Goal: Use online tool/utility: Utilize a website feature to perform a specific function

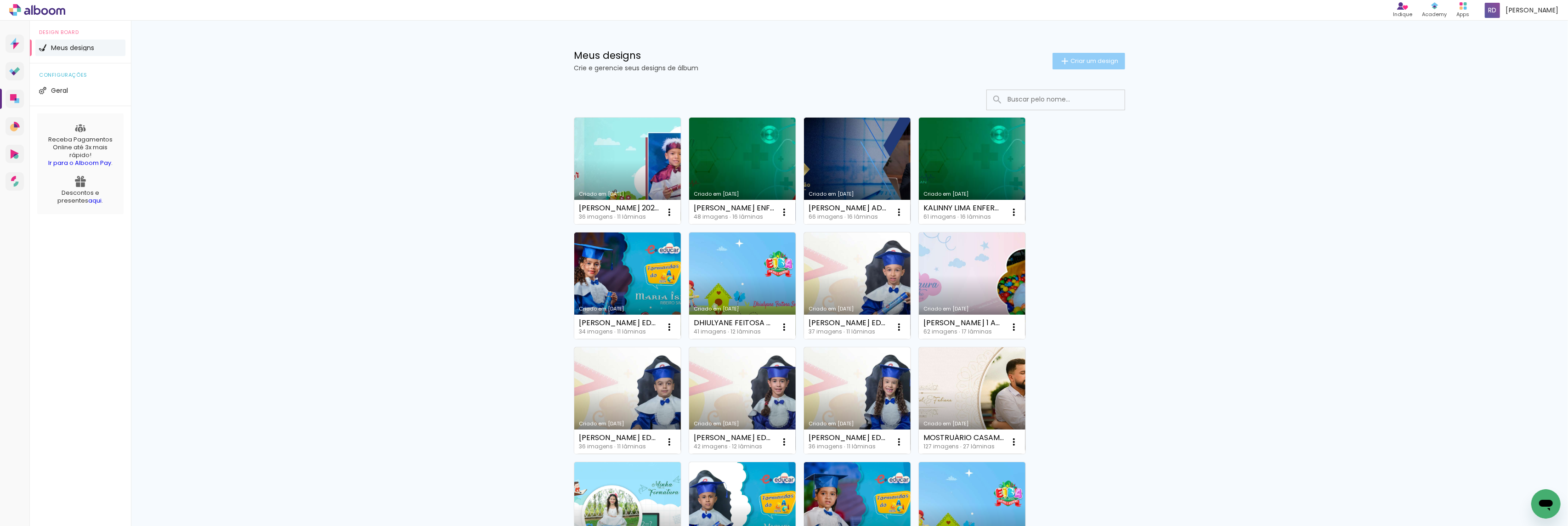
click at [1087, 58] on span "Criar um design" at bounding box center [1094, 61] width 47 height 6
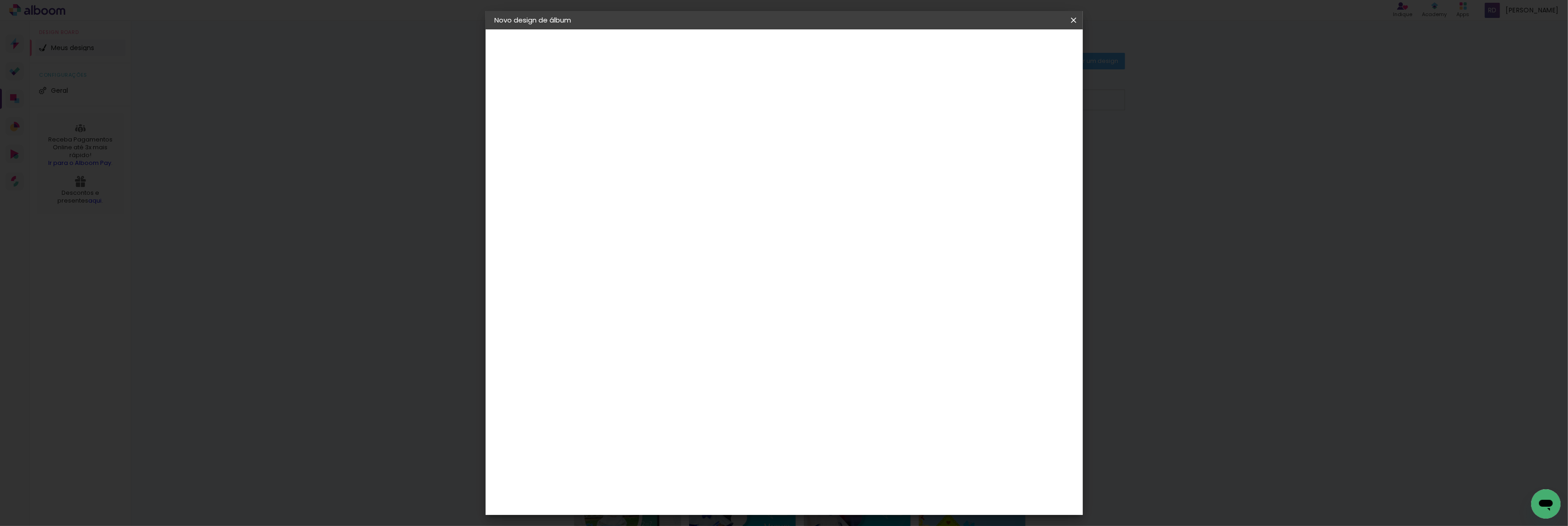
click at [645, 117] on input at bounding box center [645, 123] width 0 height 14
type input "a"
type input "[PERSON_NAME] EDUCAR 2024 15X21"
type paper-input "[PERSON_NAME] EDUCAR 2024 15X21"
click at [0, 0] on slot "Avançar" at bounding box center [0, 0] width 0 height 0
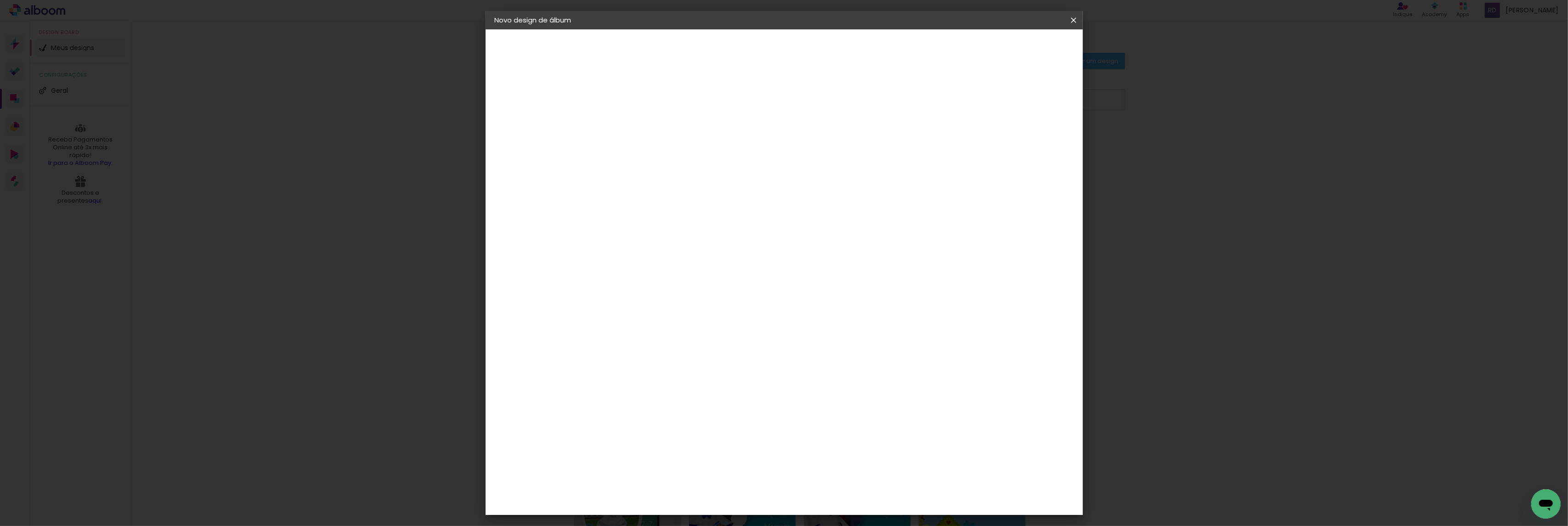
click at [817, 134] on paper-item "Tamanho Livre" at bounding box center [772, 139] width 88 height 20
click at [0, 0] on slot "Avançar" at bounding box center [0, 0] width 0 height 0
drag, startPoint x: 627, startPoint y: 258, endPoint x: 612, endPoint y: 259, distance: 15.0
click at [612, 259] on input "30" at bounding box center [616, 261] width 24 height 14
type input "15,2"
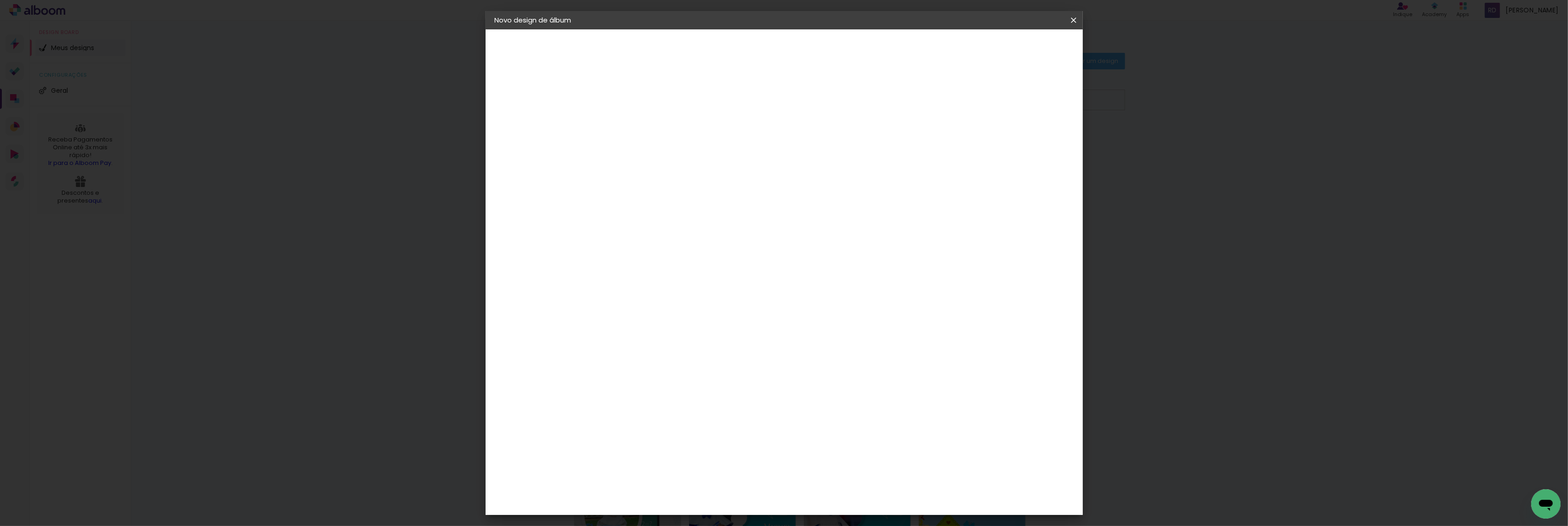
type paper-input "15,2"
drag, startPoint x: 845, startPoint y: 296, endPoint x: 833, endPoint y: 295, distance: 12.0
click at [833, 295] on input "60" at bounding box center [833, 293] width 24 height 14
type input "42"
type paper-input "42"
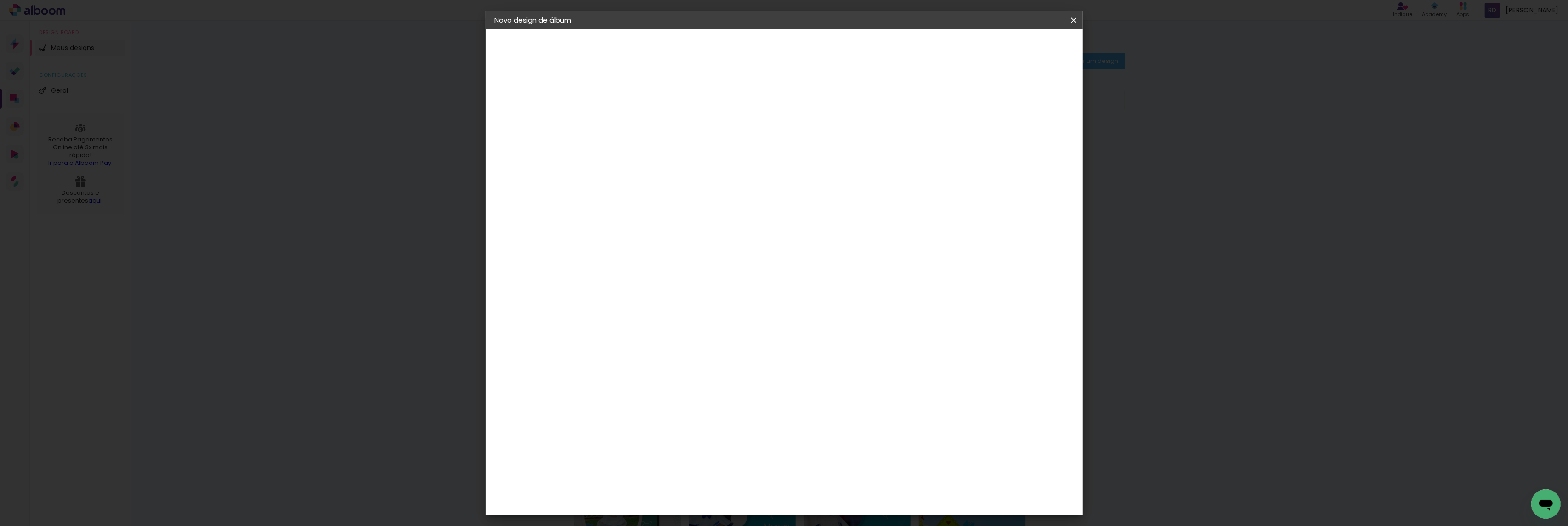
type input "1"
type paper-input "1"
click at [649, 109] on input "1" at bounding box center [639, 105] width 32 height 12
type input "6"
type paper-input "6"
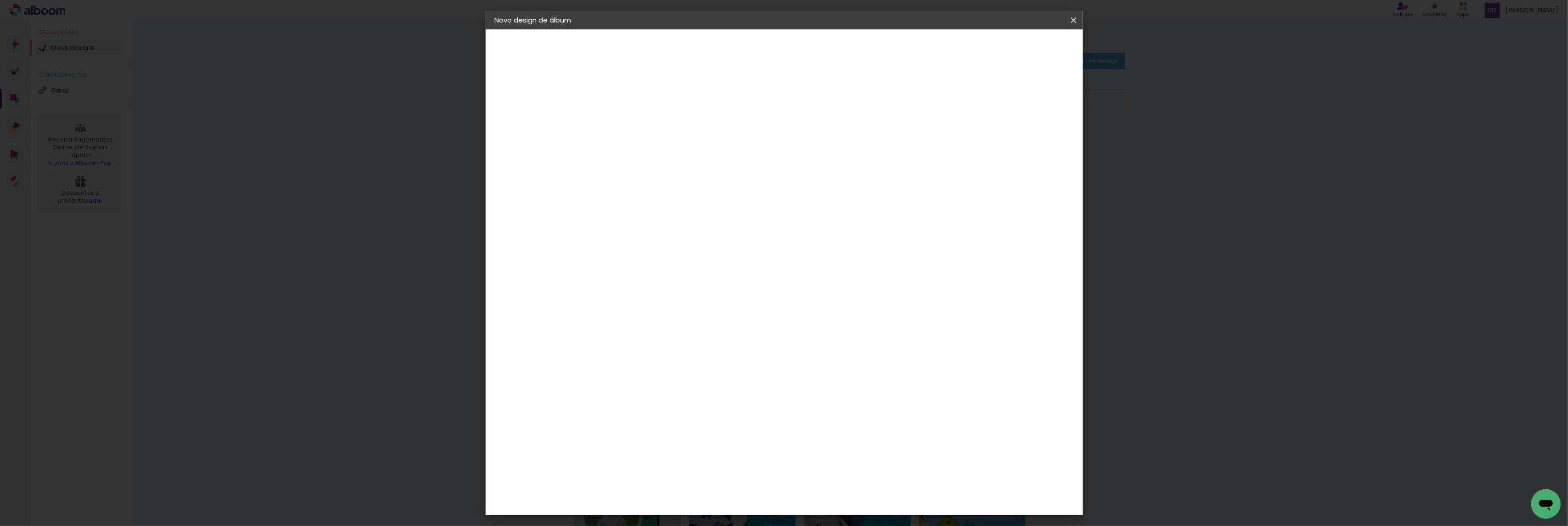
click at [1024, 204] on input "6" at bounding box center [1021, 208] width 16 height 14
click at [1024, 190] on div "21 cm cm cm mm A maioria das encadernadoras sugere 5mm de sangria." at bounding box center [821, 153] width 432 height 74
type input "7"
type paper-input "7"
click at [1024, 134] on input "7" at bounding box center [1020, 139] width 16 height 14
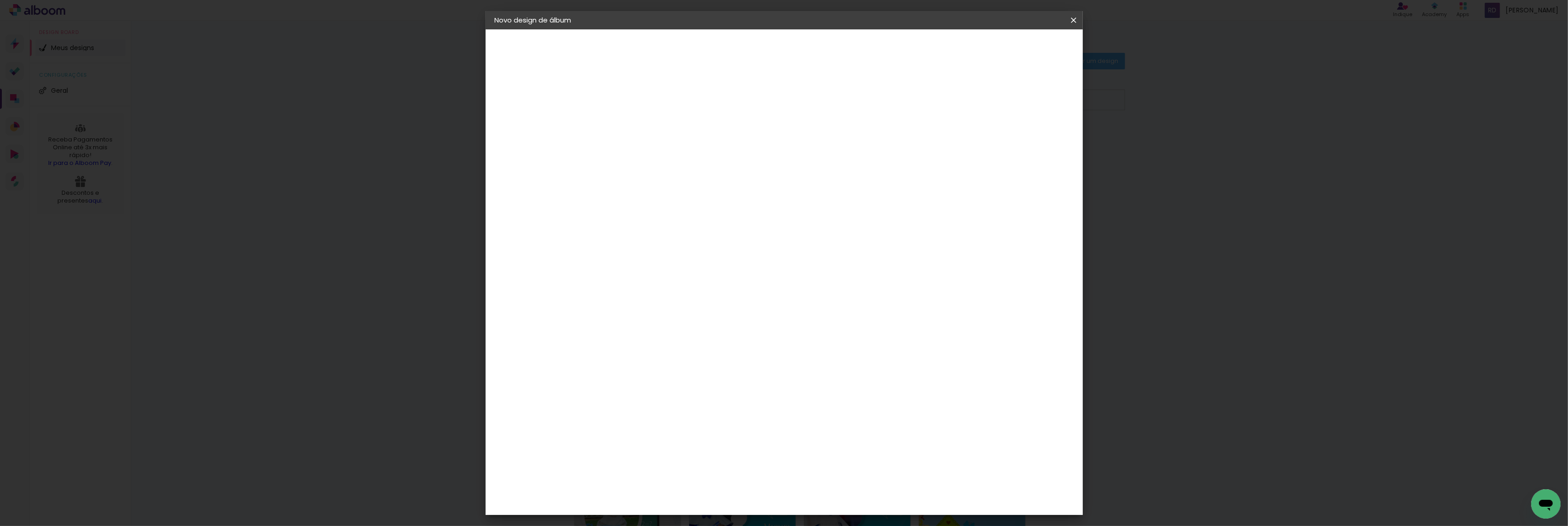
type input "8"
type paper-input "8"
click at [1022, 134] on input "8" at bounding box center [1016, 139] width 16 height 14
click at [1014, 46] on span "Iniciar design" at bounding box center [993, 49] width 42 height 7
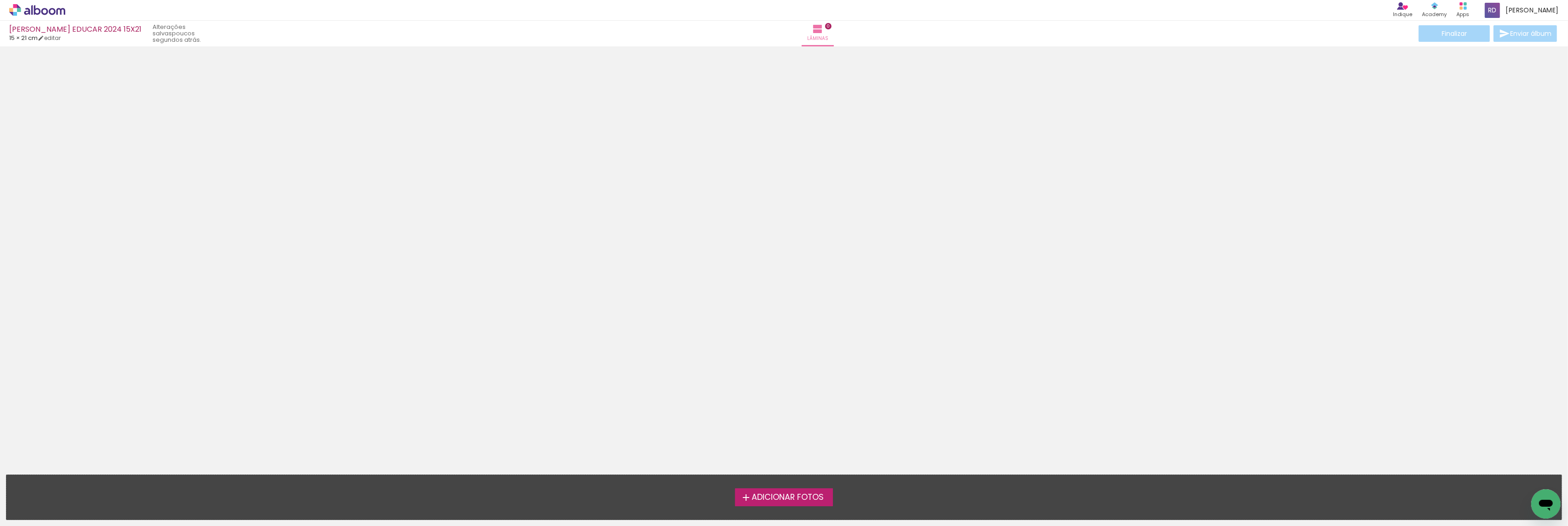
click at [771, 496] on span "Adicionar Fotos" at bounding box center [788, 498] width 72 height 9
click at [0, 0] on input "file" at bounding box center [0, 0] width 0 height 0
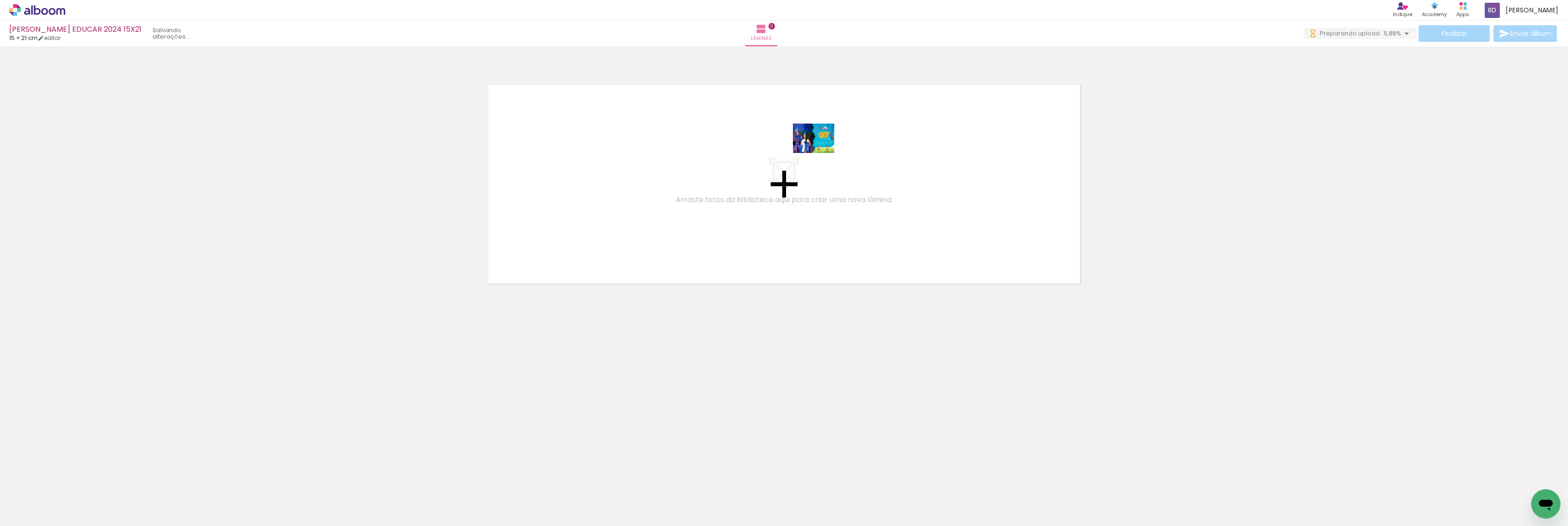
drag, startPoint x: 87, startPoint y: 497, endPoint x: 821, endPoint y: 151, distance: 811.5
click at [821, 151] on quentale-workspace at bounding box center [784, 263] width 1568 height 526
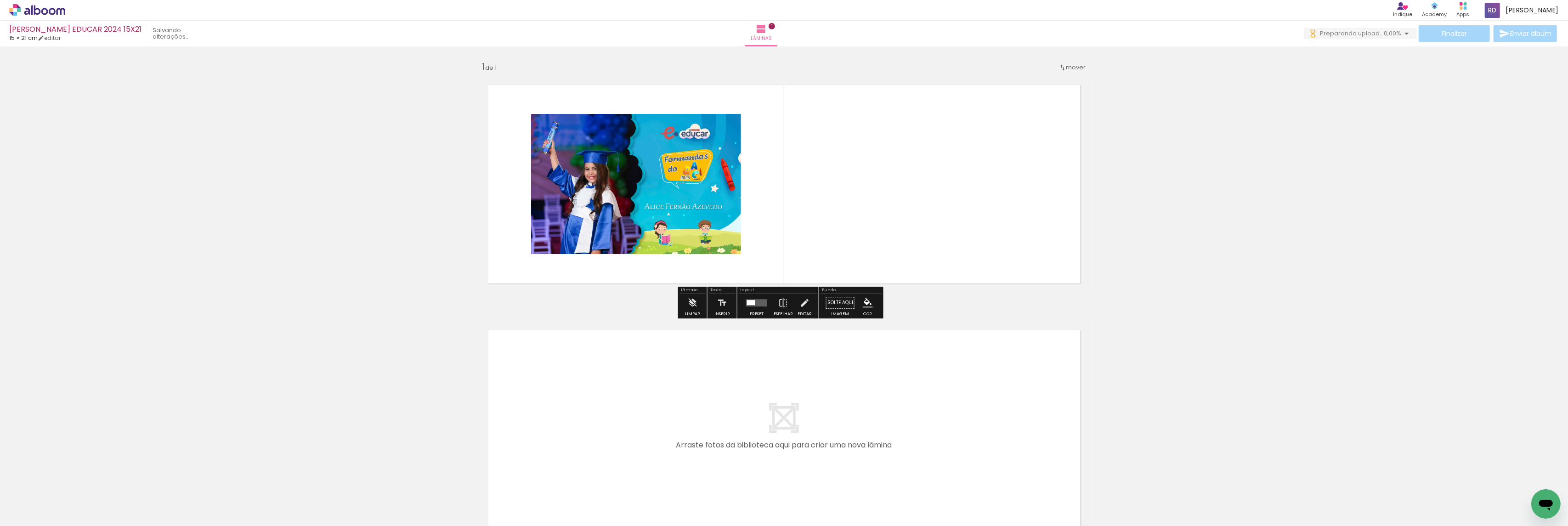
click at [34, 516] on span "Adicionar Fotos" at bounding box center [32, 514] width 27 height 10
click at [0, 0] on input "file" at bounding box center [0, 0] width 0 height 0
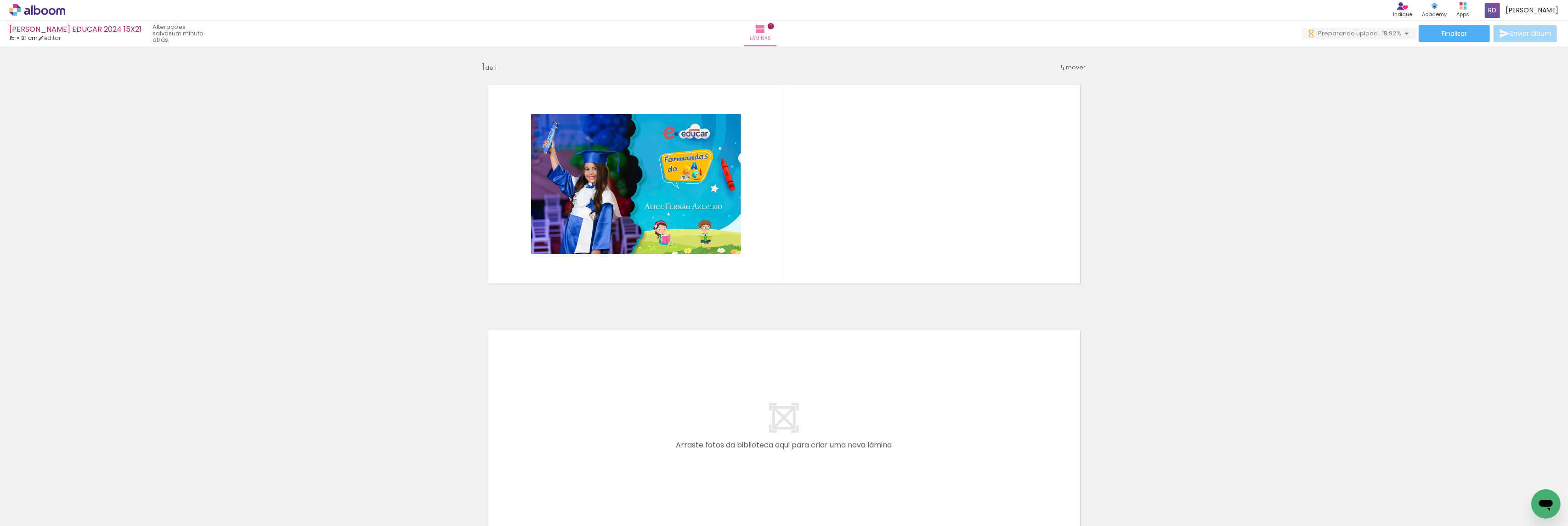
scroll to position [0, 413]
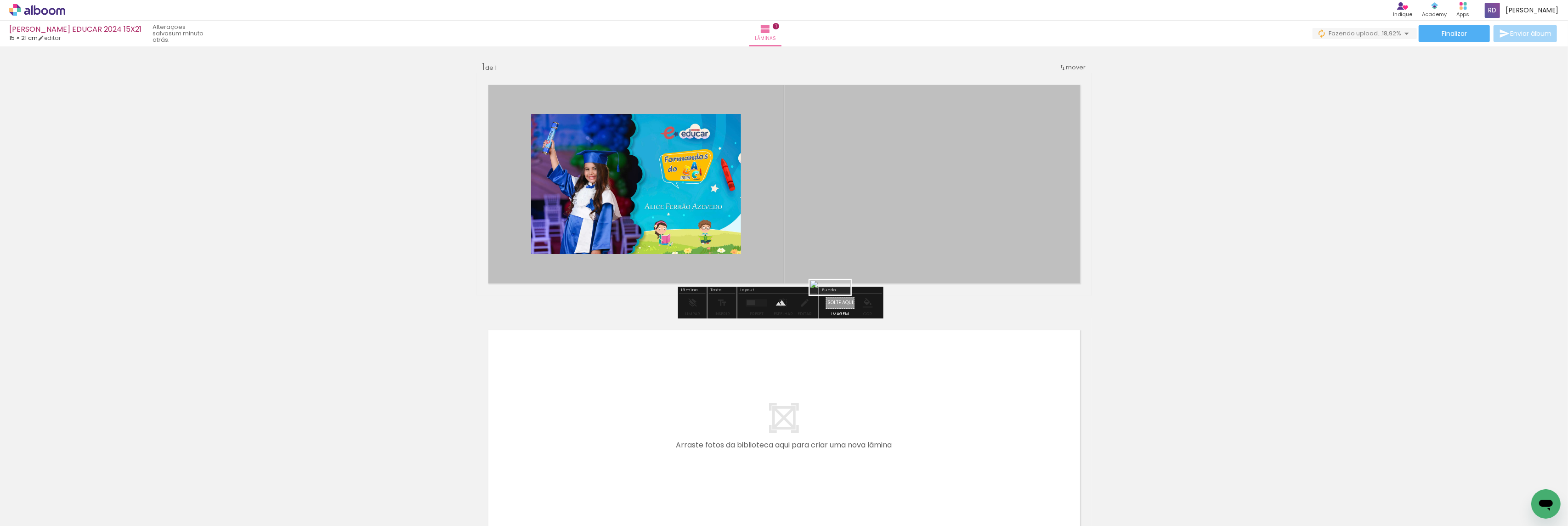
drag, startPoint x: 1524, startPoint y: 497, endPoint x: 837, endPoint y: 307, distance: 712.8
click at [837, 307] on quentale-workspace at bounding box center [784, 263] width 1568 height 526
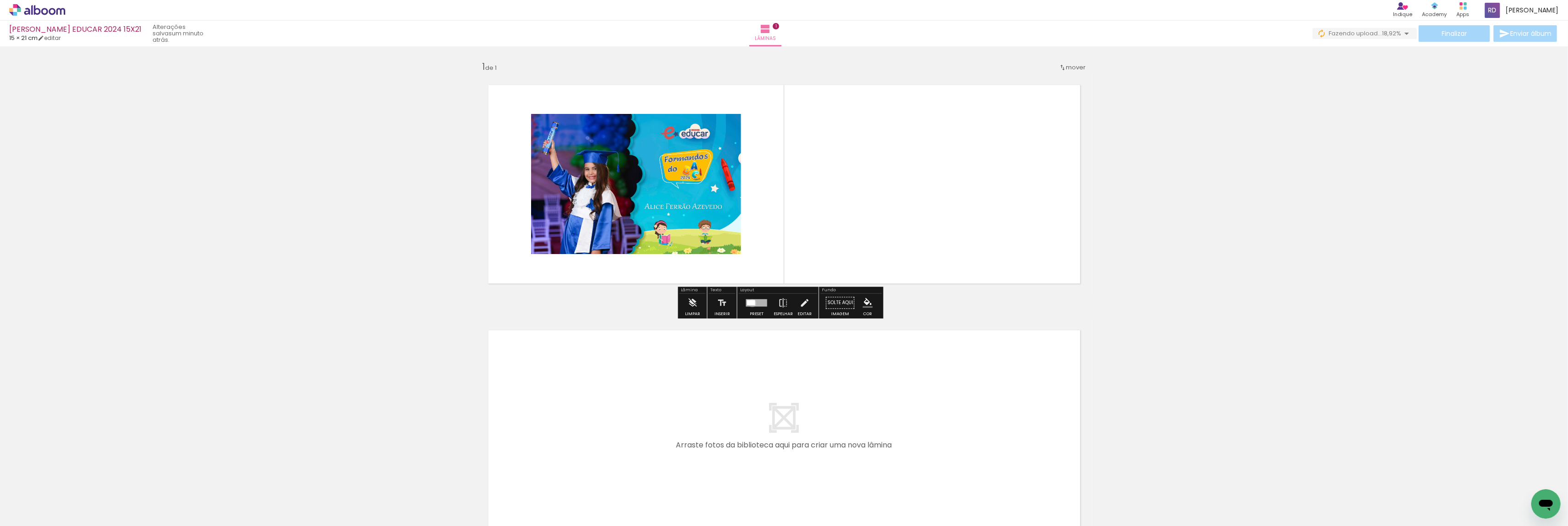
click at [751, 303] on div at bounding box center [751, 303] width 9 height 5
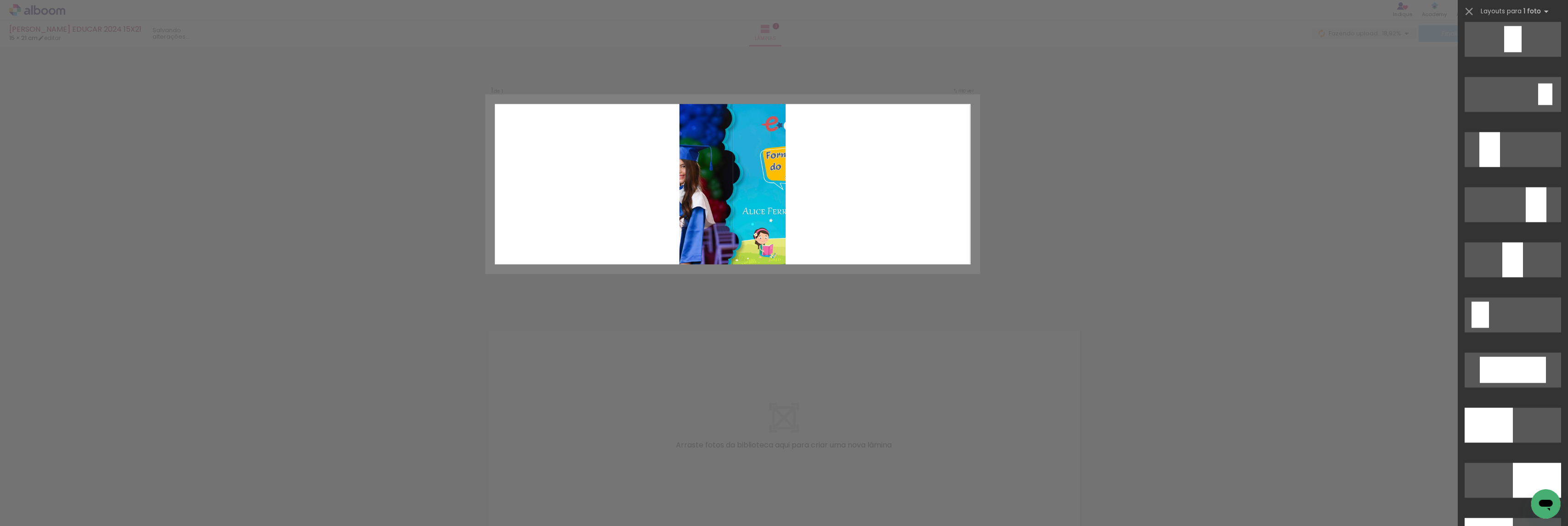
scroll to position [1960, 0]
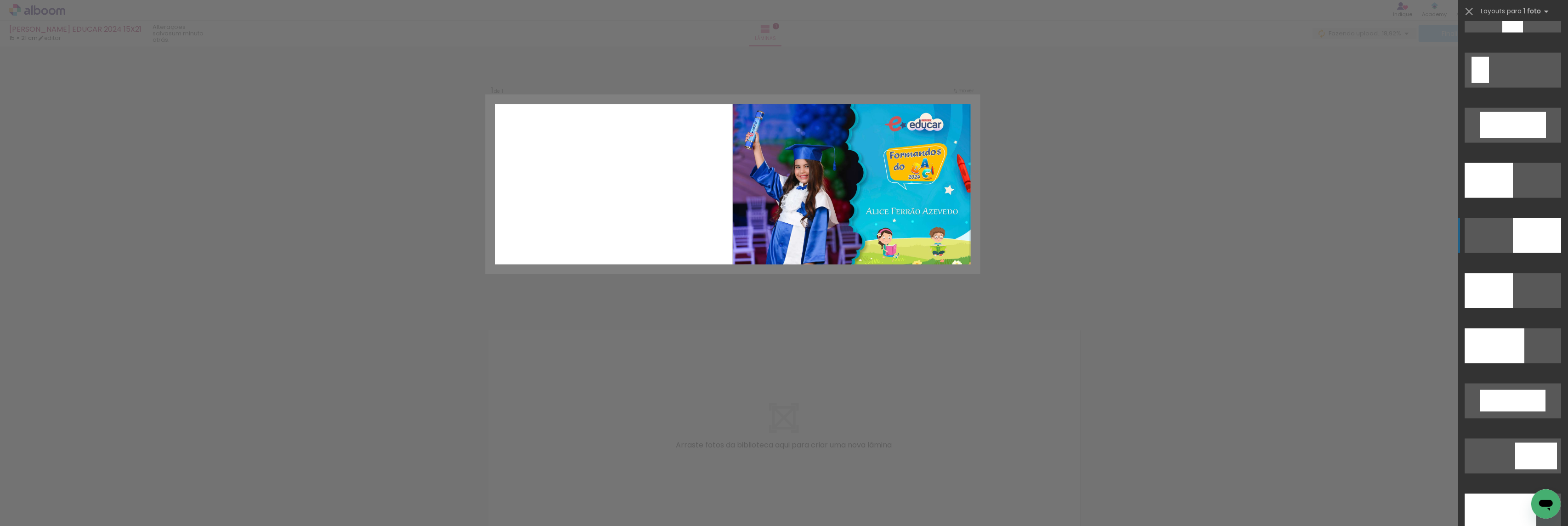
click at [1524, 230] on div at bounding box center [1536, 236] width 48 height 35
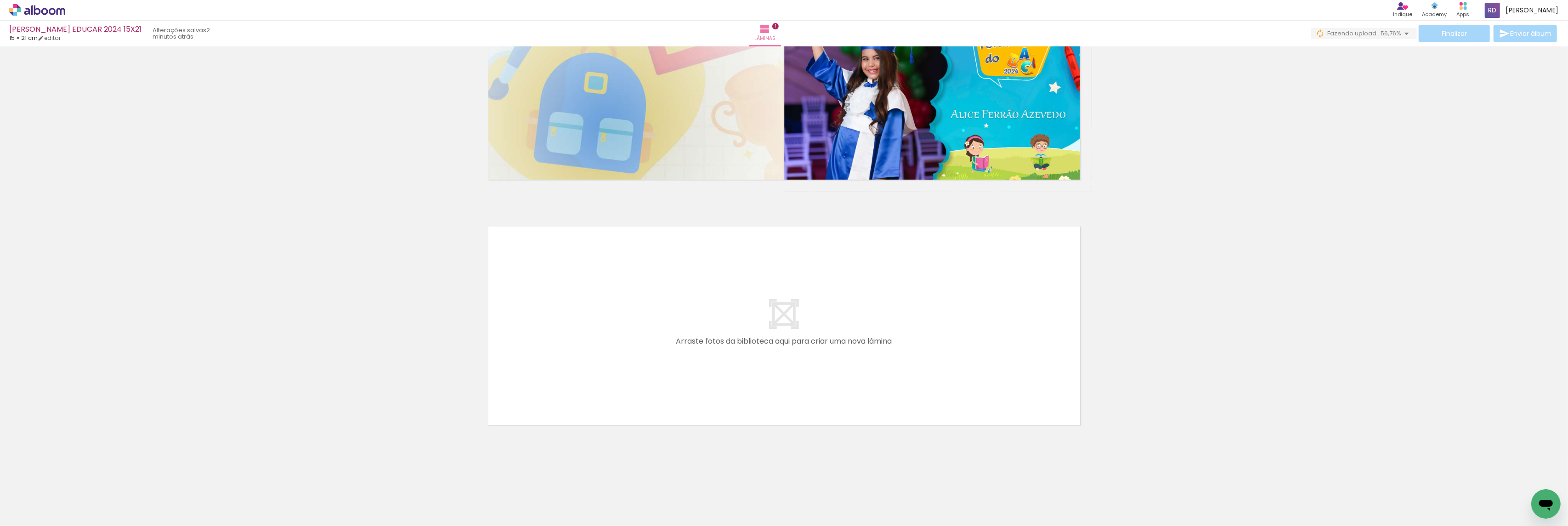
scroll to position [0, 0]
drag, startPoint x: 155, startPoint y: 499, endPoint x: 526, endPoint y: 346, distance: 401.3
click at [526, 346] on quentale-workspace at bounding box center [784, 263] width 1568 height 526
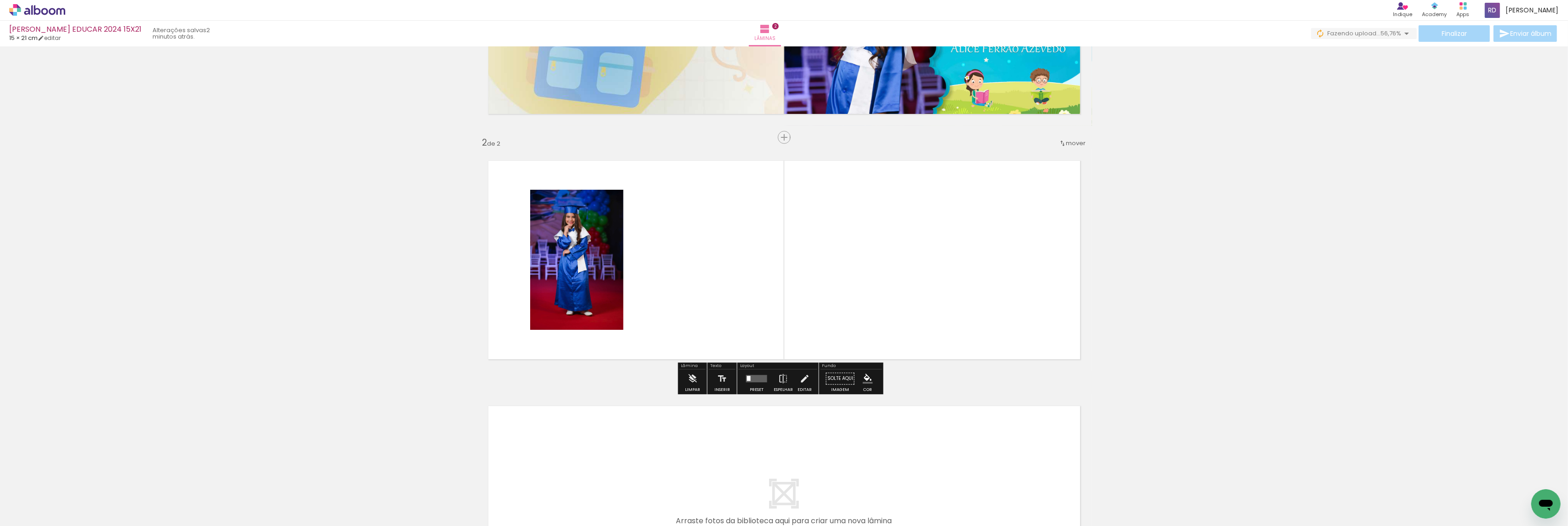
scroll to position [172, 0]
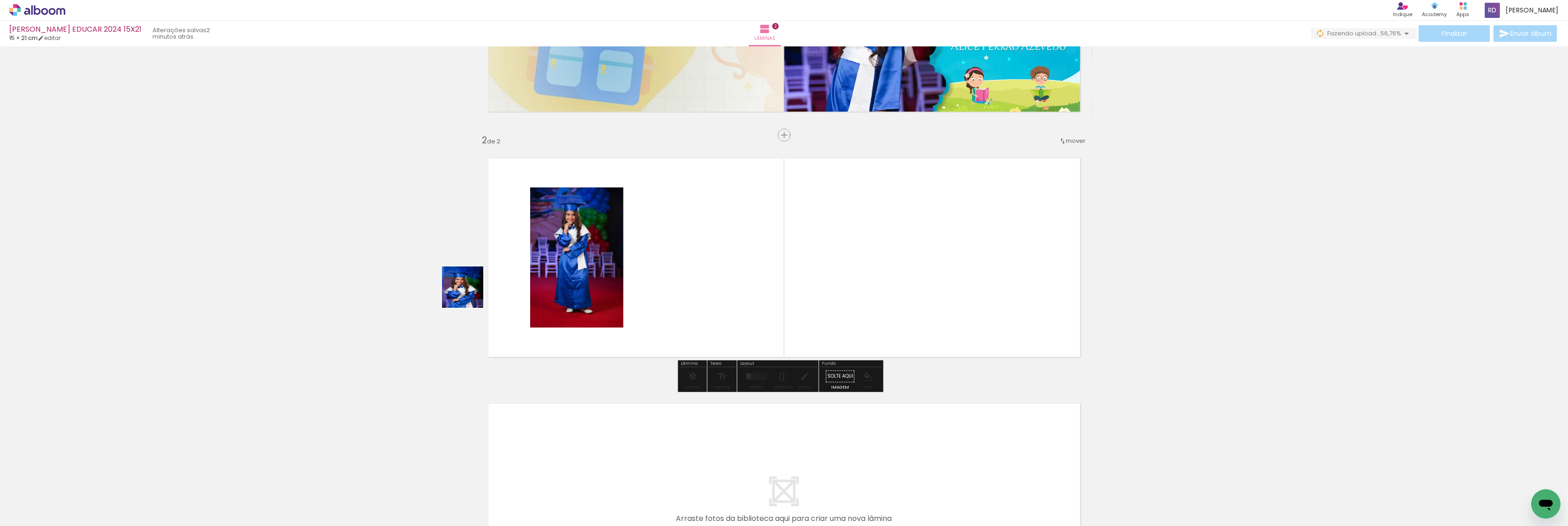
drag, startPoint x: 194, startPoint y: 500, endPoint x: 493, endPoint y: 280, distance: 371.2
click at [493, 280] on quentale-workspace at bounding box center [784, 263] width 1568 height 526
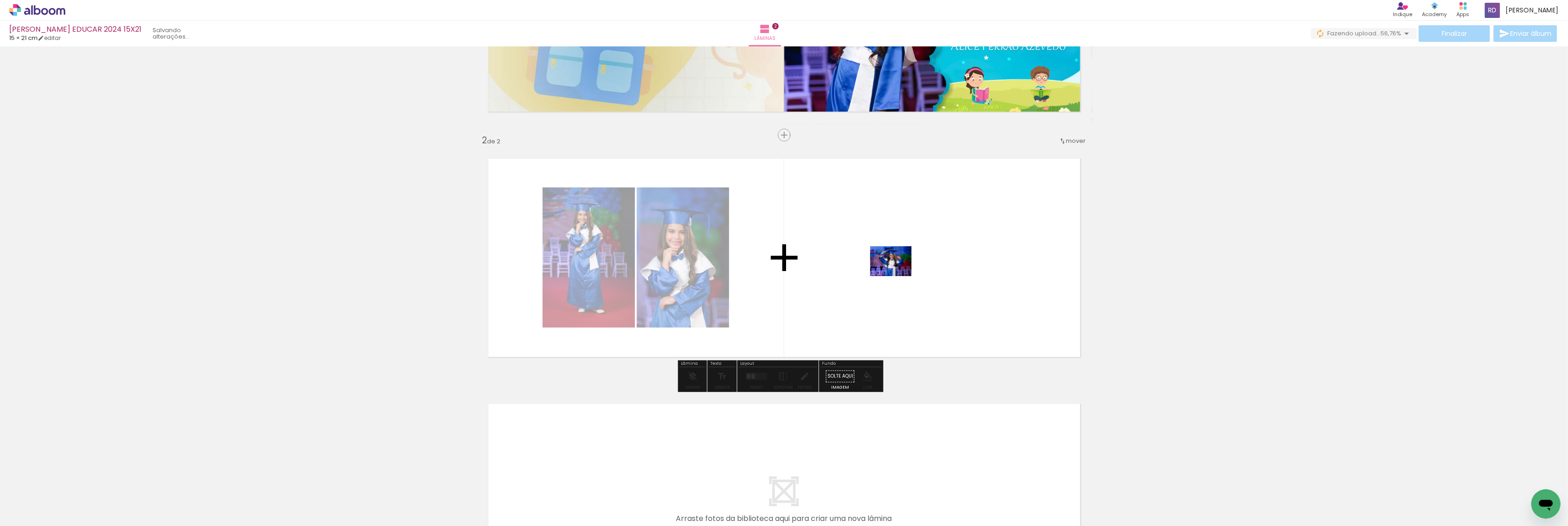
drag, startPoint x: 355, startPoint y: 497, endPoint x: 898, endPoint y: 274, distance: 587.0
click at [898, 274] on quentale-workspace at bounding box center [784, 263] width 1568 height 526
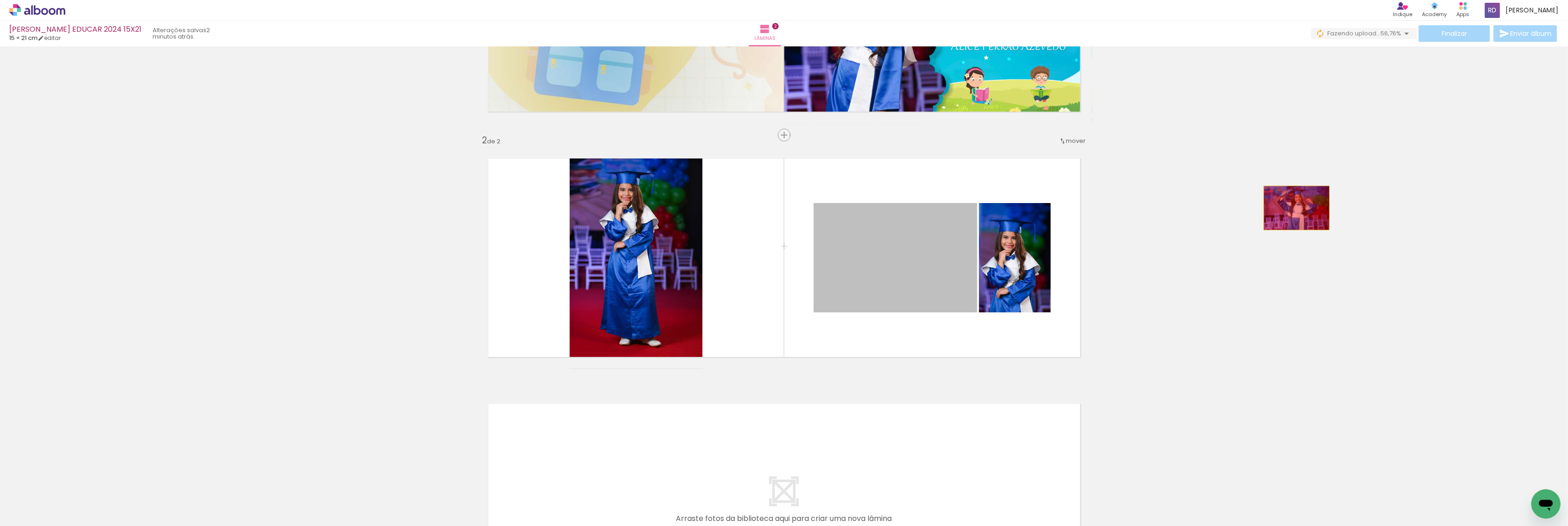
drag, startPoint x: 850, startPoint y: 245, endPoint x: 1292, endPoint y: 208, distance: 443.5
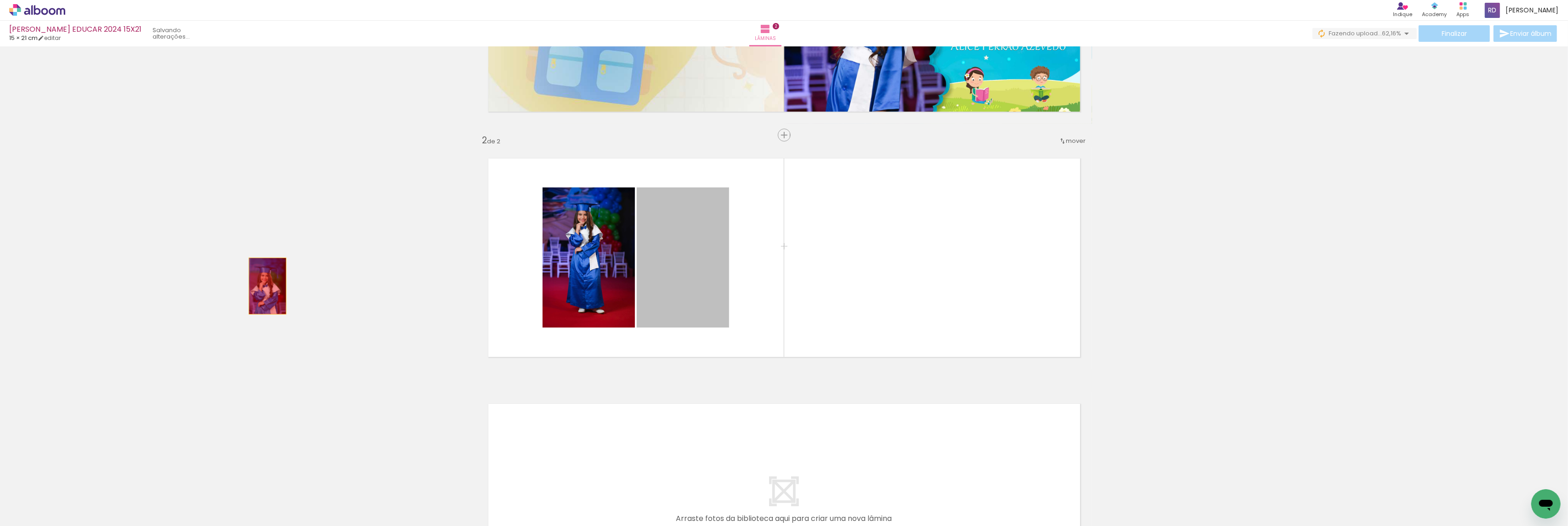
drag, startPoint x: 679, startPoint y: 252, endPoint x: 503, endPoint y: 272, distance: 177.1
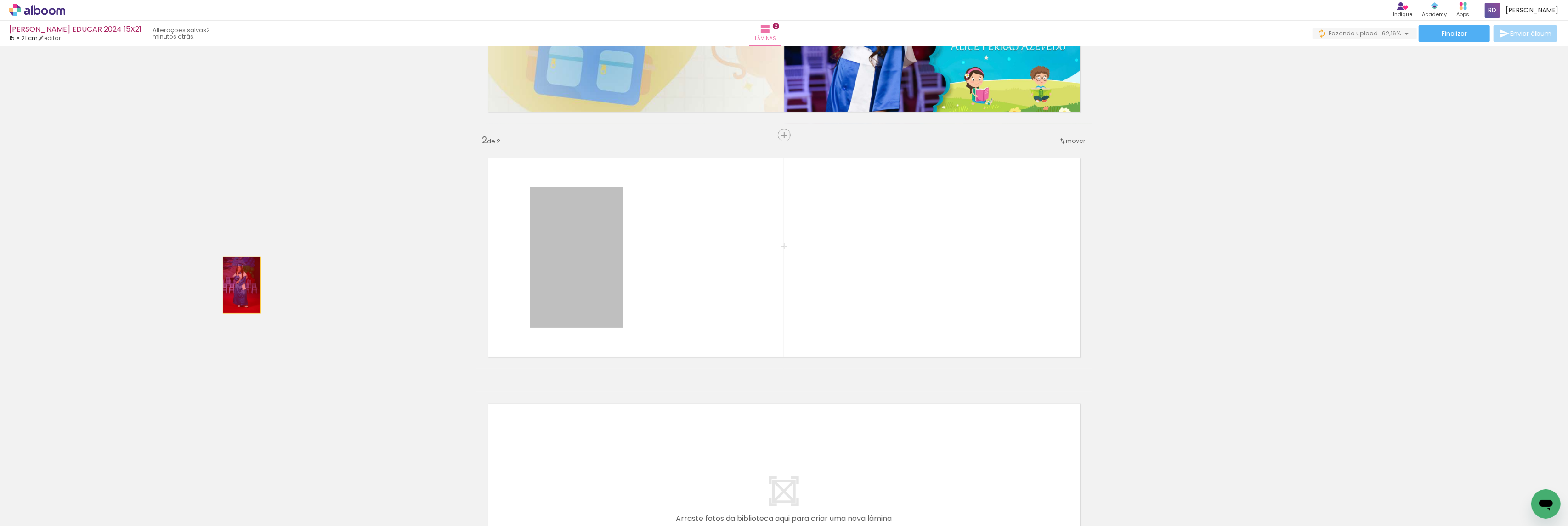
drag, startPoint x: 572, startPoint y: 256, endPoint x: 208, endPoint y: 291, distance: 365.7
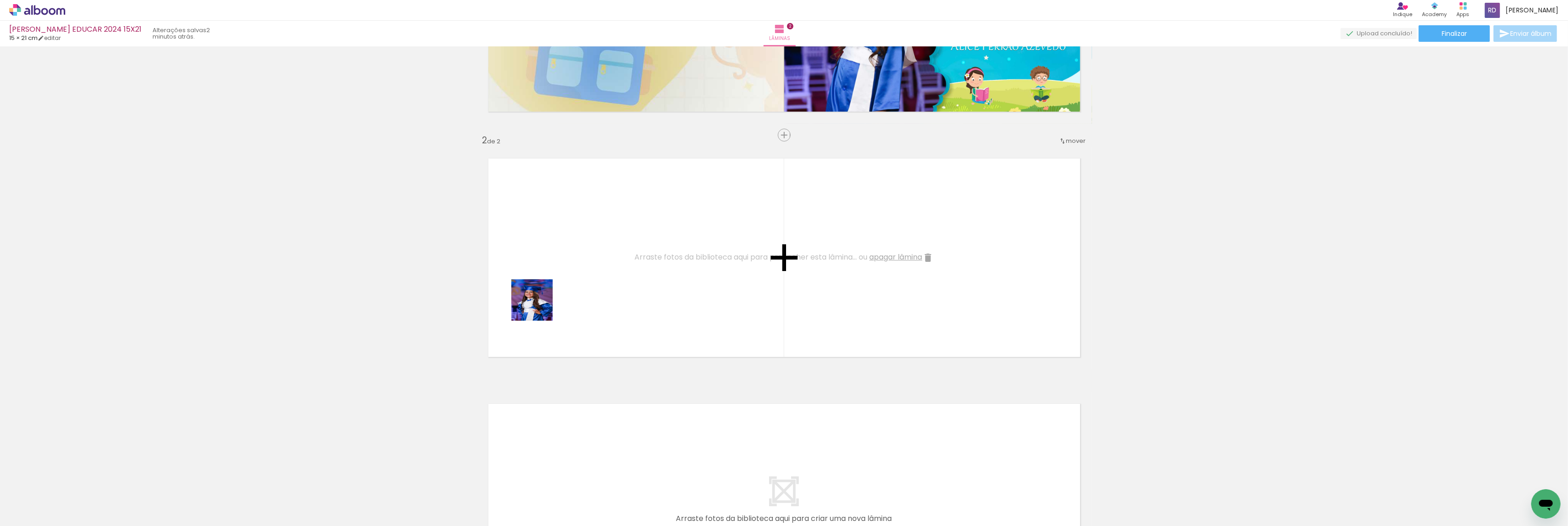
drag, startPoint x: 510, startPoint y: 496, endPoint x: 553, endPoint y: 267, distance: 233.0
click at [553, 267] on quentale-workspace at bounding box center [784, 263] width 1568 height 526
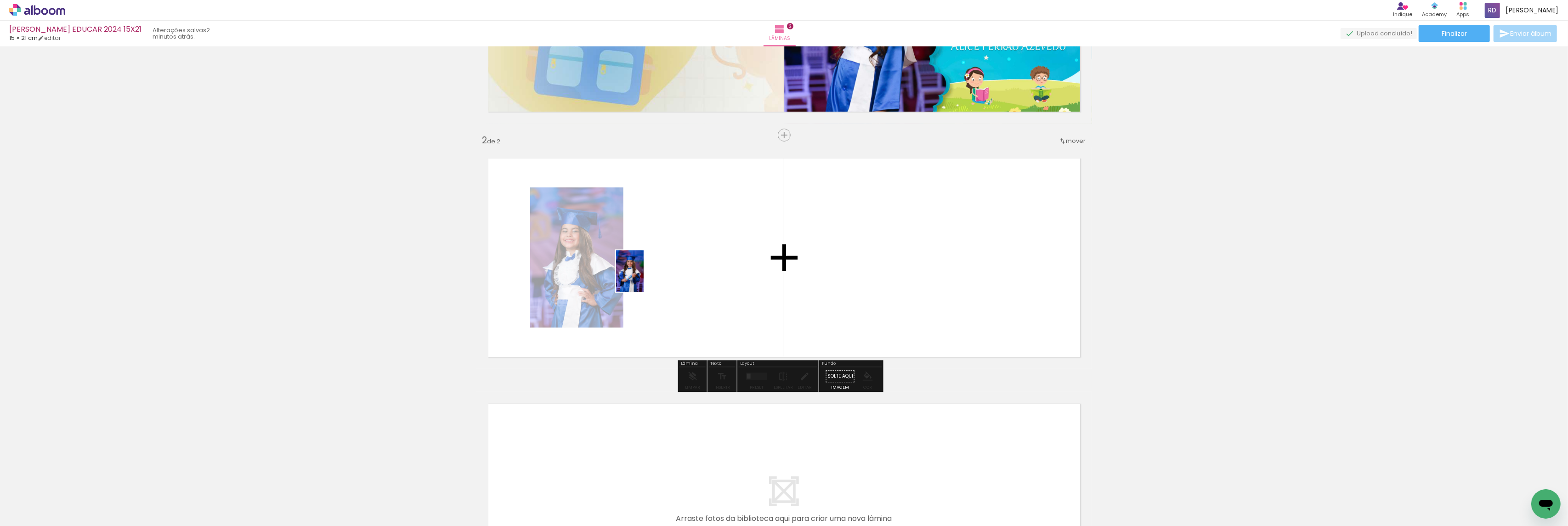
drag, startPoint x: 457, startPoint y: 502, endPoint x: 643, endPoint y: 278, distance: 291.2
click at [643, 278] on quentale-workspace at bounding box center [784, 263] width 1568 height 526
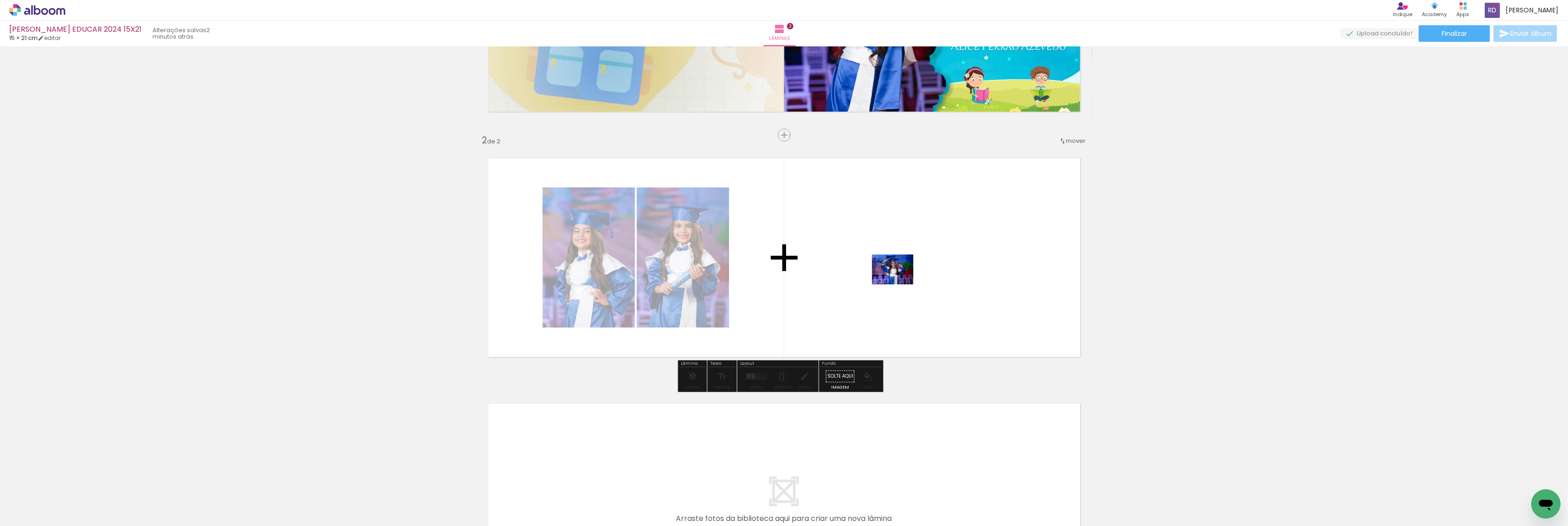
drag, startPoint x: 344, startPoint y: 496, endPoint x: 900, endPoint y: 282, distance: 595.8
click at [900, 282] on quentale-workspace at bounding box center [784, 263] width 1568 height 526
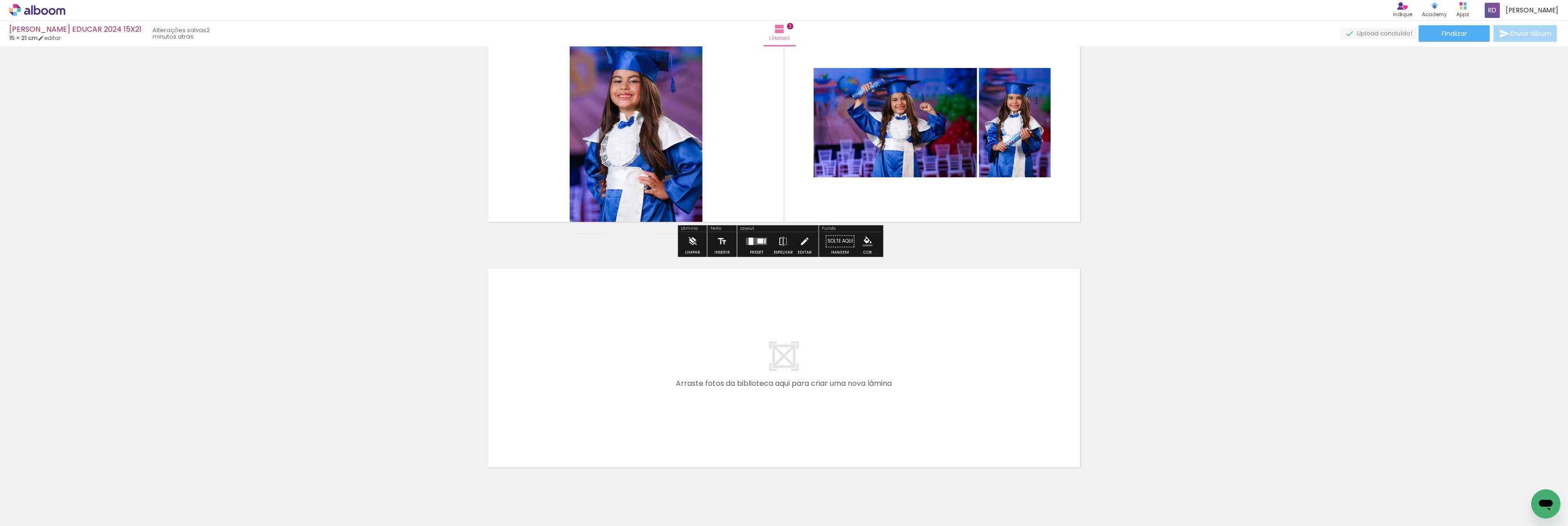
scroll to position [349, 0]
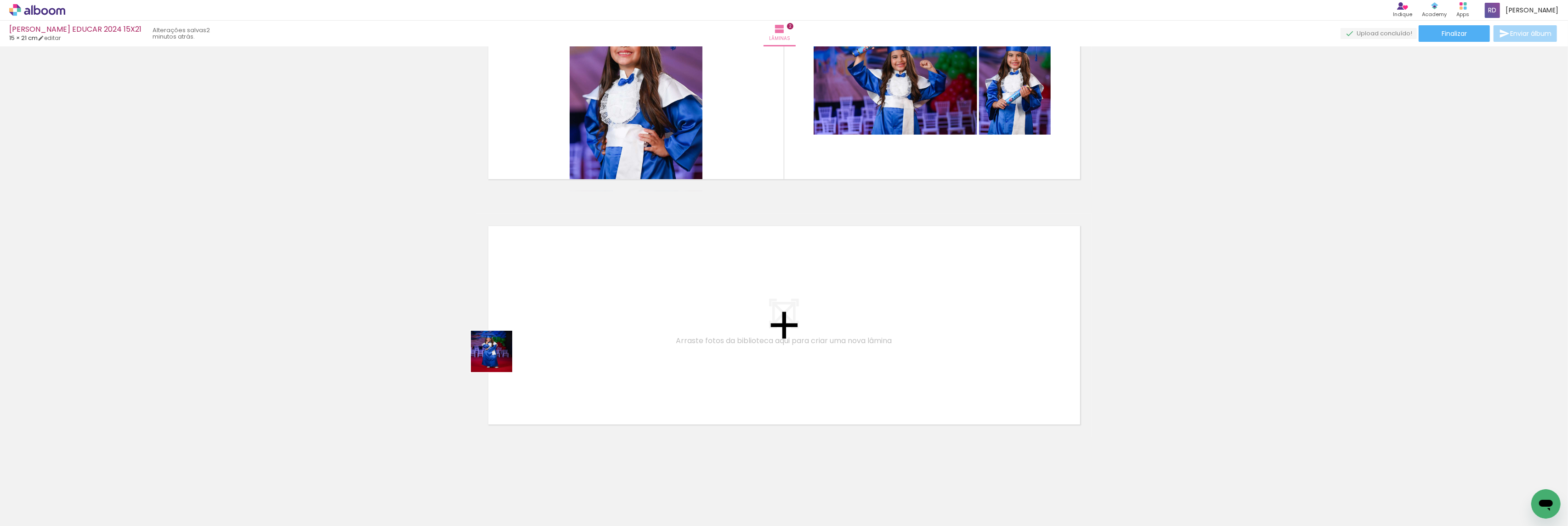
drag, startPoint x: 145, startPoint y: 500, endPoint x: 404, endPoint y: 436, distance: 266.8
click at [553, 337] on quentale-workspace at bounding box center [784, 263] width 1568 height 526
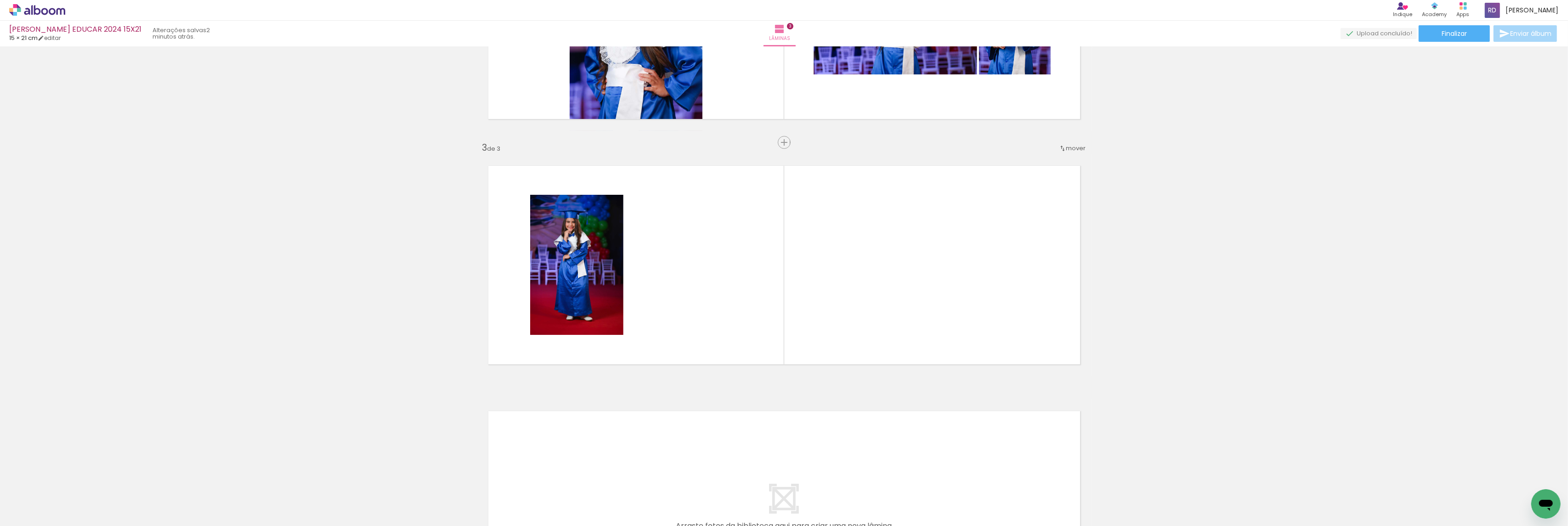
scroll to position [417, 0]
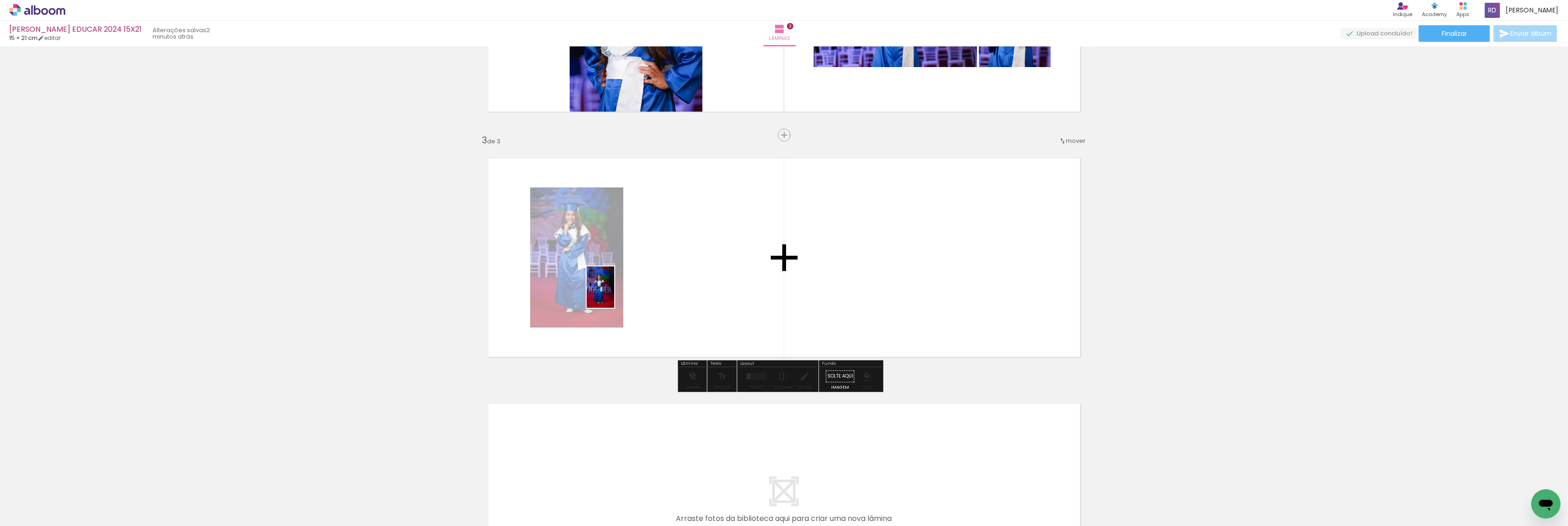
drag, startPoint x: 247, startPoint y: 503, endPoint x: 614, endPoint y: 294, distance: 422.3
click at [614, 294] on quentale-workspace at bounding box center [784, 263] width 1568 height 526
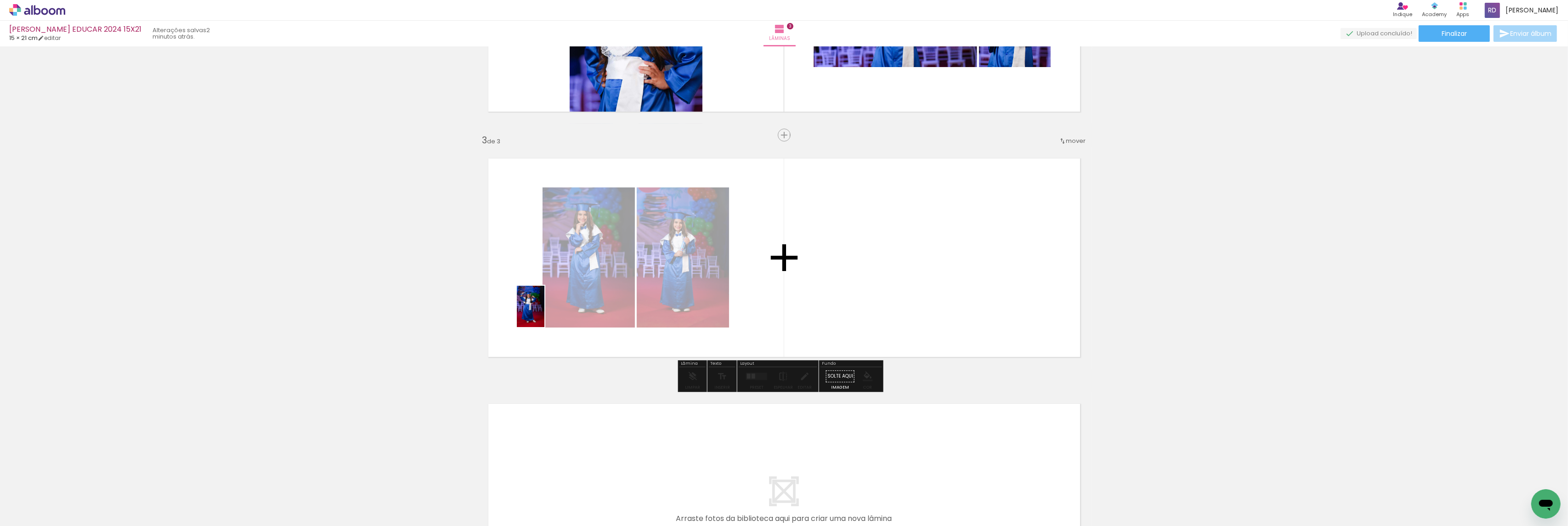
drag, startPoint x: 303, startPoint y: 499, endPoint x: 548, endPoint y: 310, distance: 309.4
click at [548, 310] on quentale-workspace at bounding box center [784, 263] width 1568 height 526
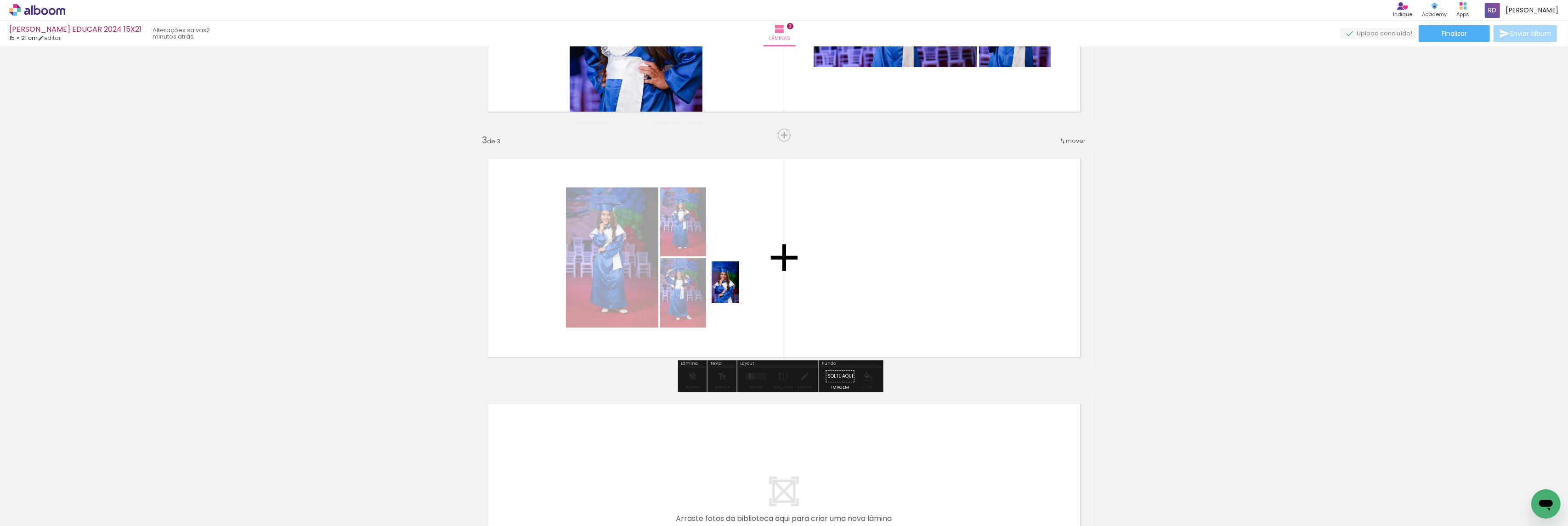
drag, startPoint x: 198, startPoint y: 493, endPoint x: 752, endPoint y: 284, distance: 592.1
click at [752, 284] on quentale-workspace at bounding box center [784, 263] width 1568 height 526
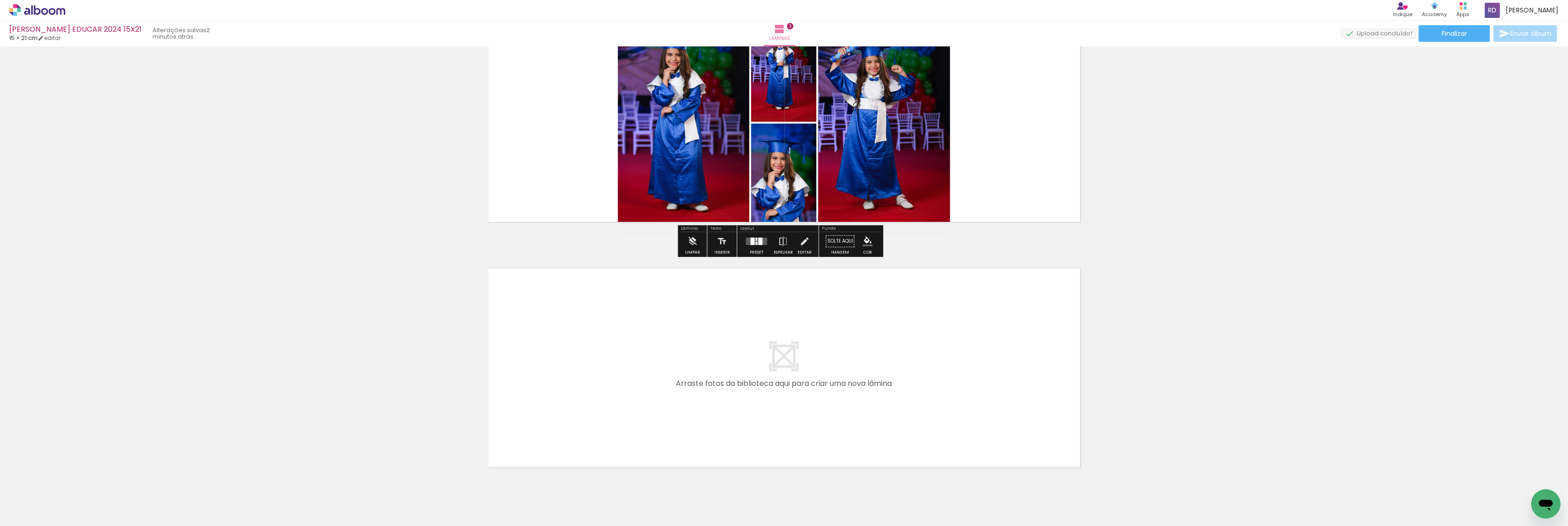
scroll to position [595, 0]
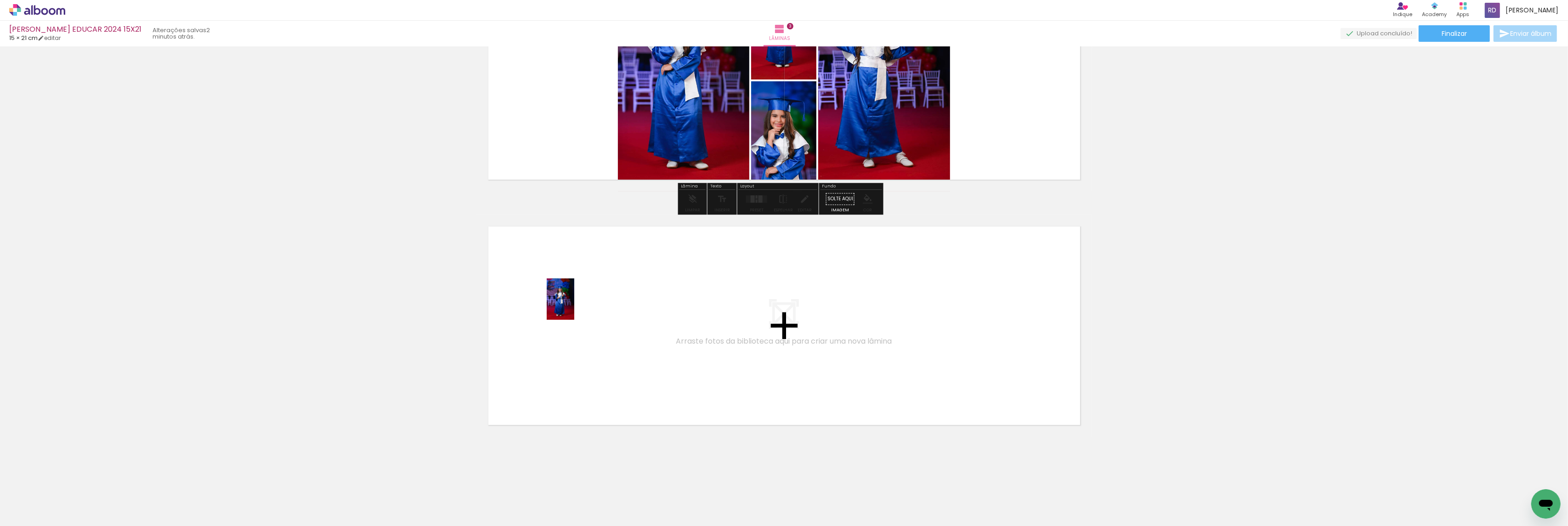
drag, startPoint x: 398, startPoint y: 490, endPoint x: 574, endPoint y: 306, distance: 254.6
click at [574, 306] on quentale-workspace at bounding box center [784, 263] width 1568 height 526
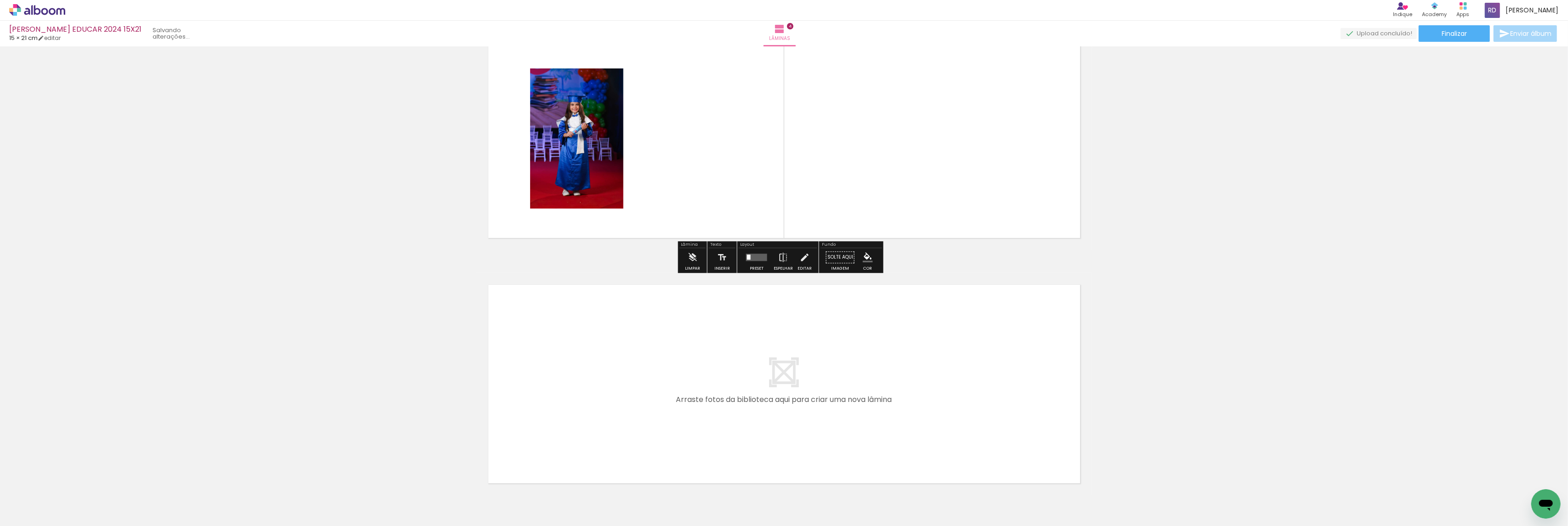
scroll to position [785, 0]
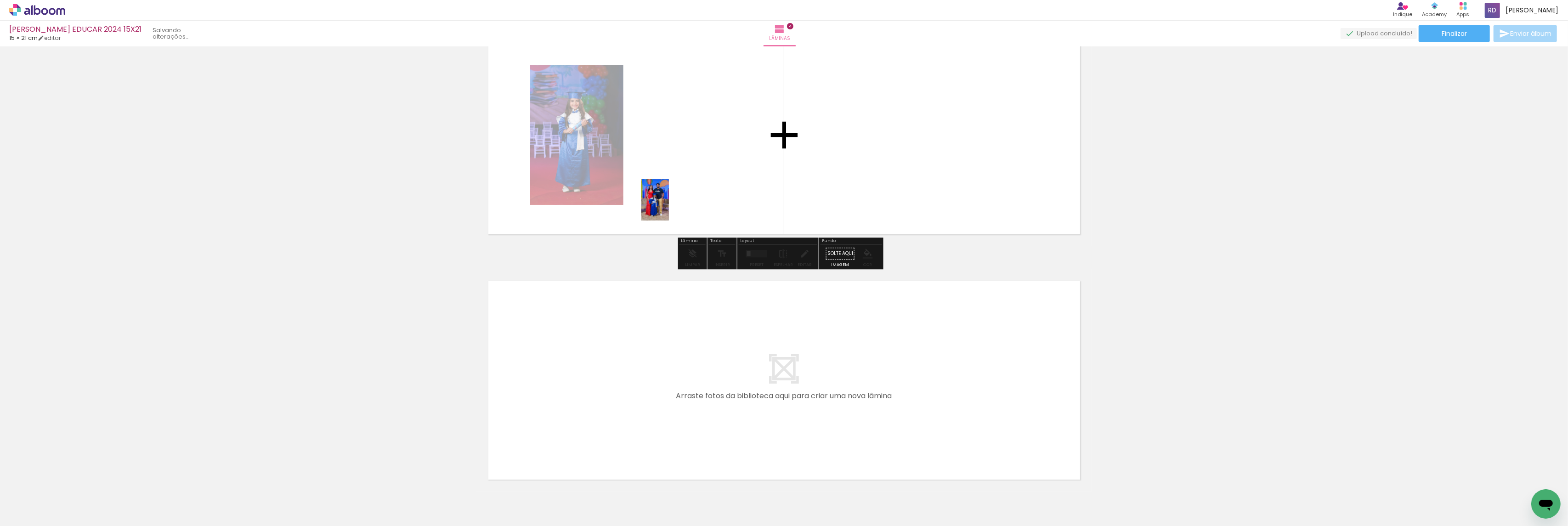
drag, startPoint x: 564, startPoint y: 482, endPoint x: 669, endPoint y: 207, distance: 294.4
click at [669, 207] on quentale-workspace at bounding box center [784, 263] width 1568 height 526
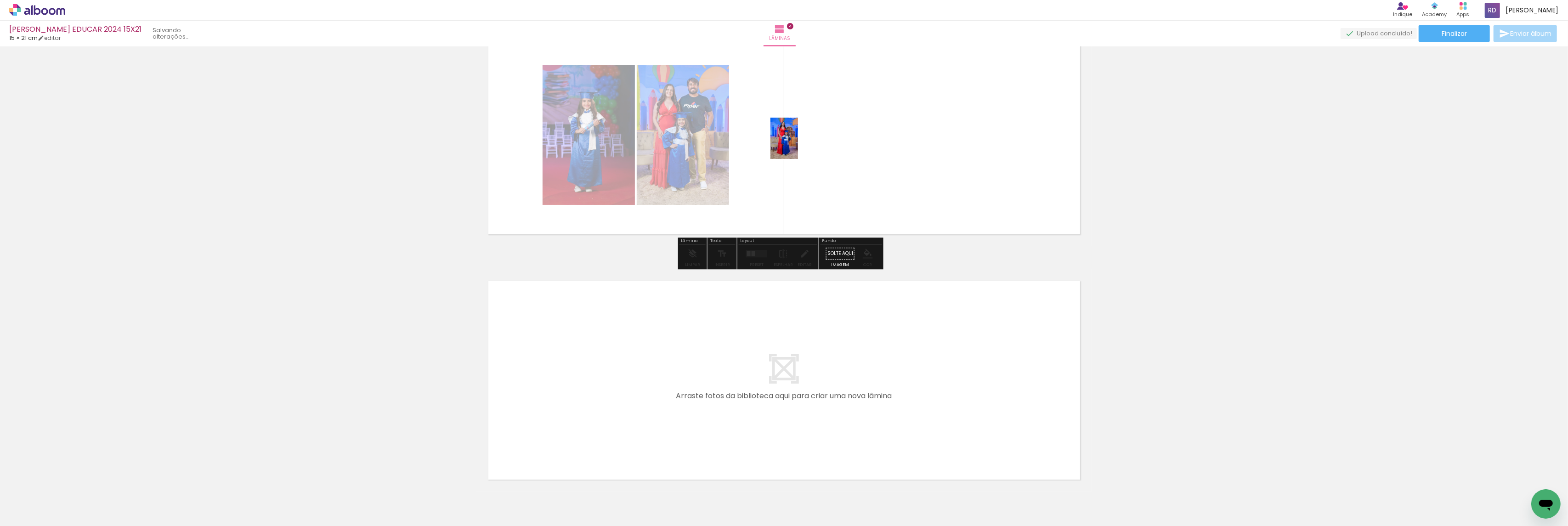
drag, startPoint x: 613, startPoint y: 473, endPoint x: 798, endPoint y: 146, distance: 375.7
click at [798, 146] on quentale-workspace at bounding box center [784, 263] width 1568 height 526
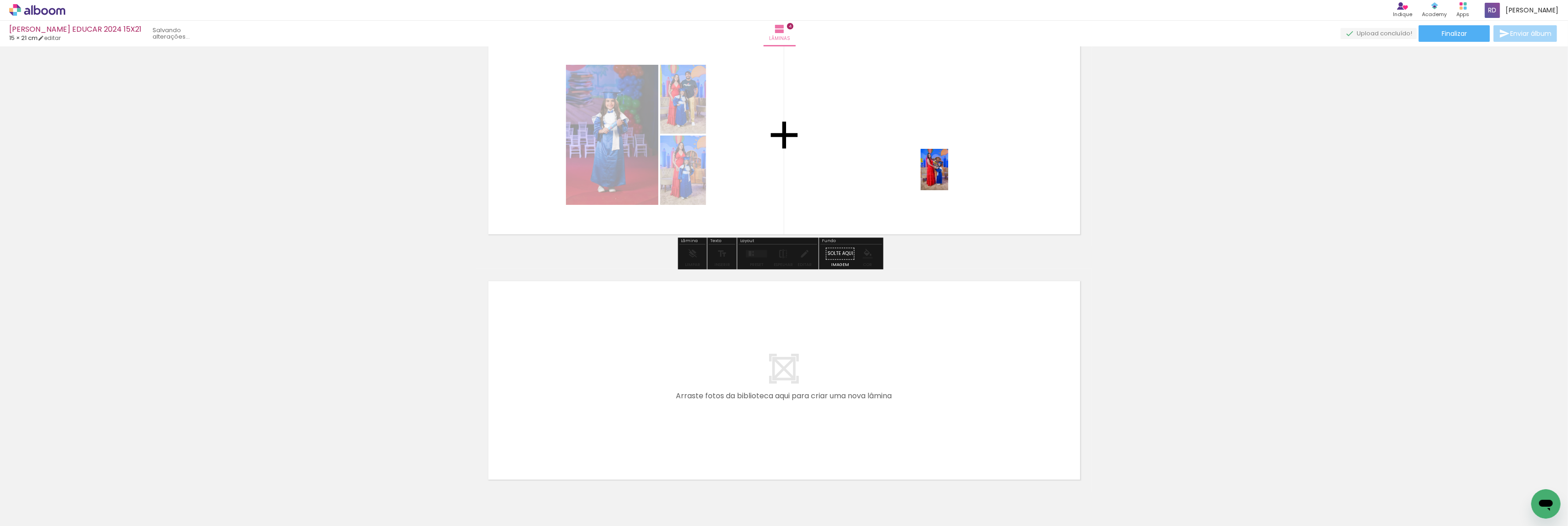
drag, startPoint x: 688, startPoint y: 460, endPoint x: 948, endPoint y: 177, distance: 384.3
click at [948, 177] on quentale-workspace at bounding box center [784, 263] width 1568 height 526
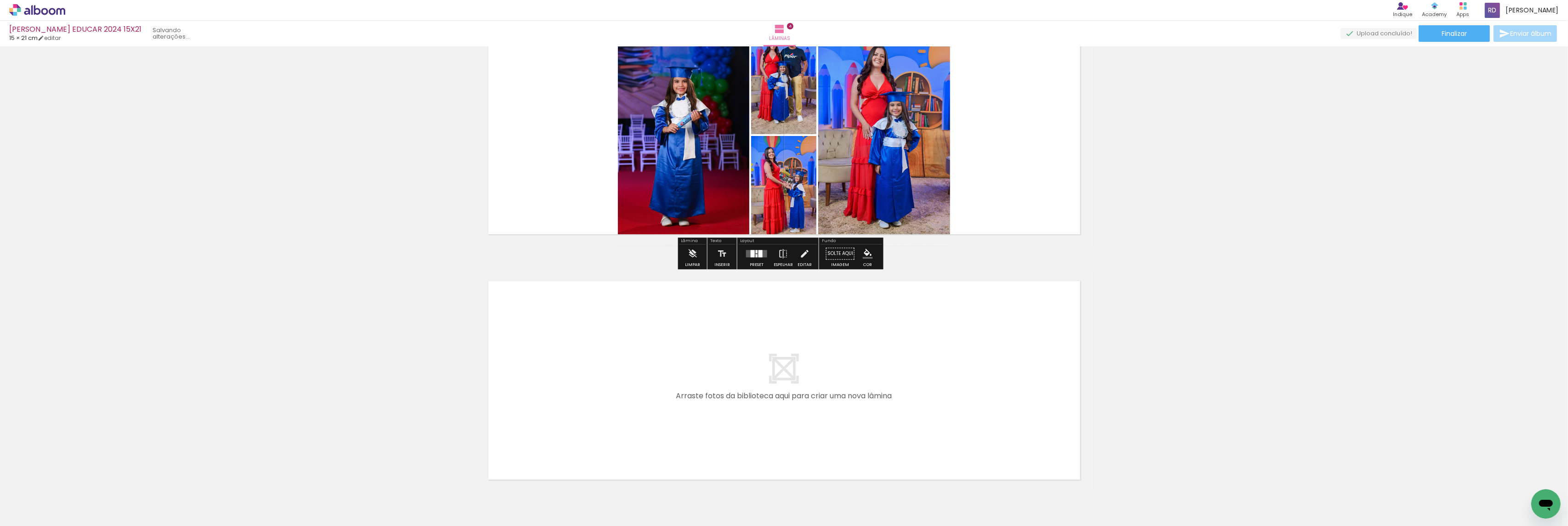
scroll to position [840, 0]
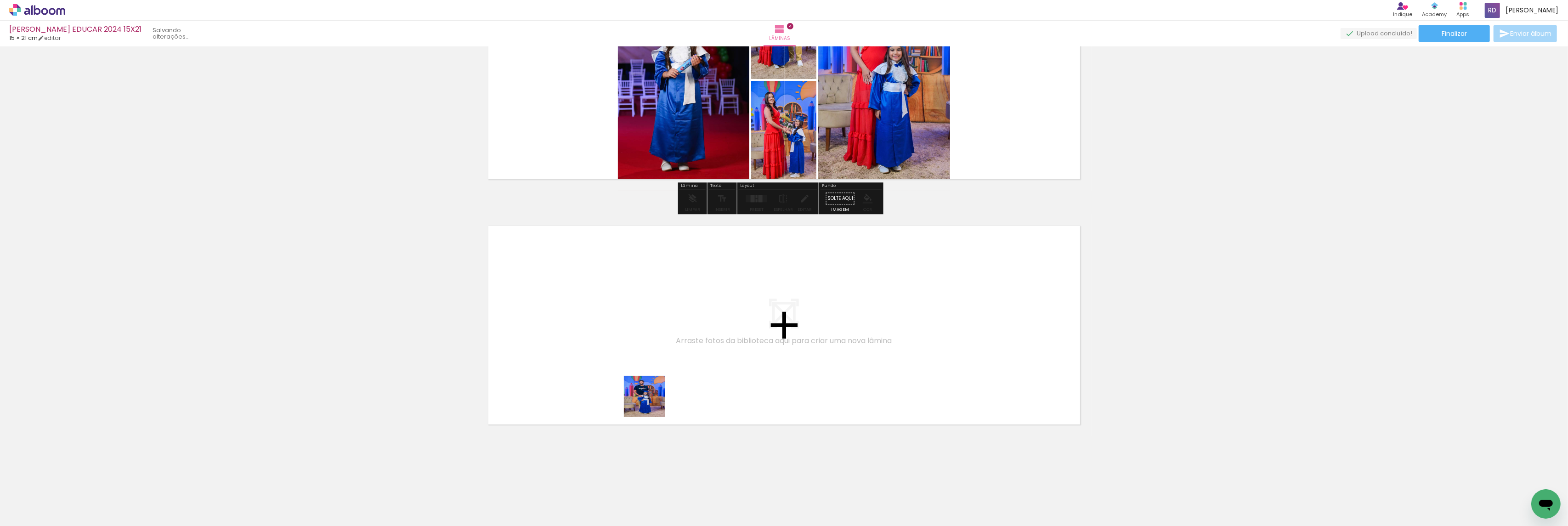
drag, startPoint x: 710, startPoint y: 497, endPoint x: 737, endPoint y: 446, distance: 57.7
click at [626, 353] on quentale-workspace at bounding box center [784, 263] width 1568 height 526
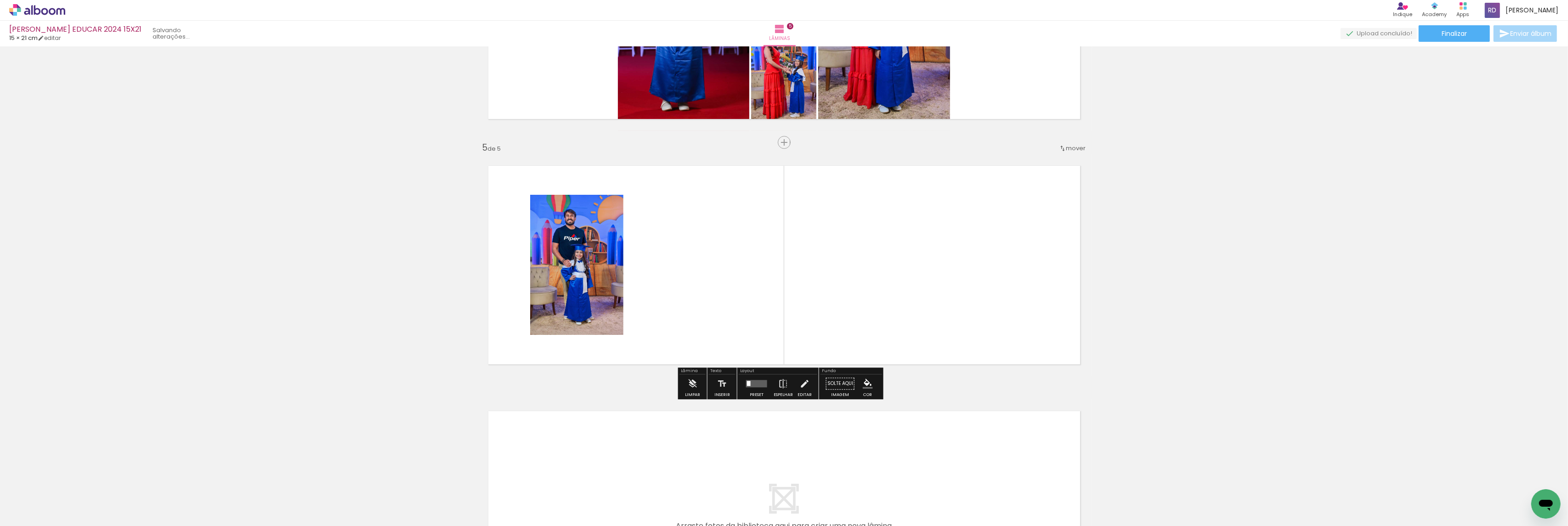
scroll to position [908, 0]
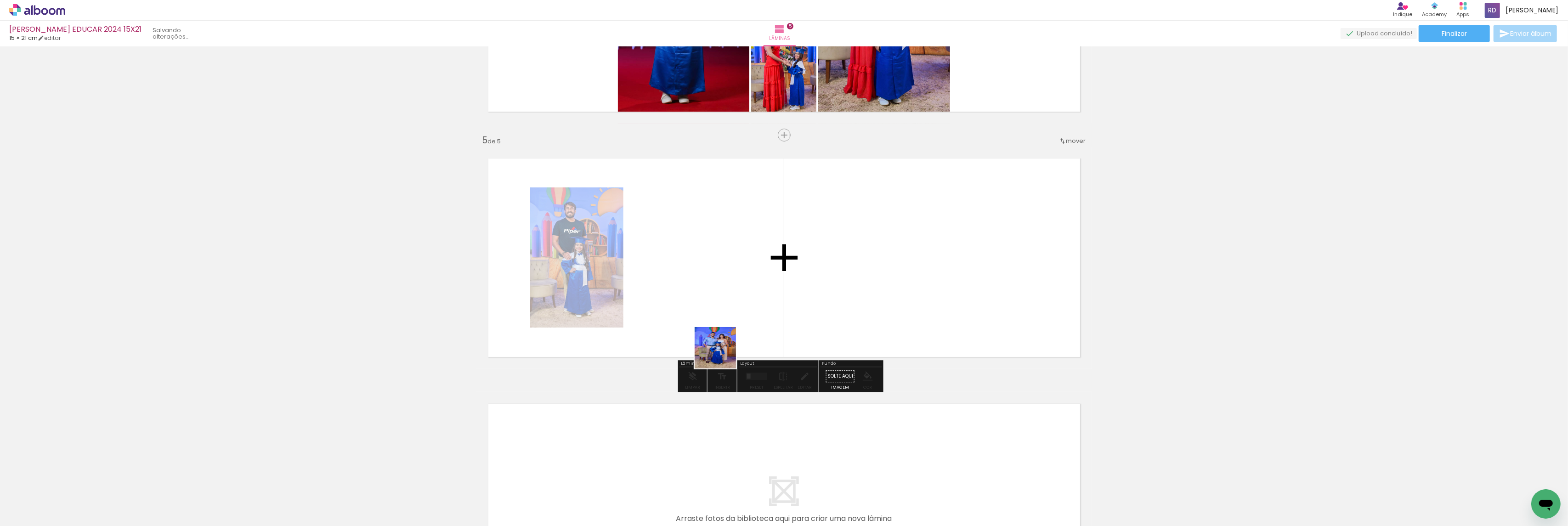
drag, startPoint x: 802, startPoint y: 465, endPoint x: 715, endPoint y: 386, distance: 117.5
click at [688, 310] on quentale-workspace at bounding box center [784, 263] width 1568 height 526
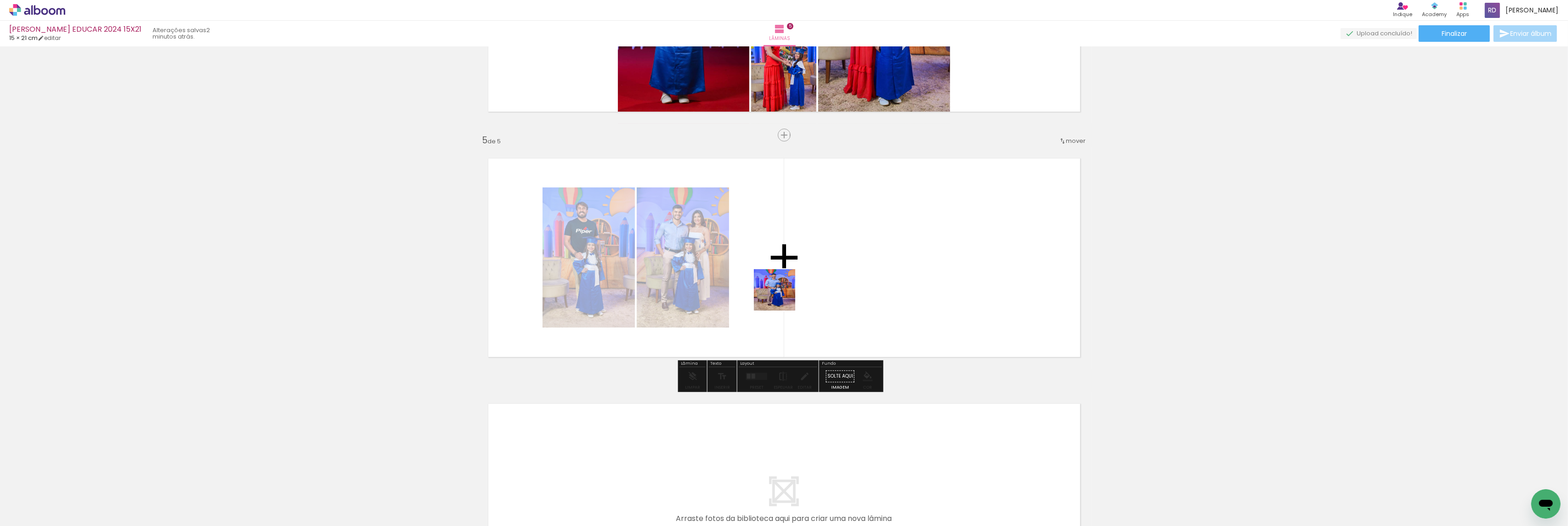
drag, startPoint x: 867, startPoint y: 489, endPoint x: 830, endPoint y: 363, distance: 131.3
click at [774, 286] on quentale-workspace at bounding box center [784, 263] width 1568 height 526
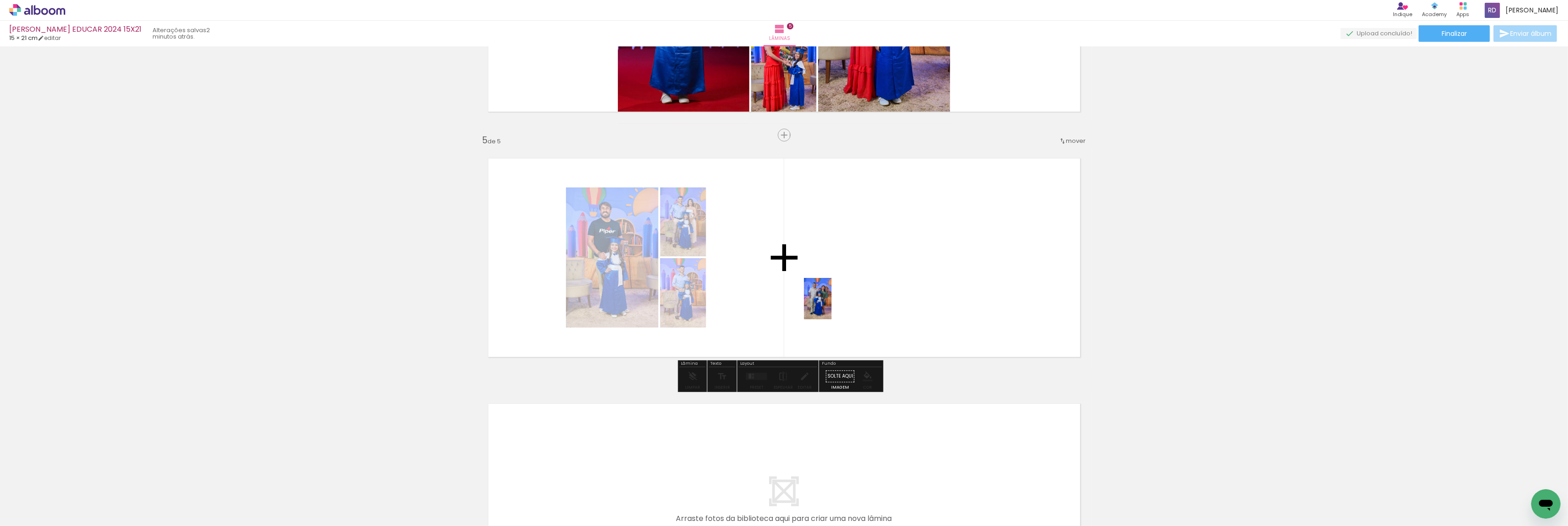
drag, startPoint x: 914, startPoint y: 491, endPoint x: 831, endPoint y: 304, distance: 204.6
click at [831, 304] on quentale-workspace at bounding box center [784, 263] width 1568 height 526
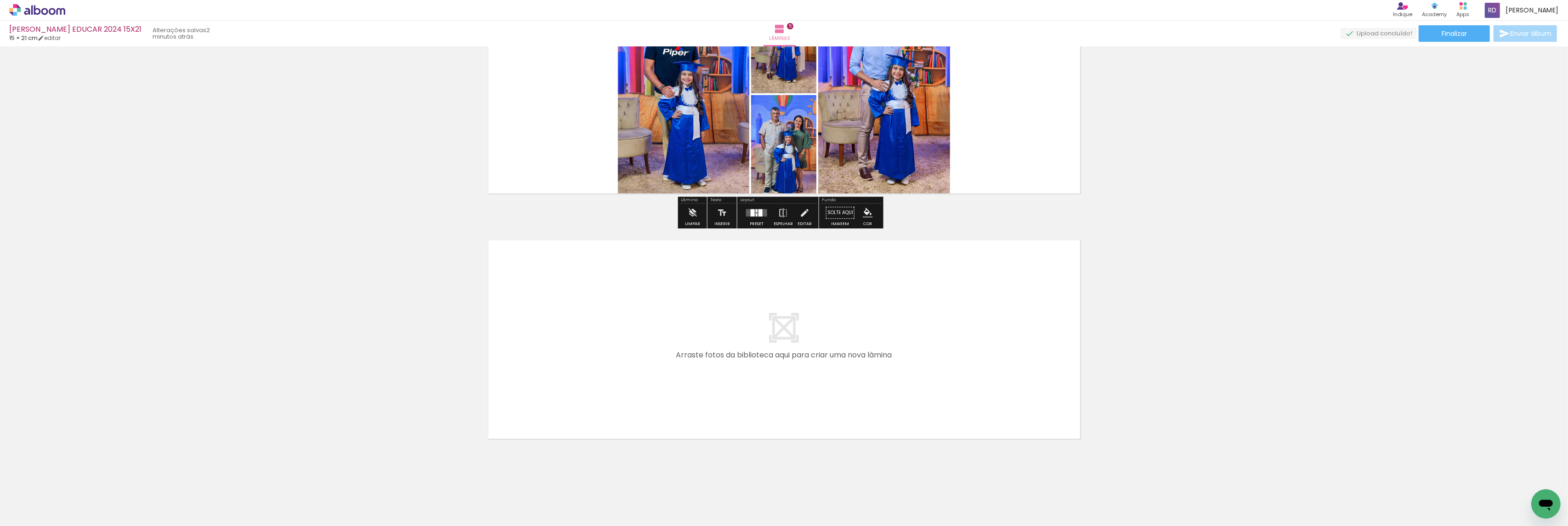
scroll to position [1085, 0]
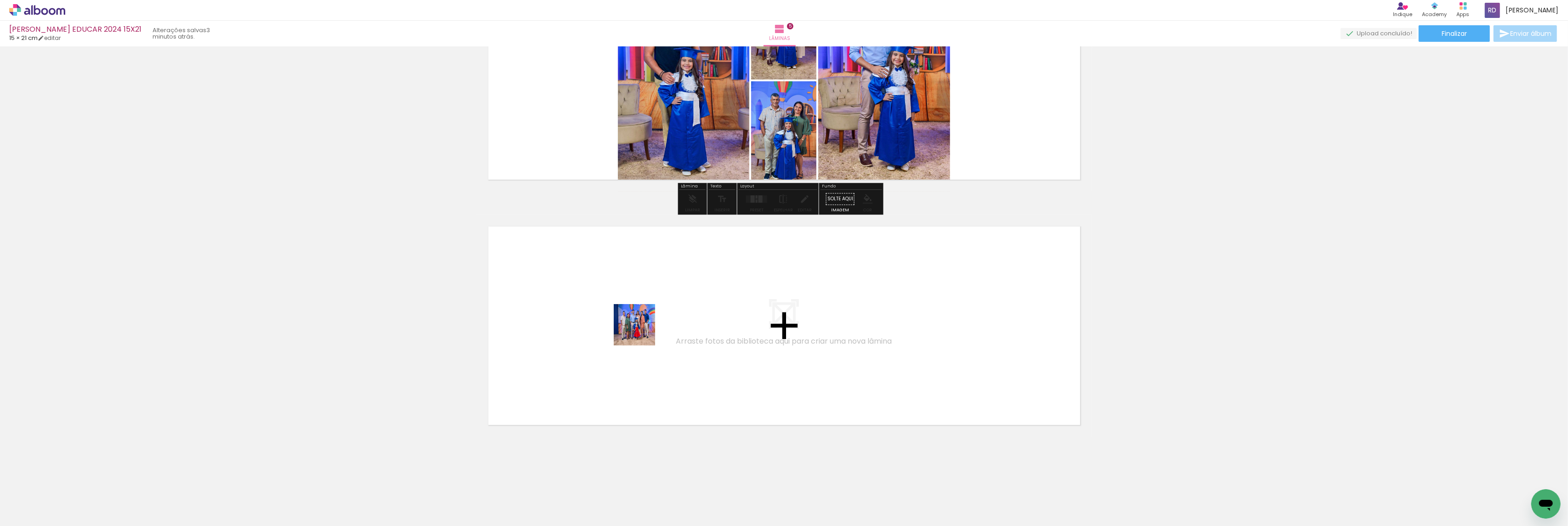
drag, startPoint x: 758, startPoint y: 497, endPoint x: 640, endPoint y: 329, distance: 205.3
click at [640, 329] on quentale-workspace at bounding box center [784, 263] width 1568 height 526
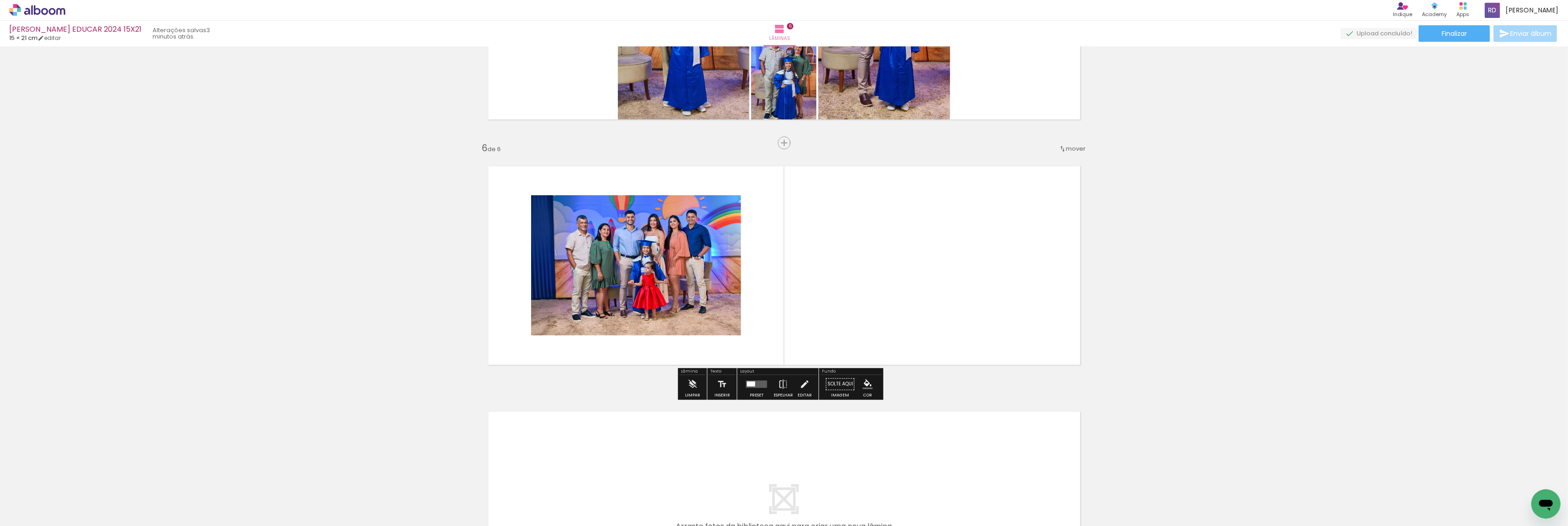
scroll to position [1153, 0]
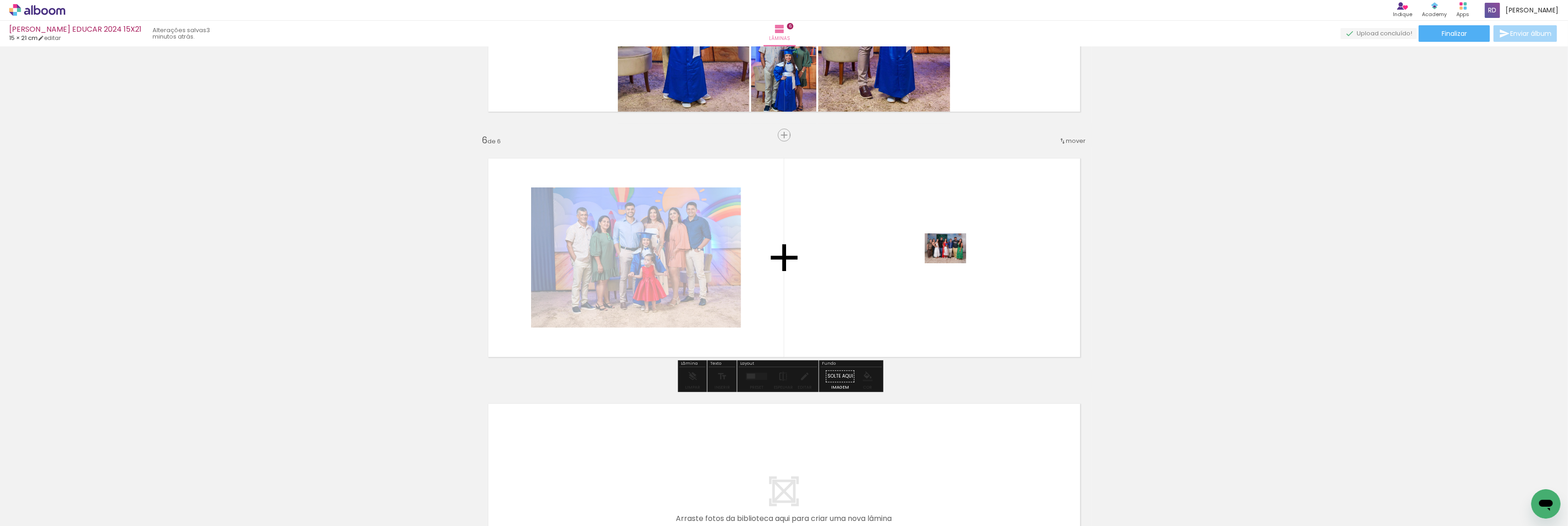
drag, startPoint x: 1075, startPoint y: 495, endPoint x: 953, endPoint y: 261, distance: 263.9
click at [953, 261] on quentale-workspace at bounding box center [784, 263] width 1568 height 526
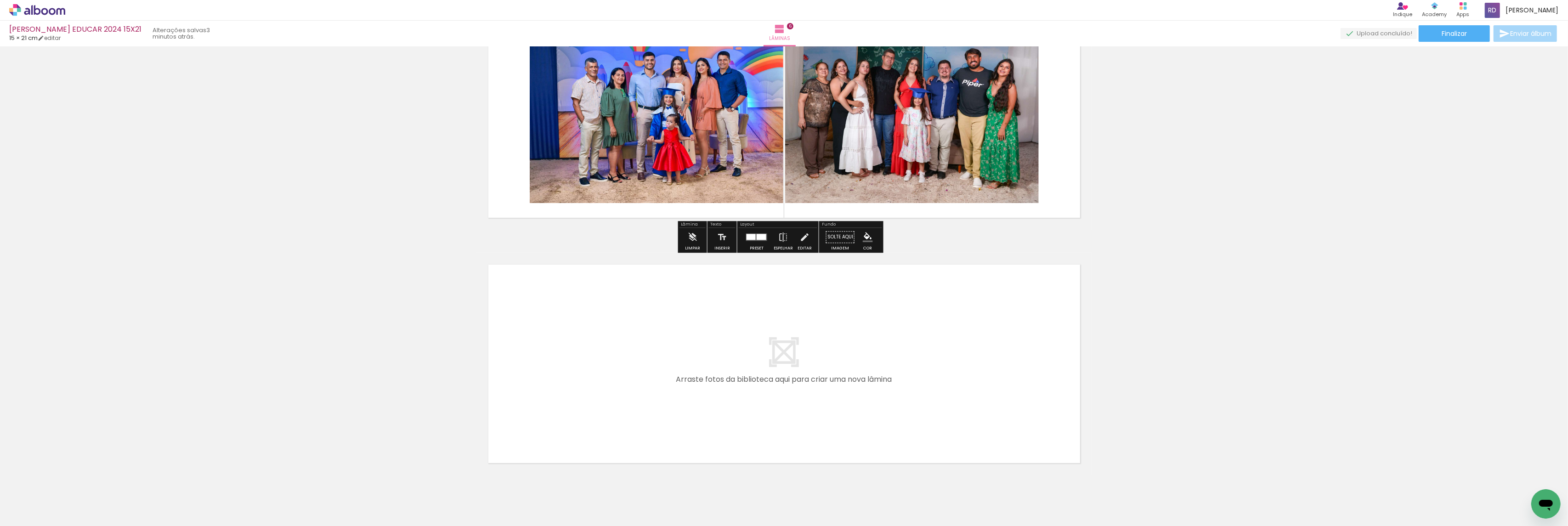
scroll to position [1331, 0]
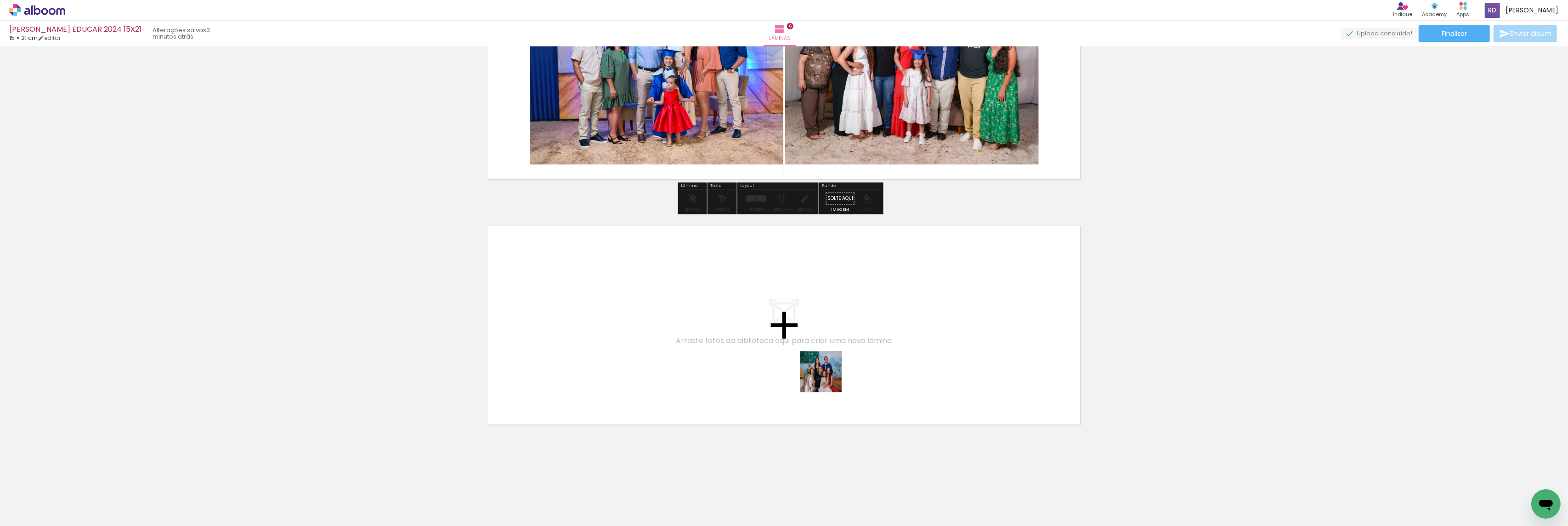
drag, startPoint x: 983, startPoint y: 501, endPoint x: 785, endPoint y: 346, distance: 251.5
click at [785, 346] on quentale-workspace at bounding box center [784, 263] width 1568 height 526
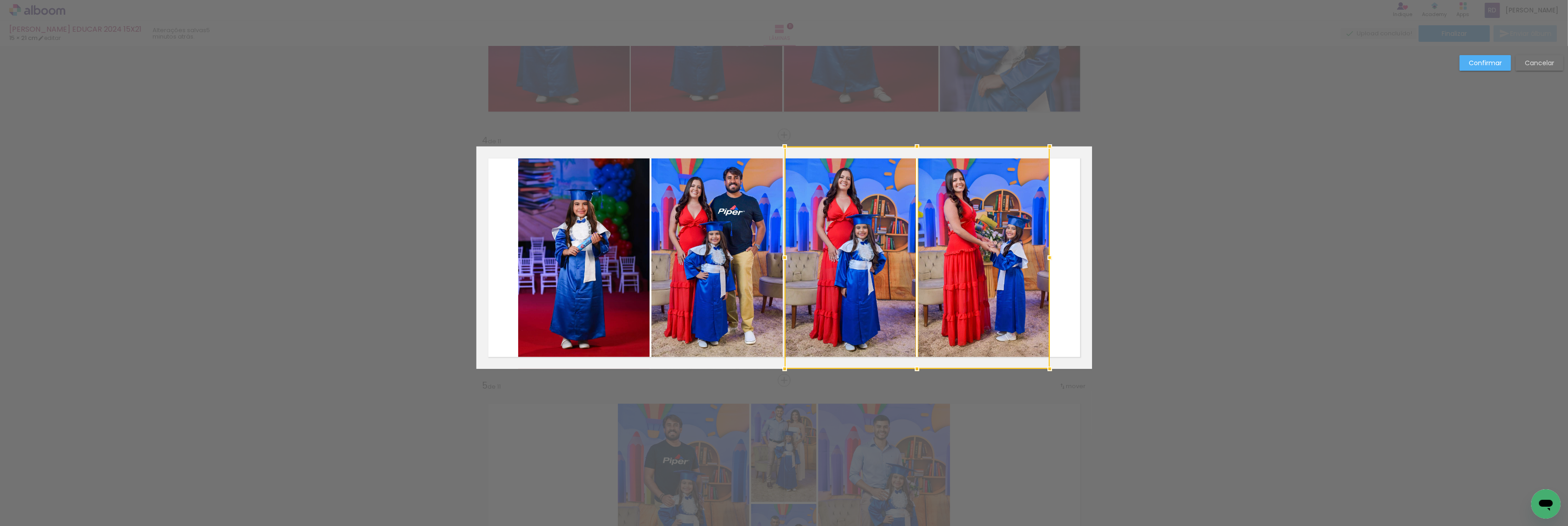
scroll to position [0, 413]
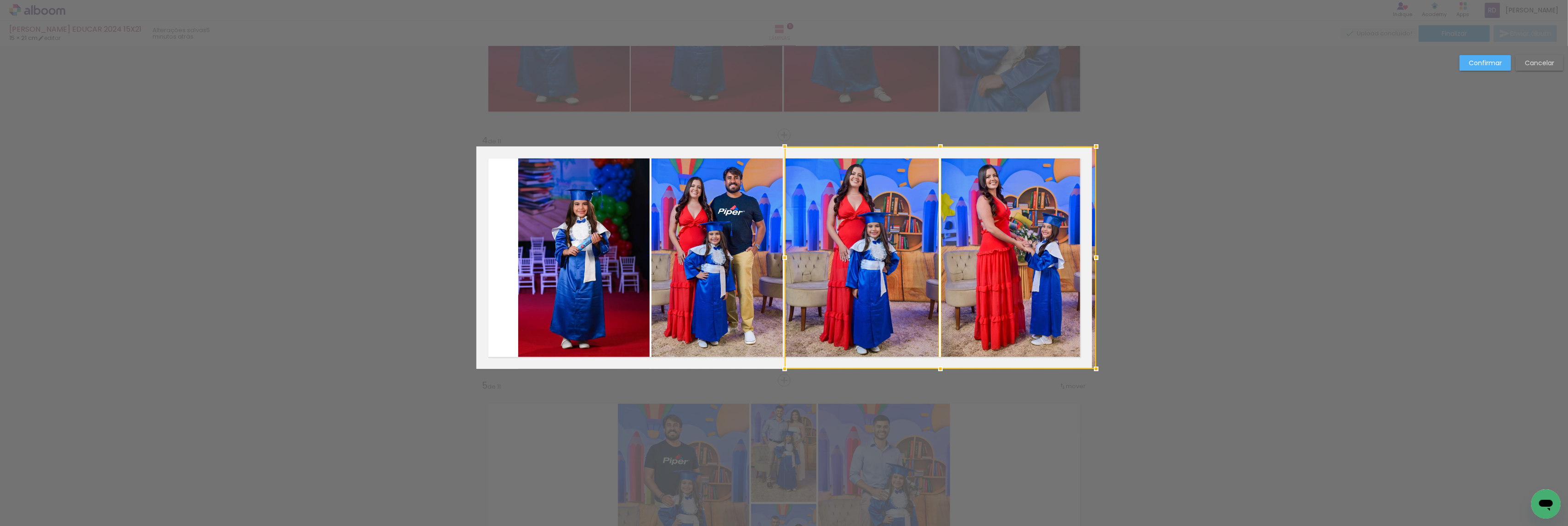
drag, startPoint x: 1041, startPoint y: 254, endPoint x: 1208, endPoint y: 253, distance: 167.0
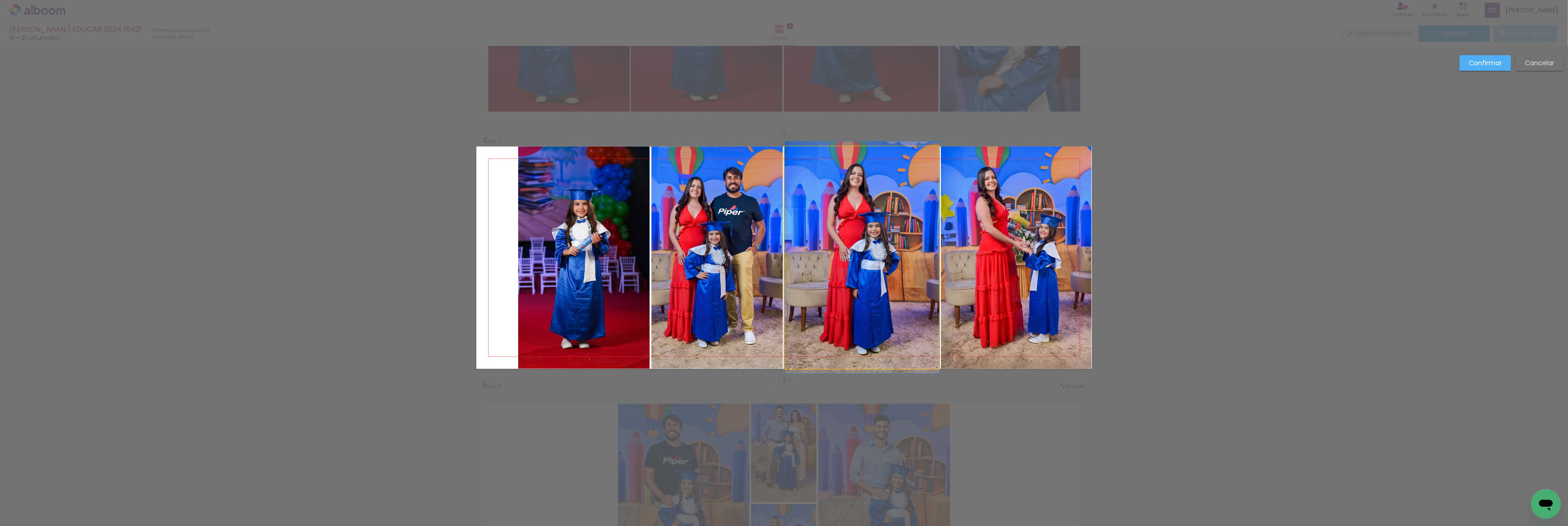
click at [855, 243] on quentale-photo at bounding box center [862, 258] width 155 height 222
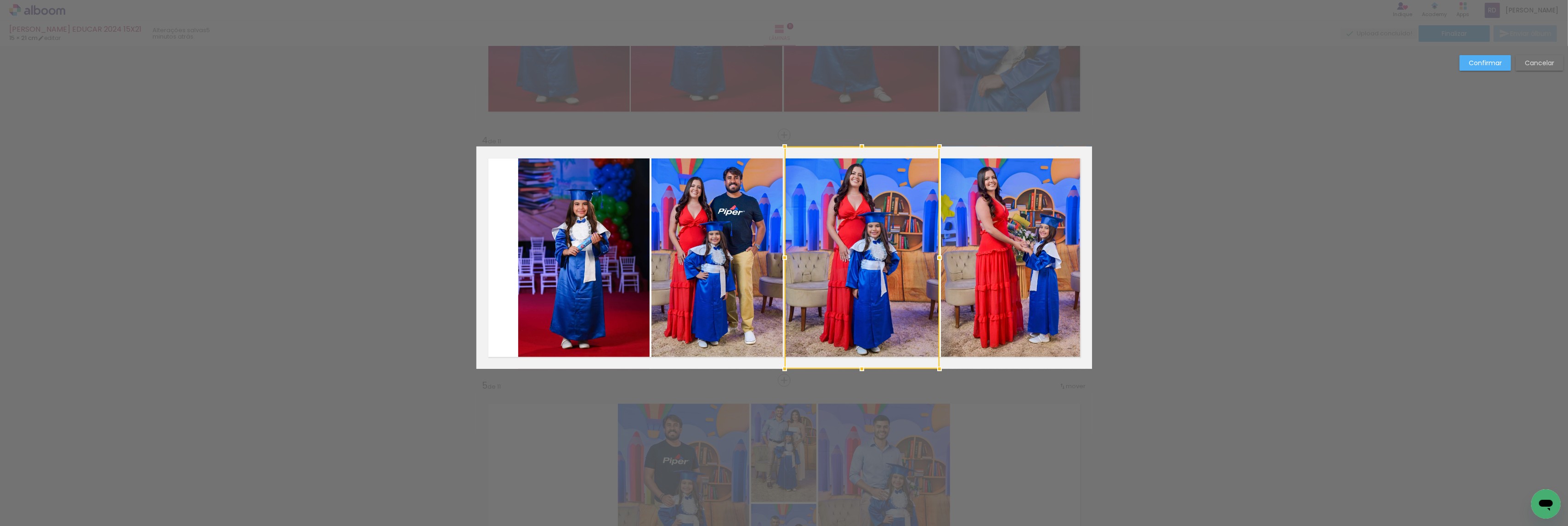
click at [737, 245] on quentale-photo at bounding box center [717, 258] width 131 height 222
click at [614, 247] on quentale-photo at bounding box center [584, 258] width 131 height 222
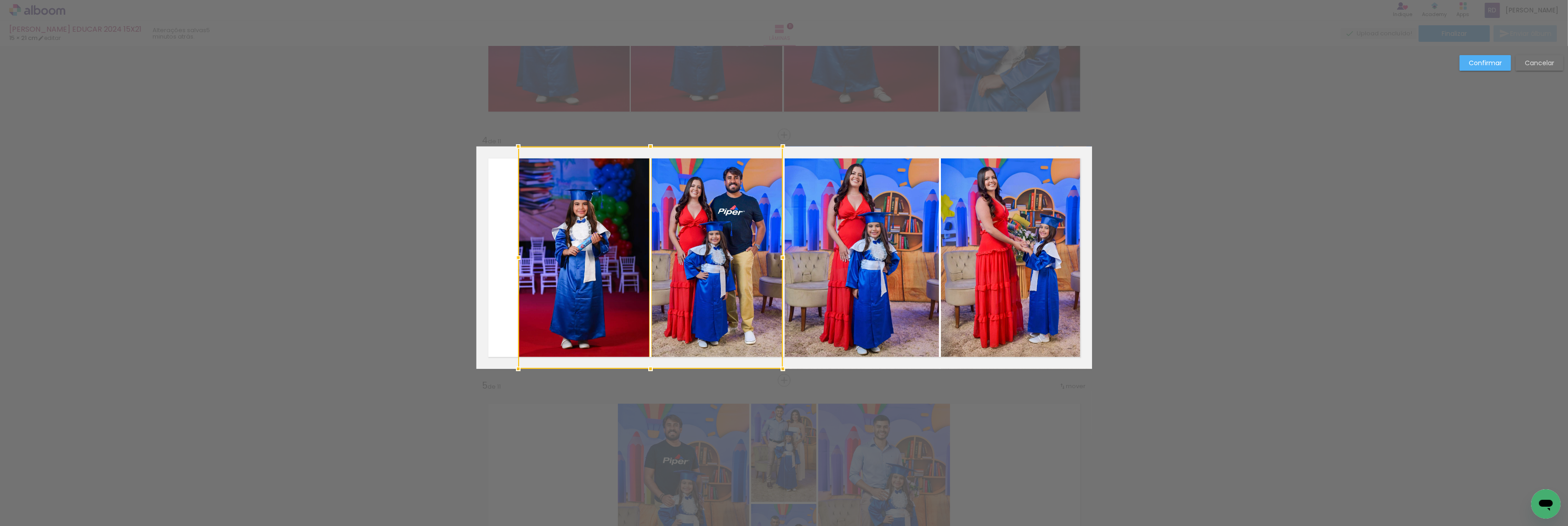
click at [612, 253] on div at bounding box center [650, 258] width 265 height 222
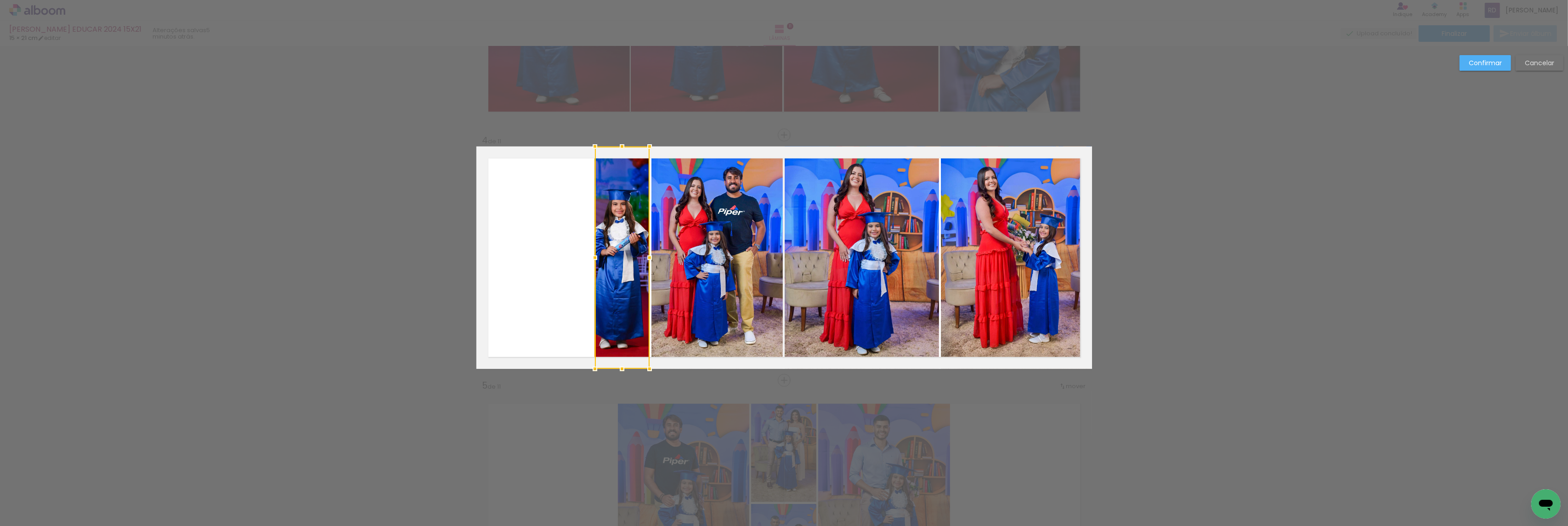
drag, startPoint x: 516, startPoint y: 259, endPoint x: 349, endPoint y: 247, distance: 167.4
click at [606, 239] on quentale-photo at bounding box center [622, 258] width 55 height 222
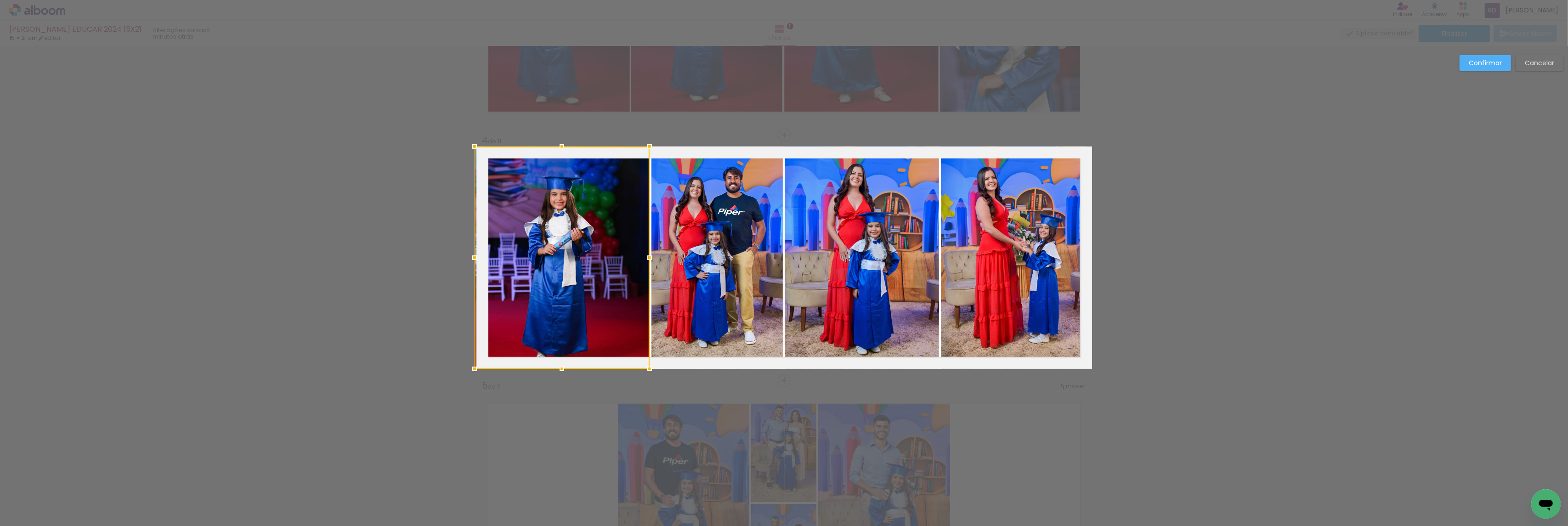
click at [594, 259] on div at bounding box center [562, 258] width 175 height 222
click at [581, 281] on div at bounding box center [563, 258] width 173 height 222
click at [685, 276] on quentale-photo at bounding box center [717, 258] width 131 height 222
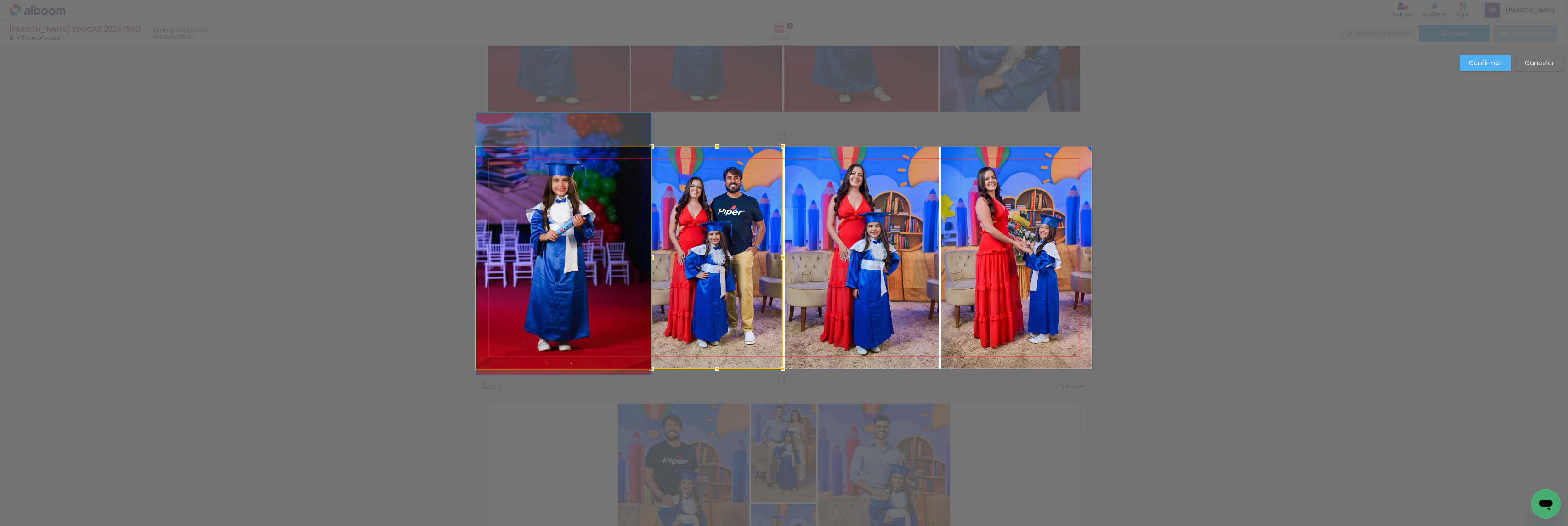
drag, startPoint x: 573, startPoint y: 289, endPoint x: 576, endPoint y: 275, distance: 14.3
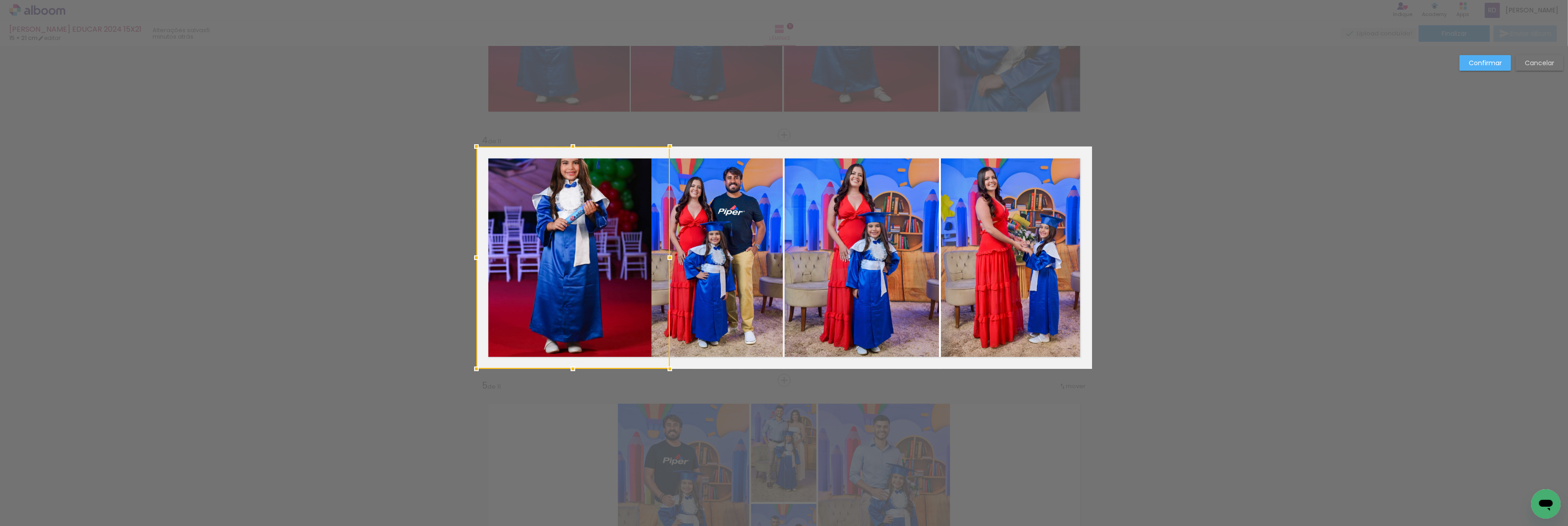
drag, startPoint x: 649, startPoint y: 258, endPoint x: 635, endPoint y: 258, distance: 14.0
click at [635, 258] on div at bounding box center [573, 258] width 194 height 222
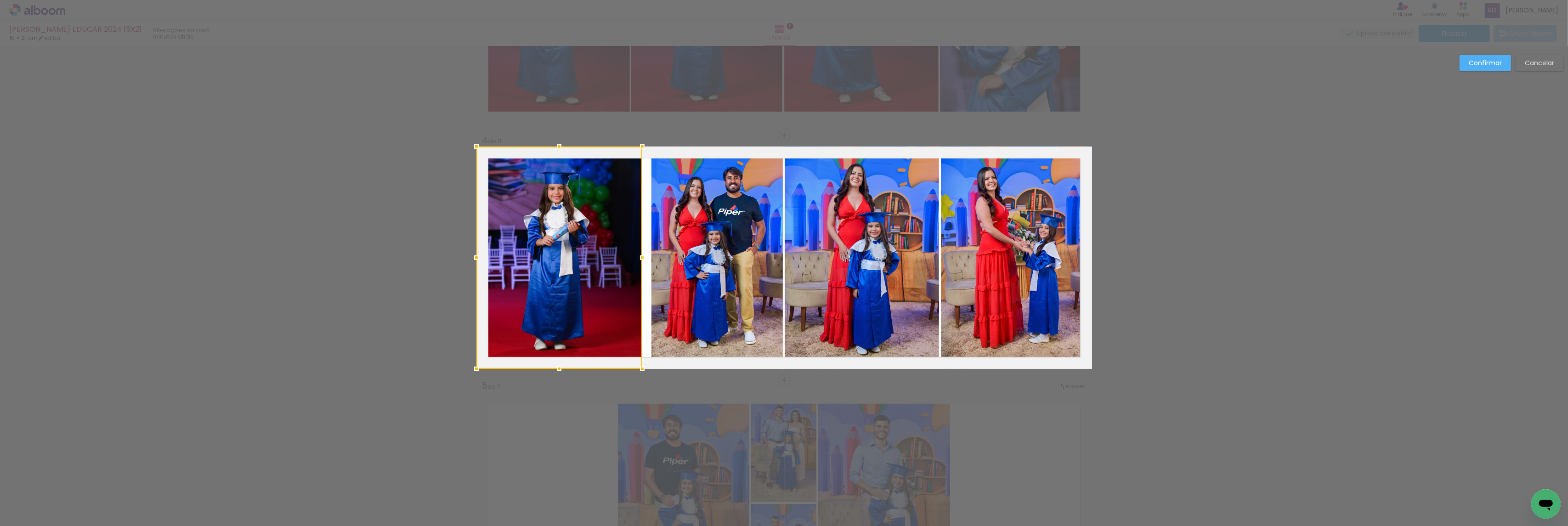
drag, startPoint x: 666, startPoint y: 260, endPoint x: 637, endPoint y: 258, distance: 29.1
click at [637, 258] on div at bounding box center [642, 258] width 18 height 18
click at [705, 258] on quentale-photo at bounding box center [717, 258] width 131 height 222
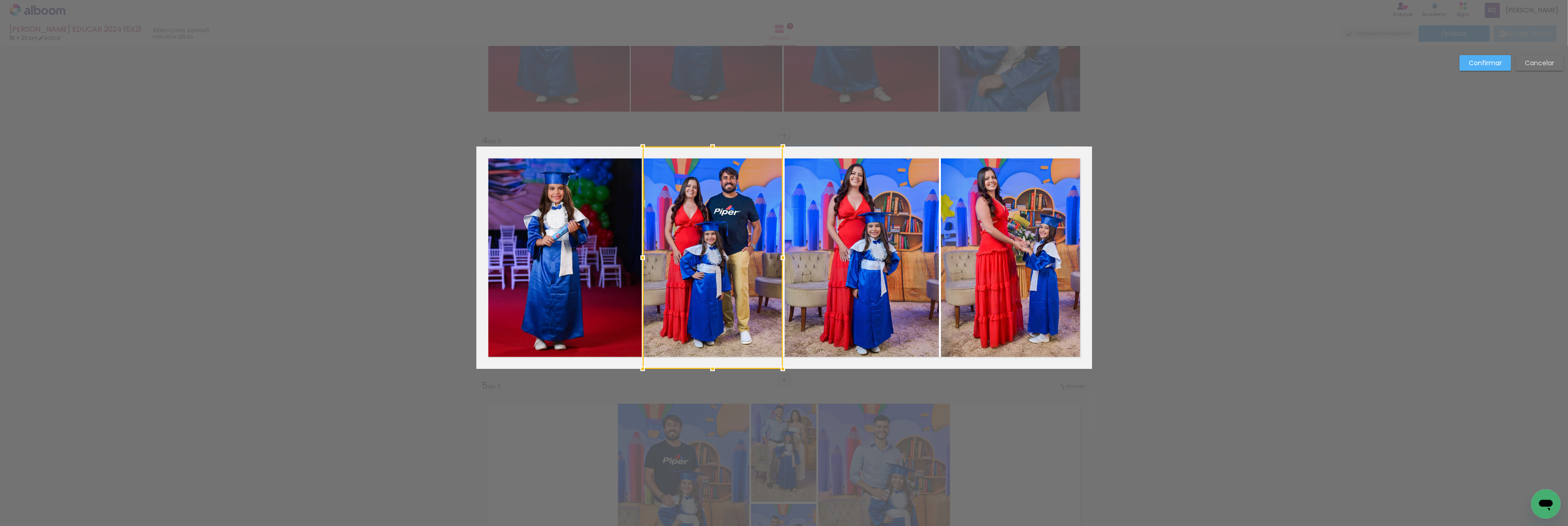
drag, startPoint x: 645, startPoint y: 256, endPoint x: 637, endPoint y: 256, distance: 8.0
click at [637, 256] on div at bounding box center [643, 258] width 18 height 18
click at [0, 0] on slot "Confirmar" at bounding box center [0, 0] width 0 height 0
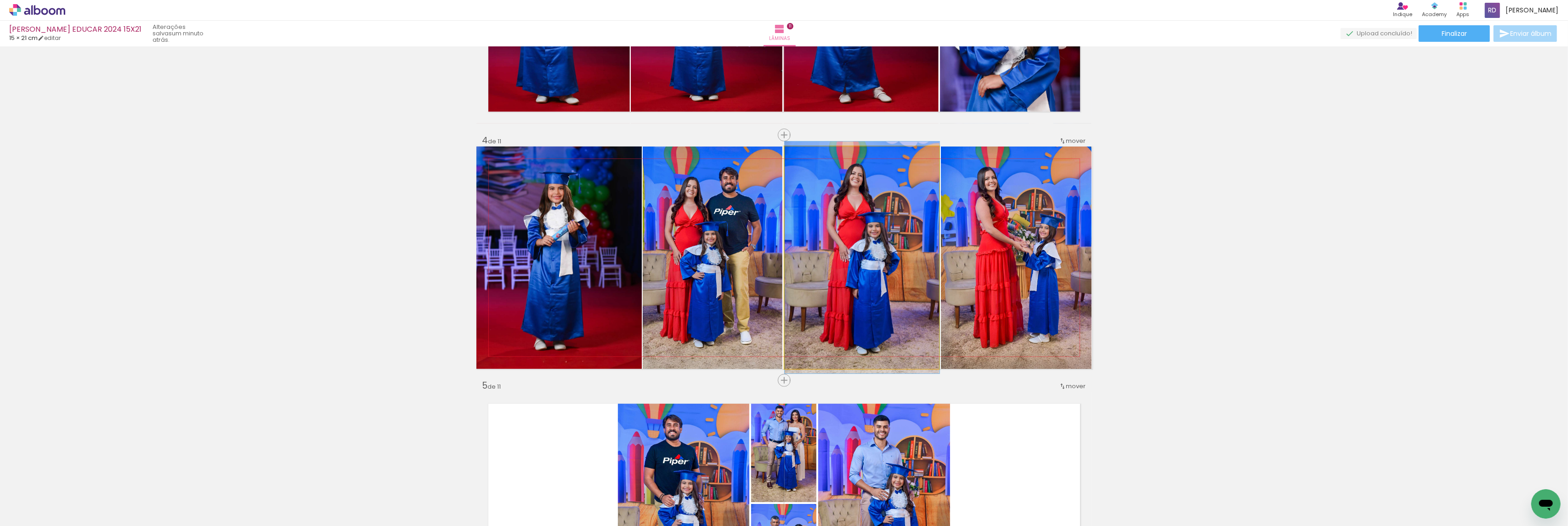
click at [898, 248] on quentale-photo at bounding box center [862, 258] width 155 height 222
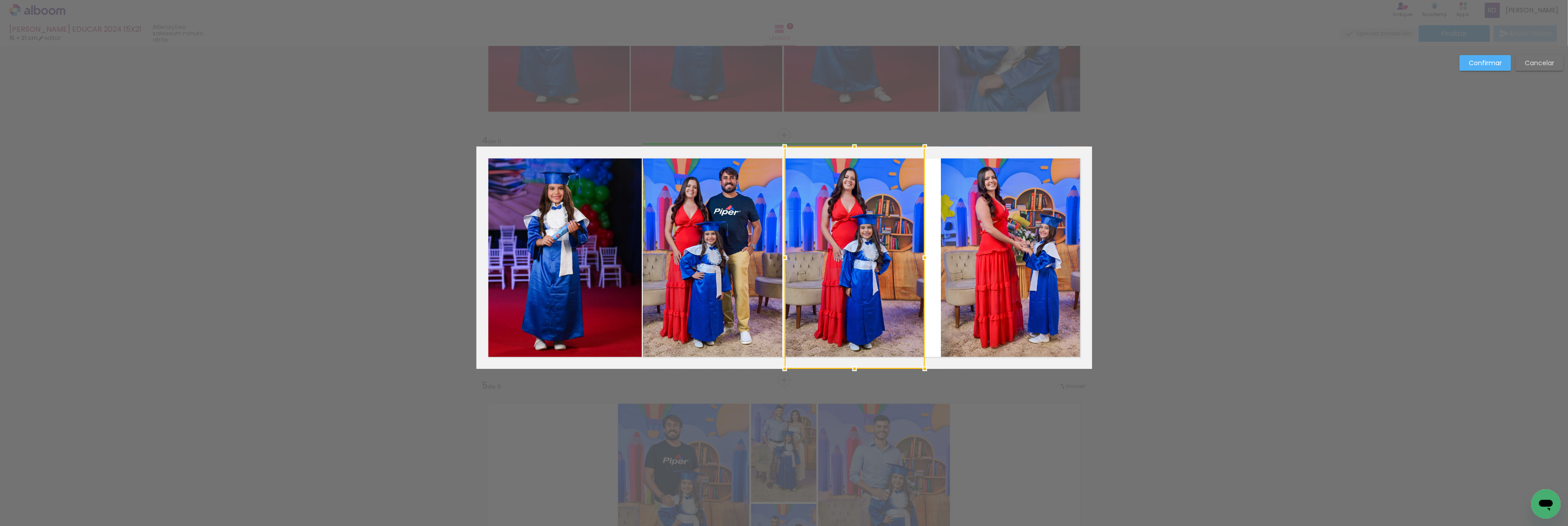
drag, startPoint x: 933, startPoint y: 259, endPoint x: 918, endPoint y: 259, distance: 15.0
click at [918, 259] on div at bounding box center [925, 258] width 18 height 18
click at [982, 254] on quentale-photo at bounding box center [1017, 258] width 151 height 222
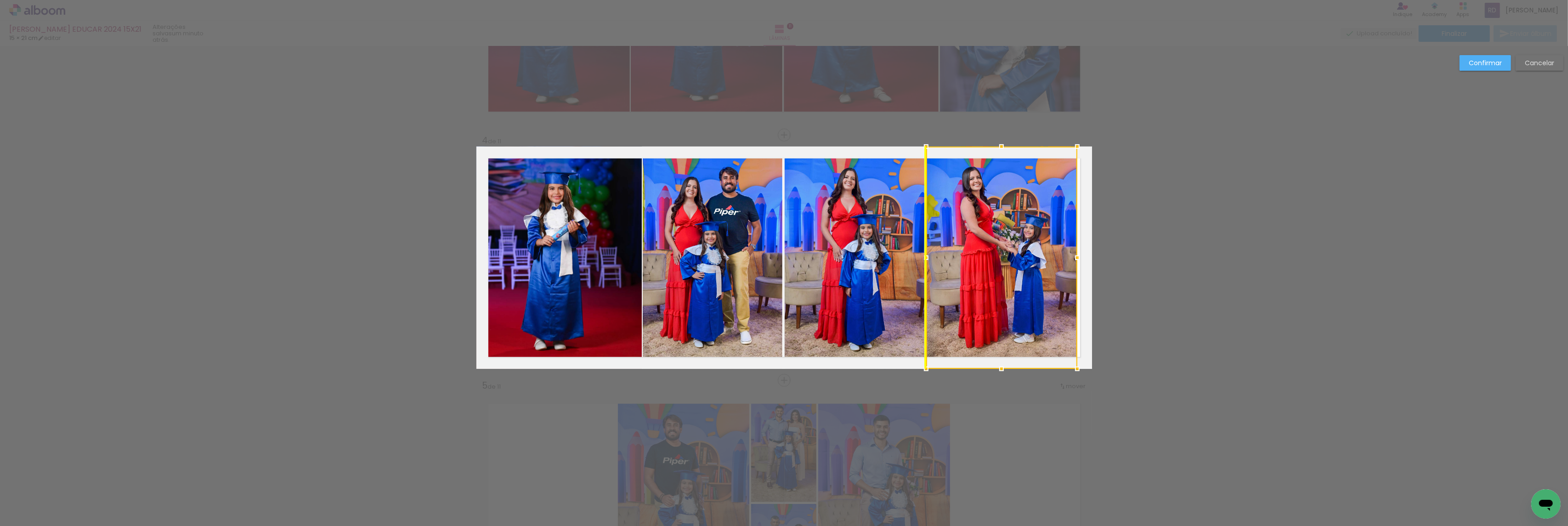
drag, startPoint x: 1004, startPoint y: 254, endPoint x: 989, endPoint y: 252, distance: 15.1
click at [989, 252] on div at bounding box center [1002, 258] width 151 height 222
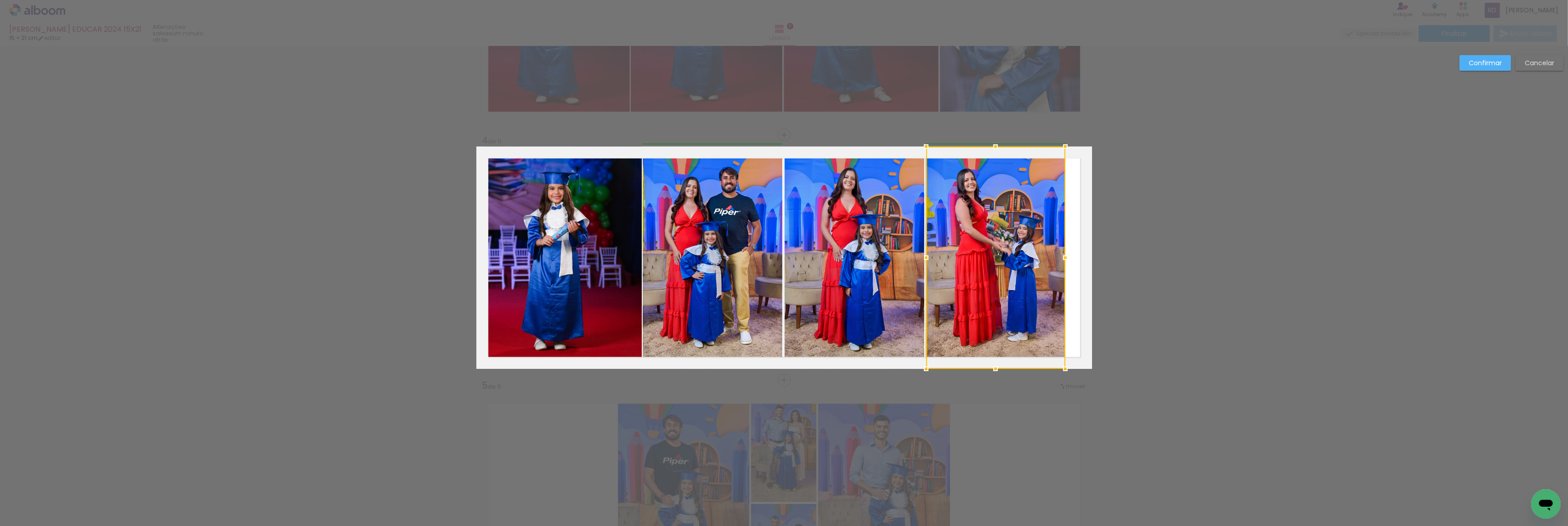
drag, startPoint x: 1074, startPoint y: 254, endPoint x: 1066, endPoint y: 258, distance: 8.9
click at [1066, 258] on div at bounding box center [1065, 258] width 18 height 18
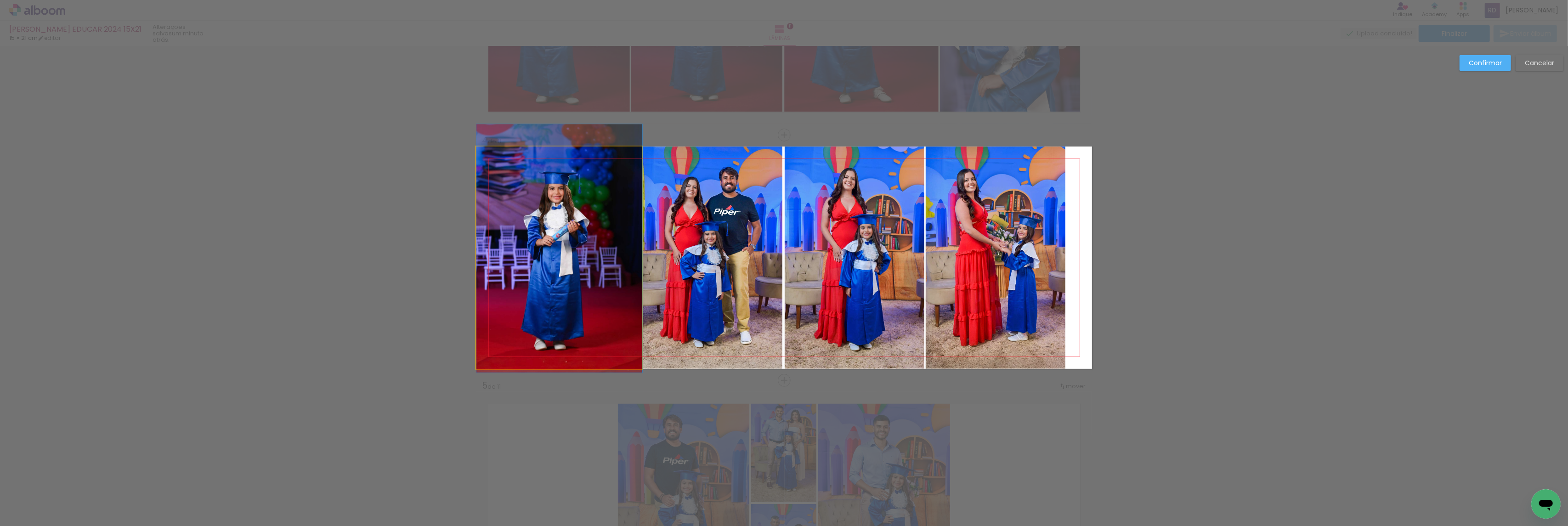
drag, startPoint x: 550, startPoint y: 247, endPoint x: 559, endPoint y: 247, distance: 9.0
click at [550, 247] on quentale-photo at bounding box center [559, 258] width 166 height 222
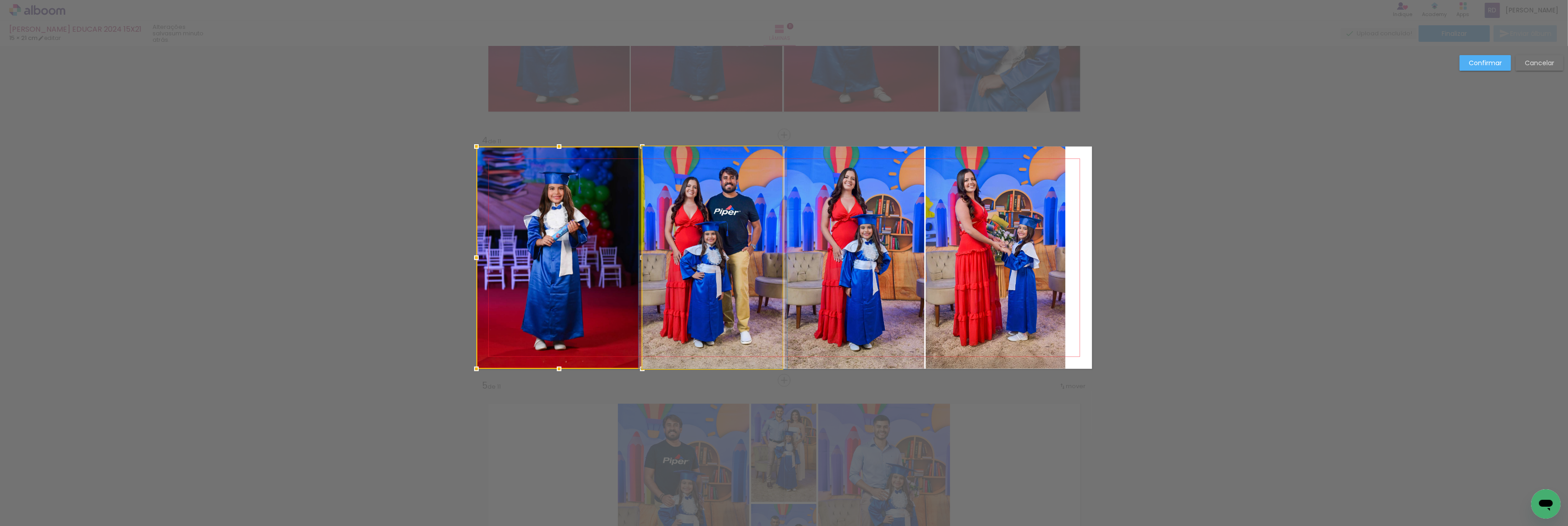
click at [687, 243] on quentale-photo at bounding box center [713, 258] width 140 height 222
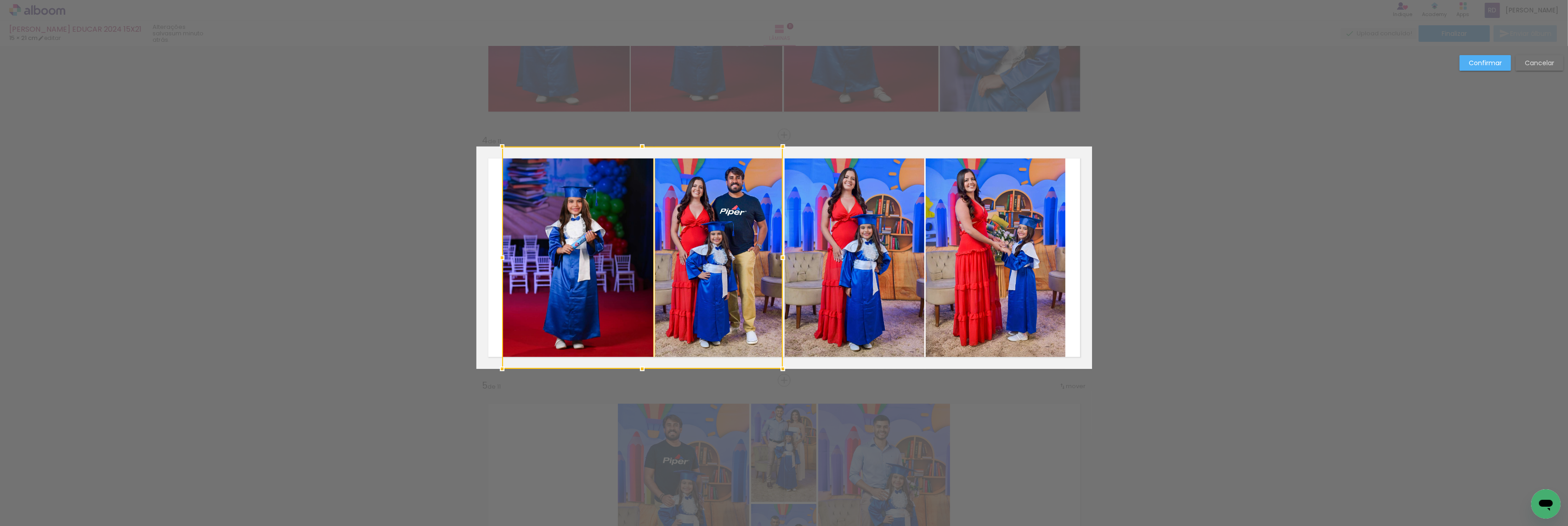
drag, startPoint x: 471, startPoint y: 256, endPoint x: 494, endPoint y: 256, distance: 23.0
click at [494, 256] on div at bounding box center [502, 258] width 18 height 18
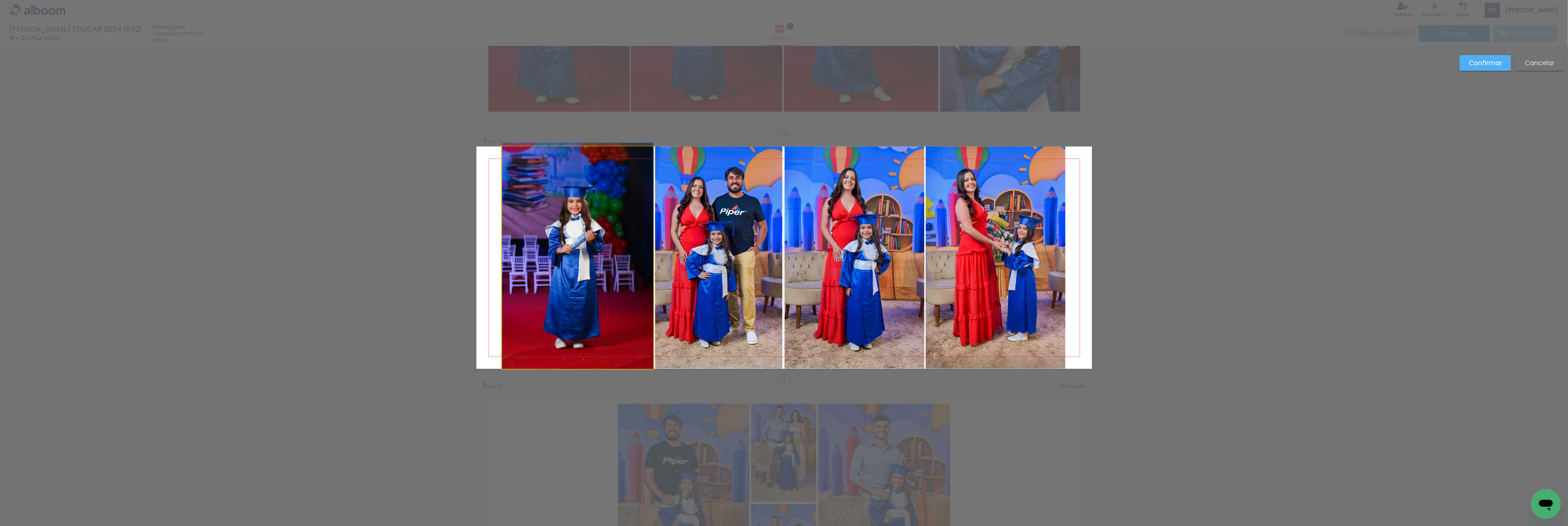
click at [627, 247] on quentale-photo at bounding box center [578, 258] width 151 height 222
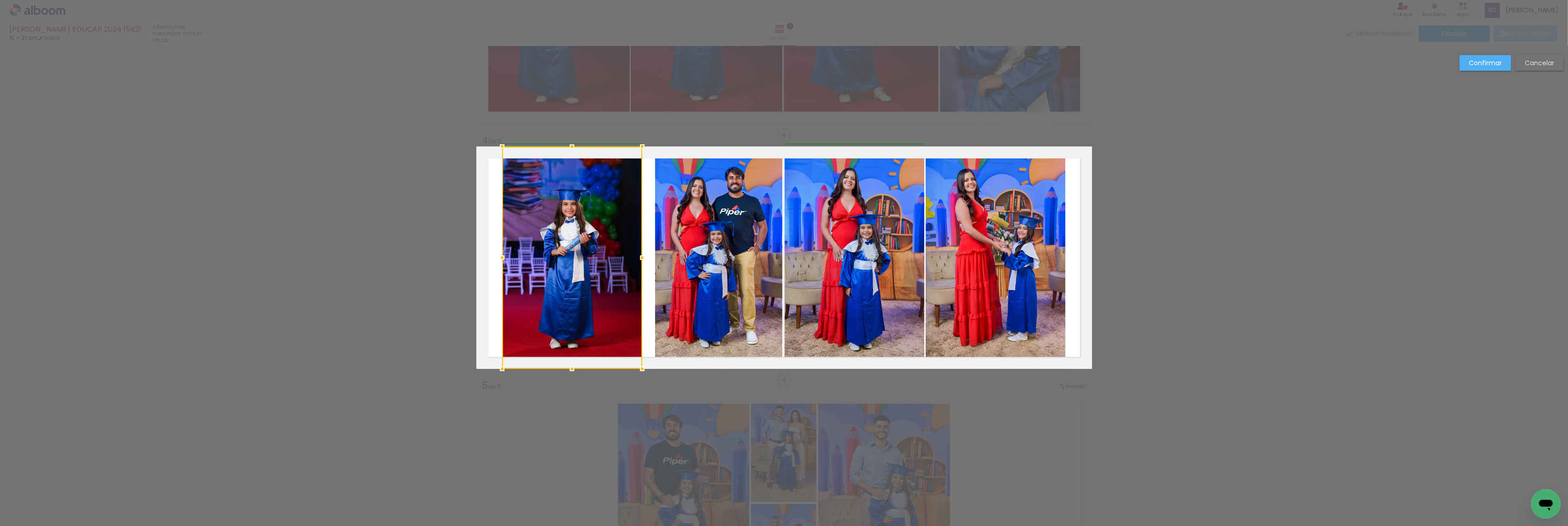
drag, startPoint x: 644, startPoint y: 259, endPoint x: 637, endPoint y: 259, distance: 7.0
click at [637, 259] on div at bounding box center [642, 258] width 18 height 18
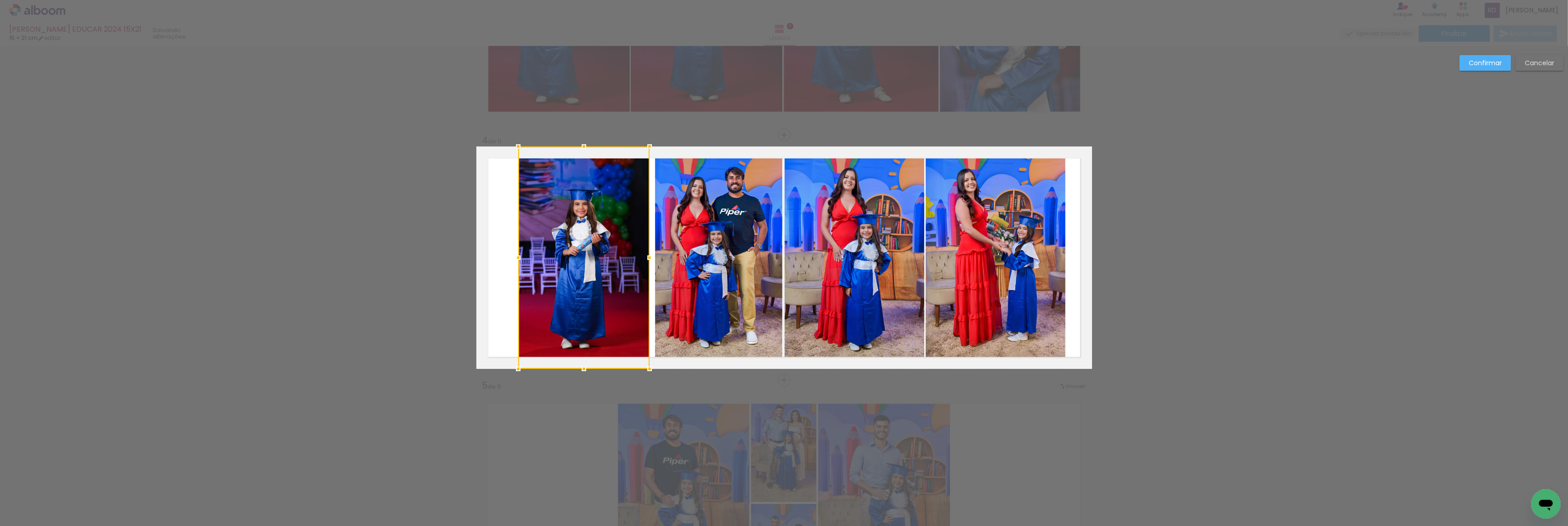
click at [693, 256] on quentale-photo at bounding box center [719, 258] width 128 height 222
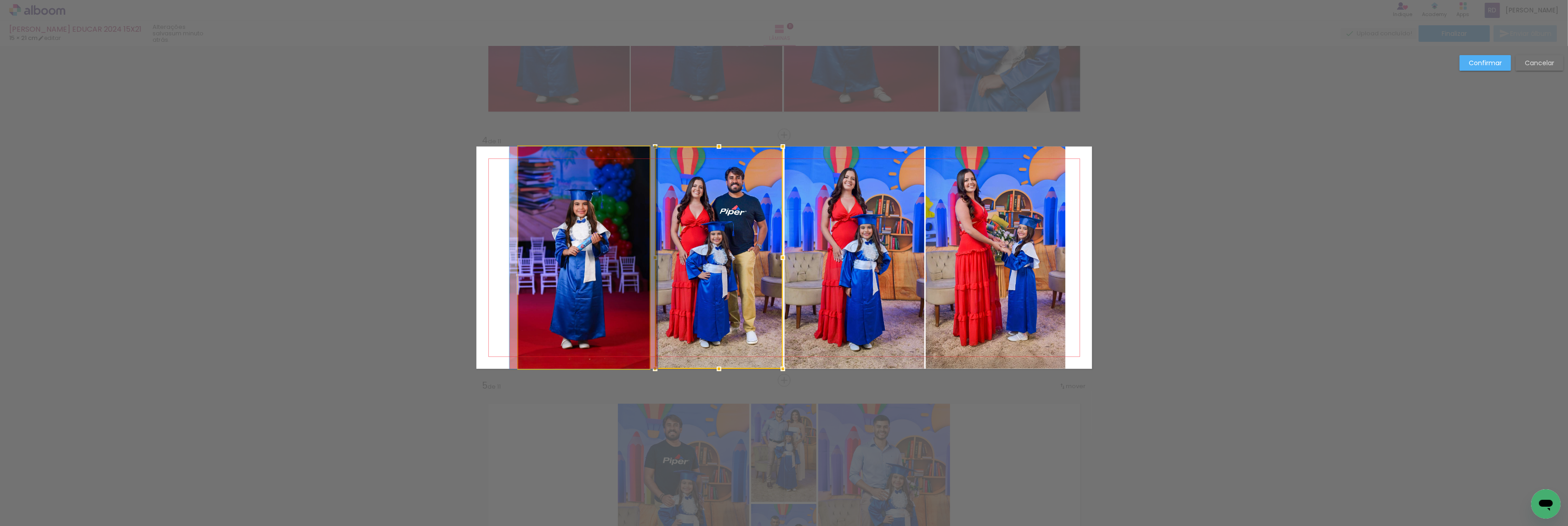
click at [623, 258] on quentale-photo at bounding box center [584, 258] width 131 height 222
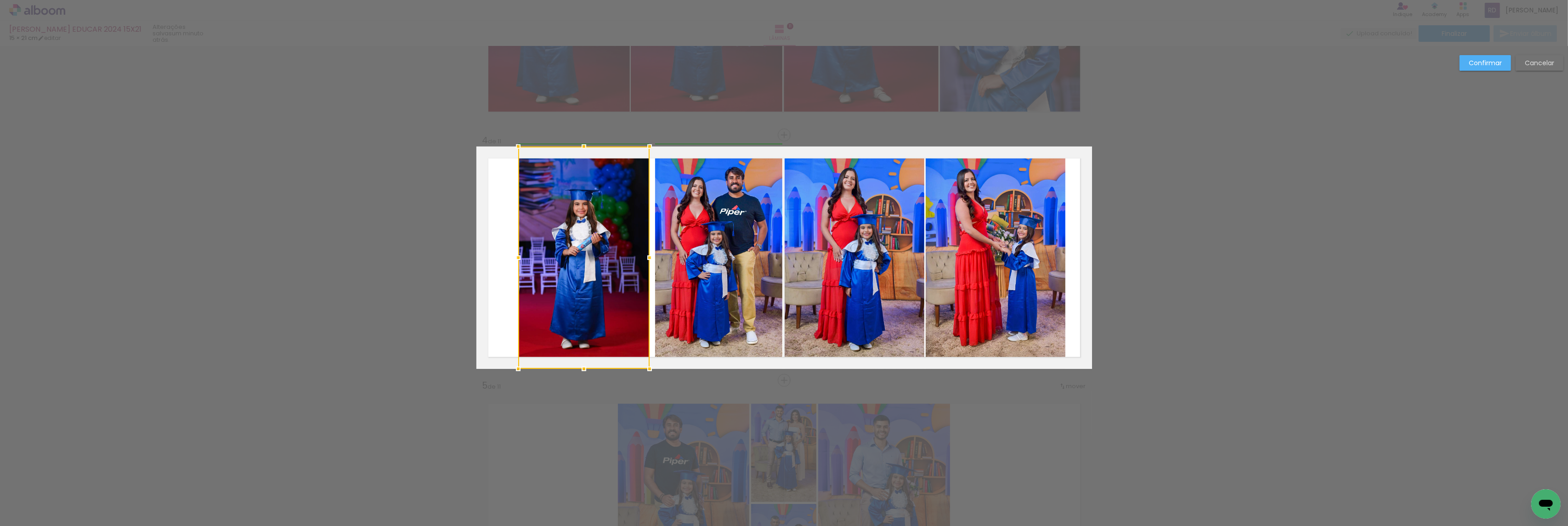
drag, startPoint x: 645, startPoint y: 259, endPoint x: 638, endPoint y: 259, distance: 7.0
click at [640, 259] on div at bounding box center [649, 258] width 18 height 18
click at [666, 260] on quentale-photo at bounding box center [719, 258] width 128 height 222
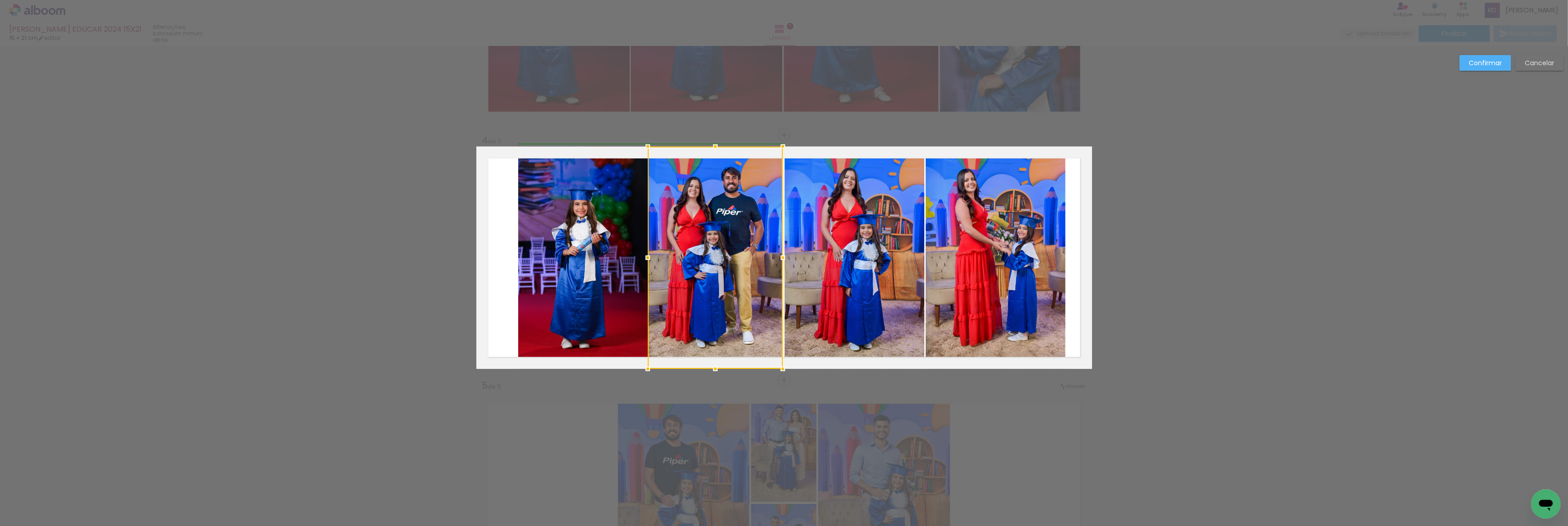
drag, startPoint x: 651, startPoint y: 259, endPoint x: 646, endPoint y: 259, distance: 5.0
click at [646, 259] on div at bounding box center [648, 258] width 18 height 18
click at [599, 260] on quentale-photo at bounding box center [584, 258] width 131 height 222
click at [642, 254] on div at bounding box center [647, 258] width 18 height 18
click at [0, 0] on slot "Confirmar" at bounding box center [0, 0] width 0 height 0
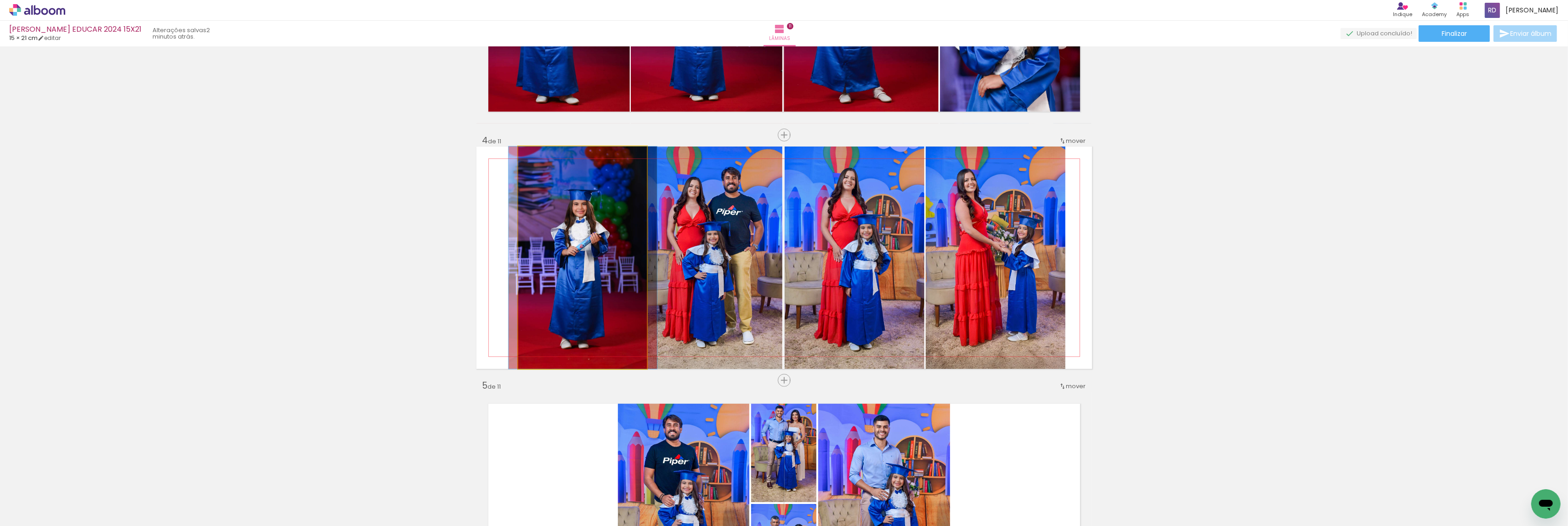
click at [561, 213] on quentale-photo at bounding box center [583, 258] width 129 height 222
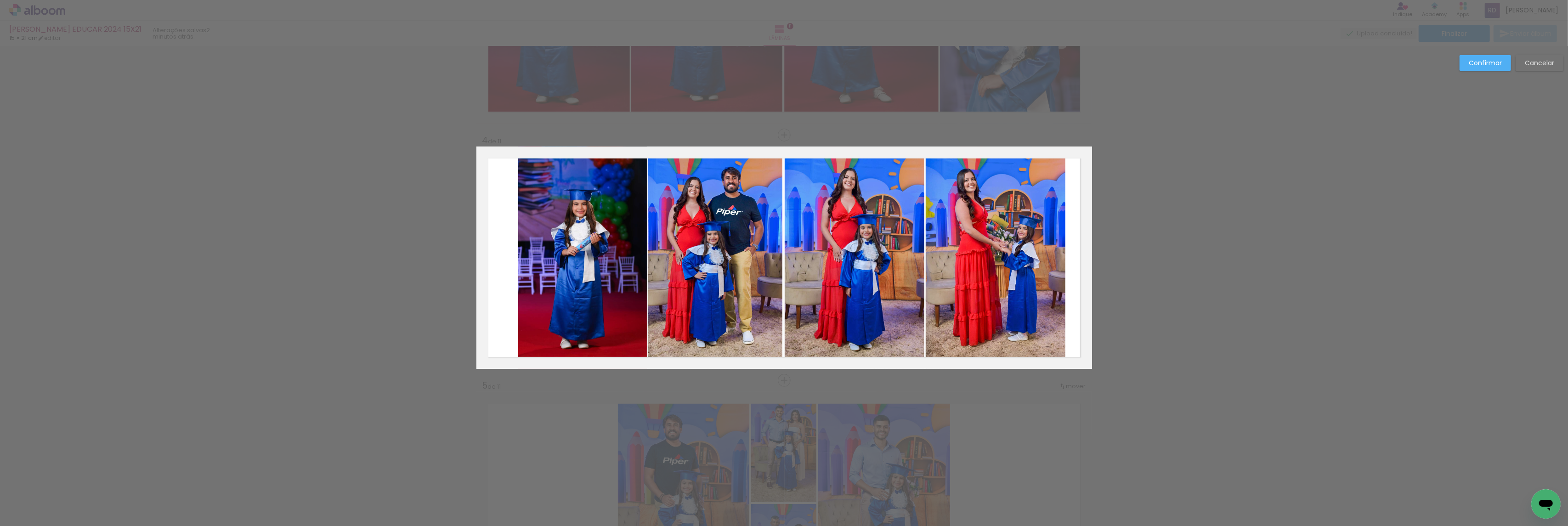
click at [527, 254] on quentale-photo at bounding box center [583, 258] width 129 height 222
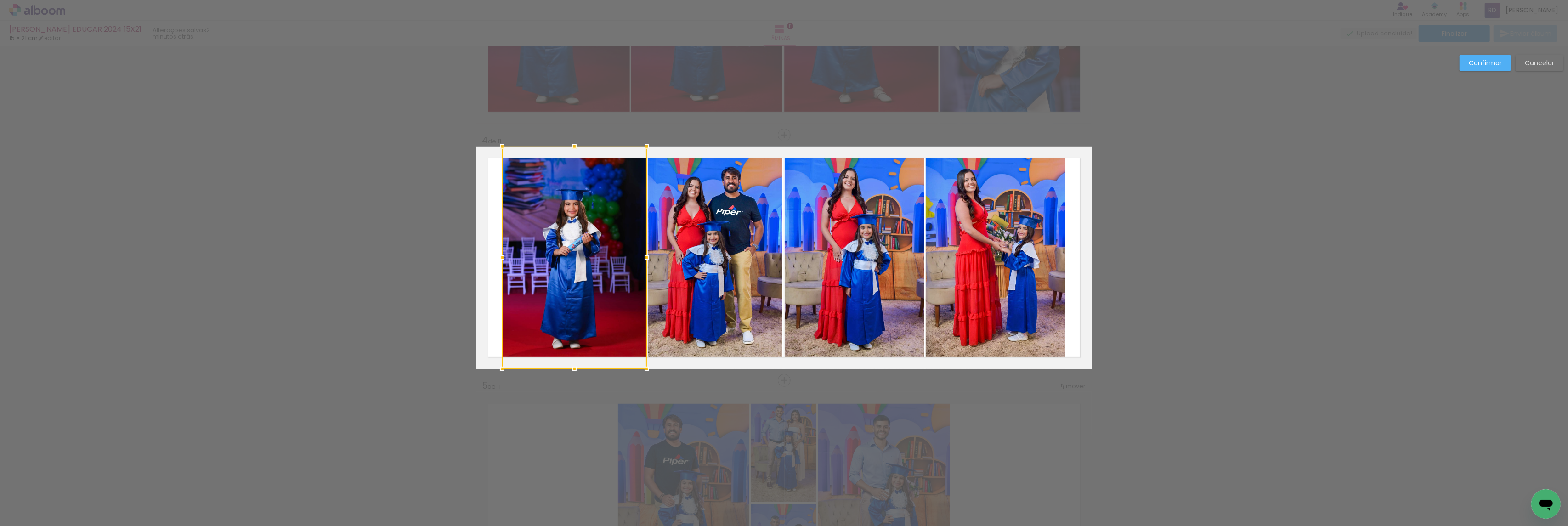
drag, startPoint x: 514, startPoint y: 253, endPoint x: 498, endPoint y: 243, distance: 18.9
click at [502, 243] on div at bounding box center [575, 258] width 145 height 222
click at [0, 0] on slot "Confirmar" at bounding box center [0, 0] width 0 height 0
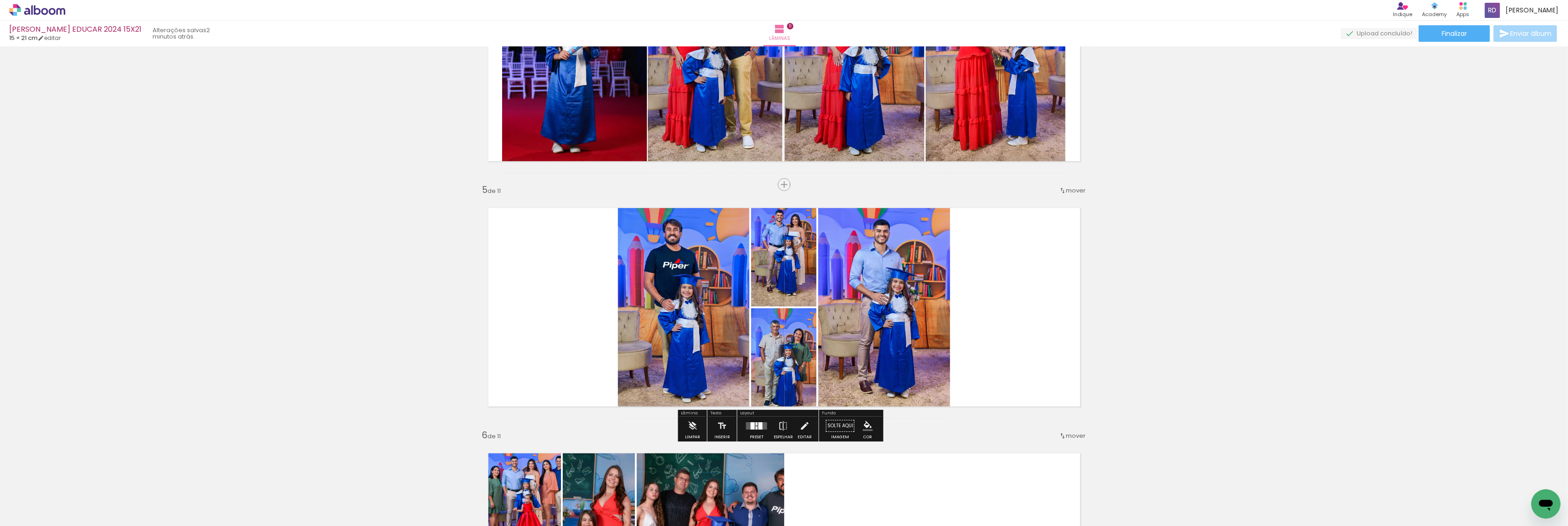
scroll to position [908, 0]
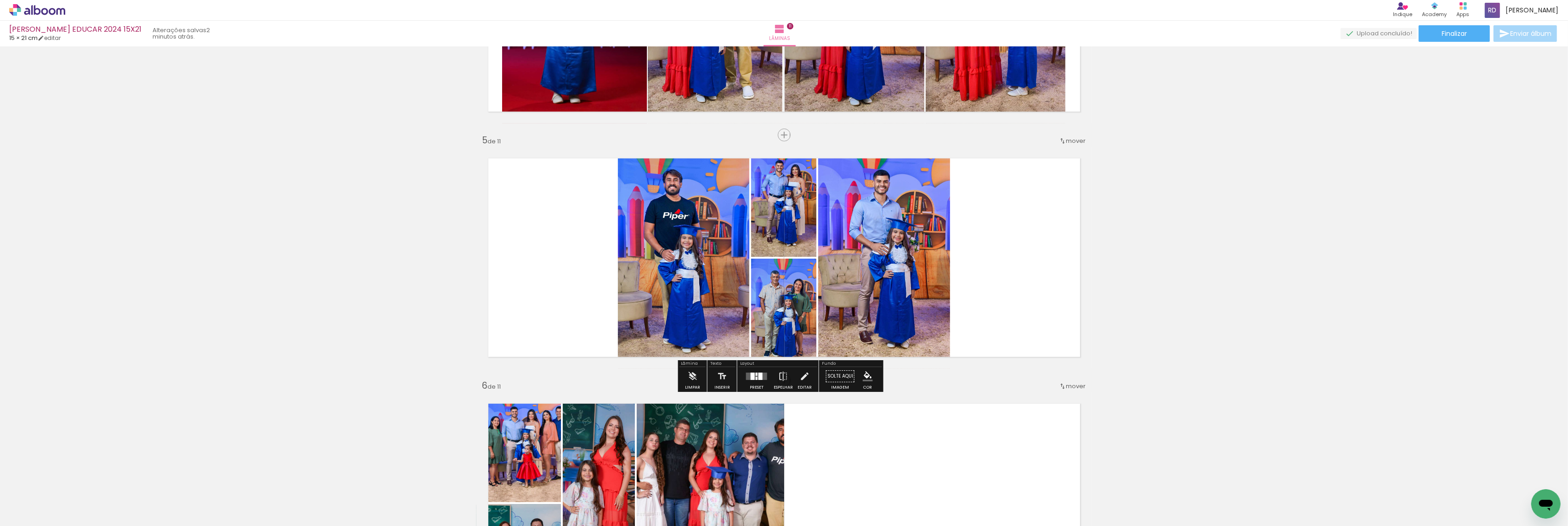
click at [752, 381] on div at bounding box center [757, 376] width 25 height 18
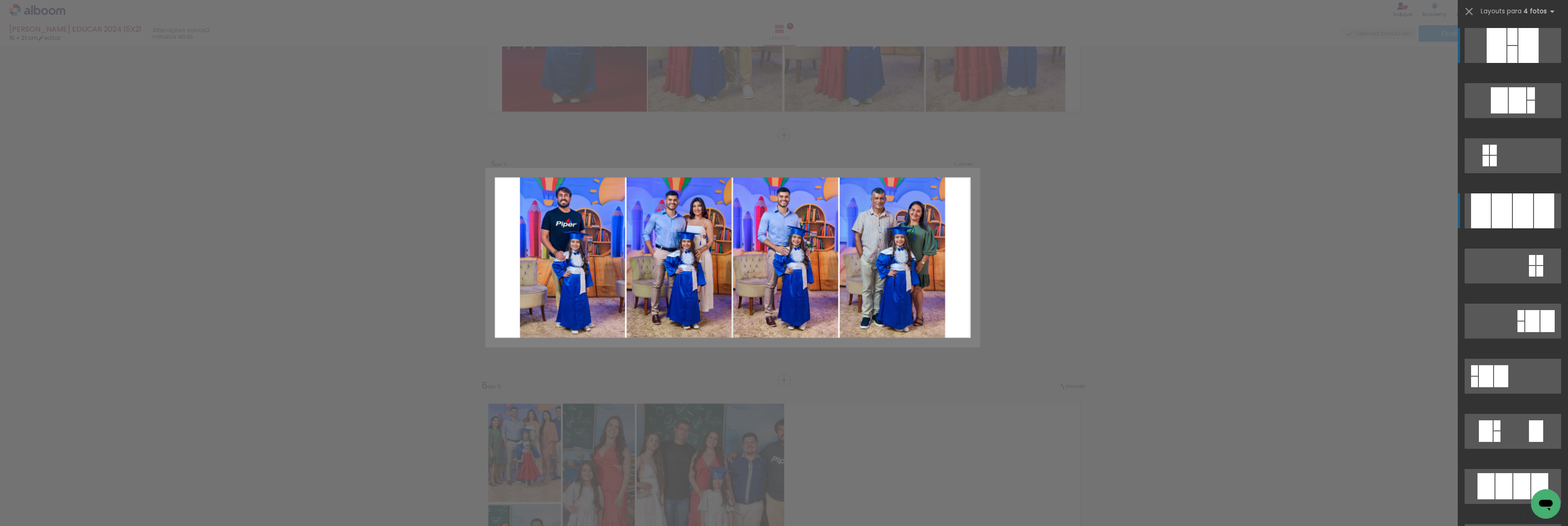
click at [1502, 214] on div at bounding box center [1502, 211] width 20 height 35
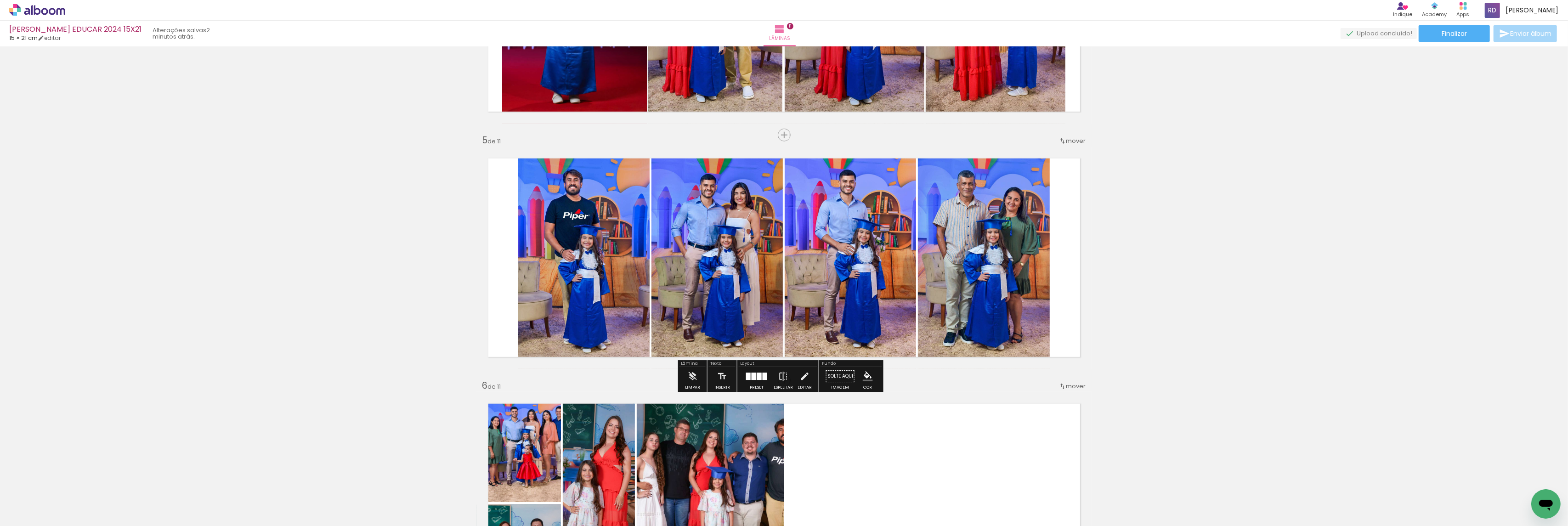
click at [996, 244] on quentale-photo at bounding box center [984, 258] width 132 height 222
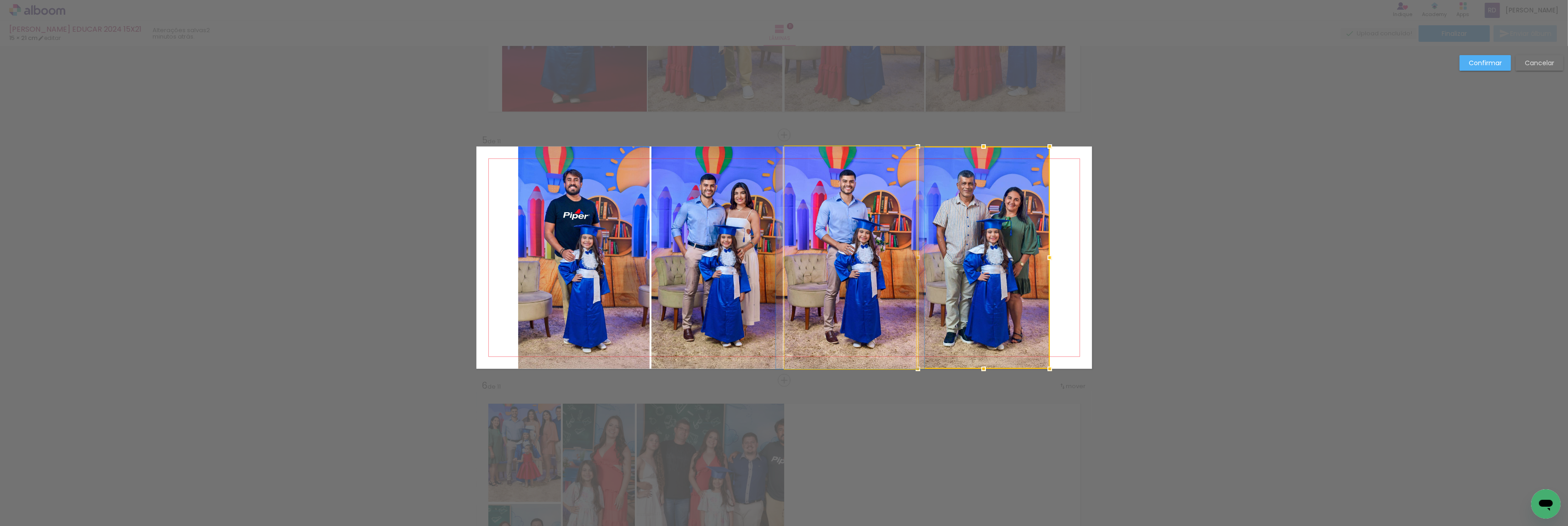
click at [853, 236] on quentale-photo at bounding box center [850, 258] width 131 height 222
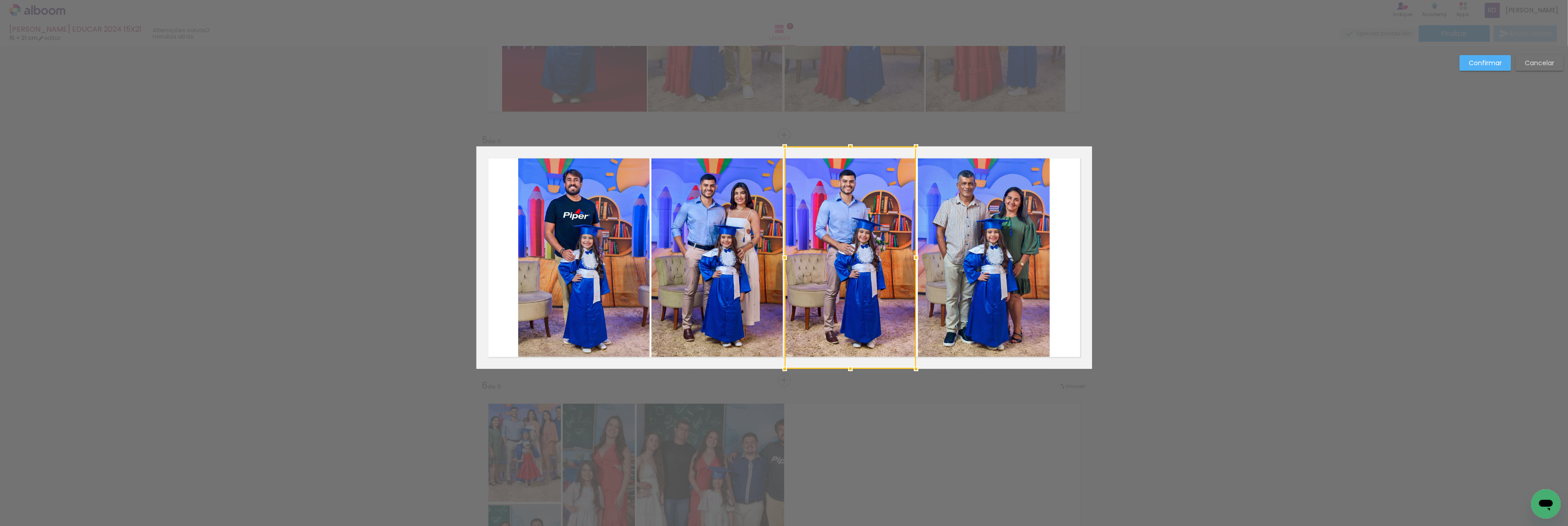
click at [937, 247] on quentale-photo at bounding box center [984, 258] width 132 height 222
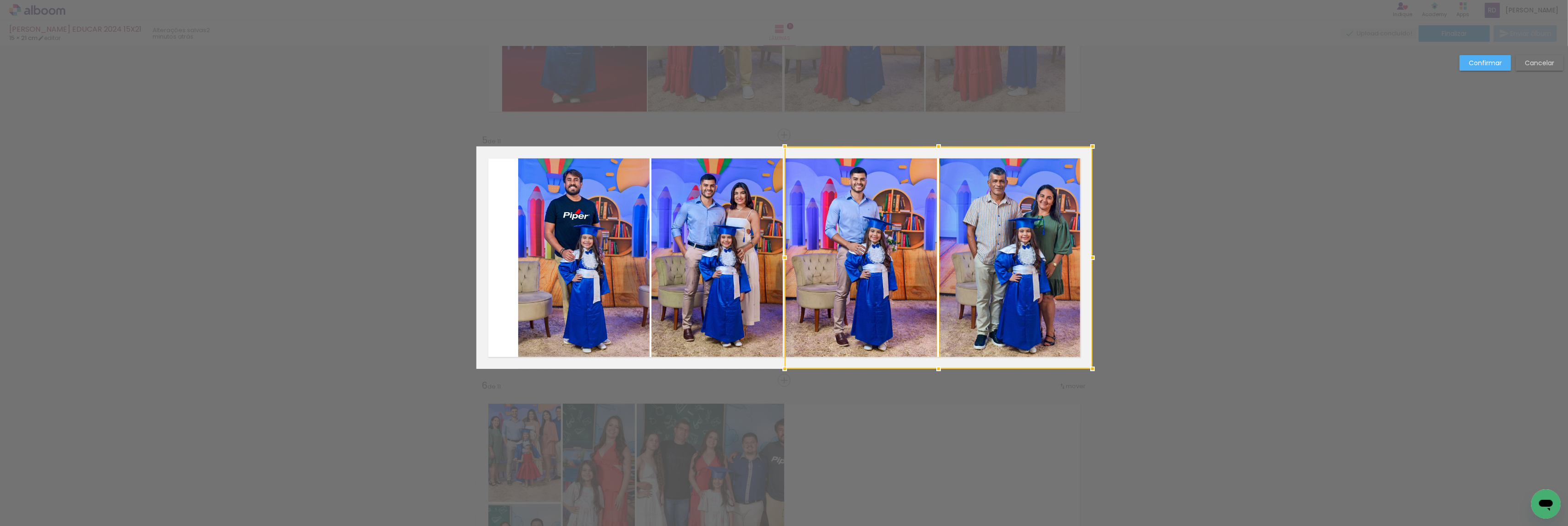
drag, startPoint x: 1045, startPoint y: 258, endPoint x: 1275, endPoint y: 270, distance: 230.3
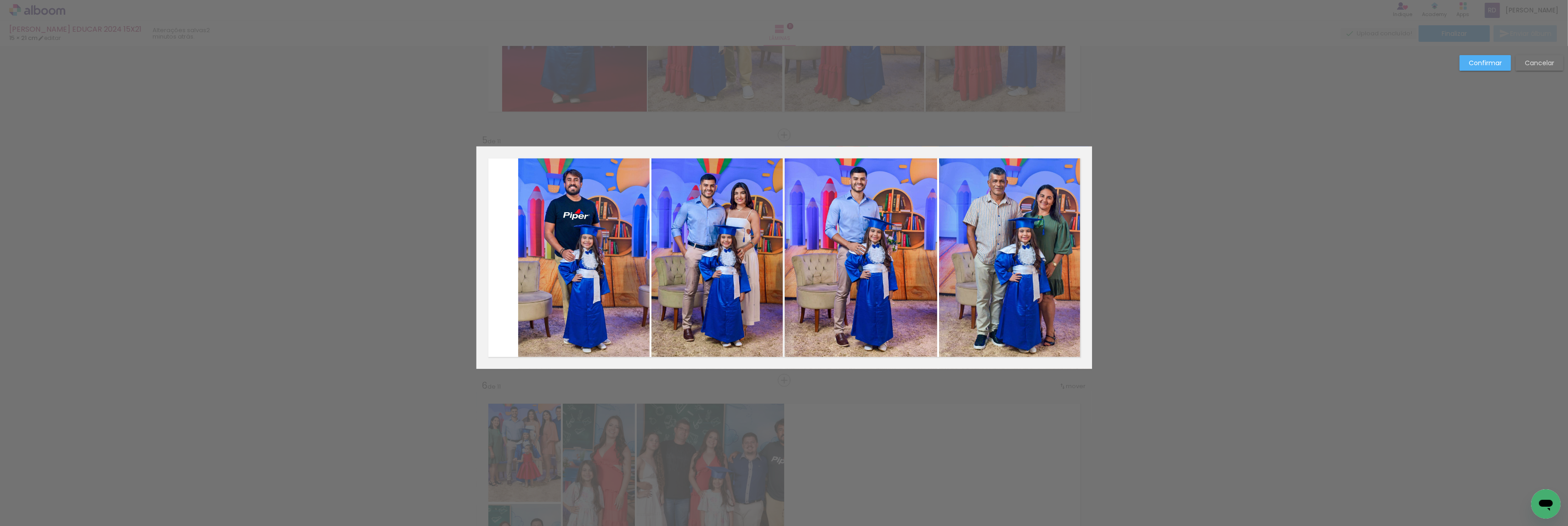
click at [689, 261] on quentale-photo at bounding box center [717, 258] width 131 height 222
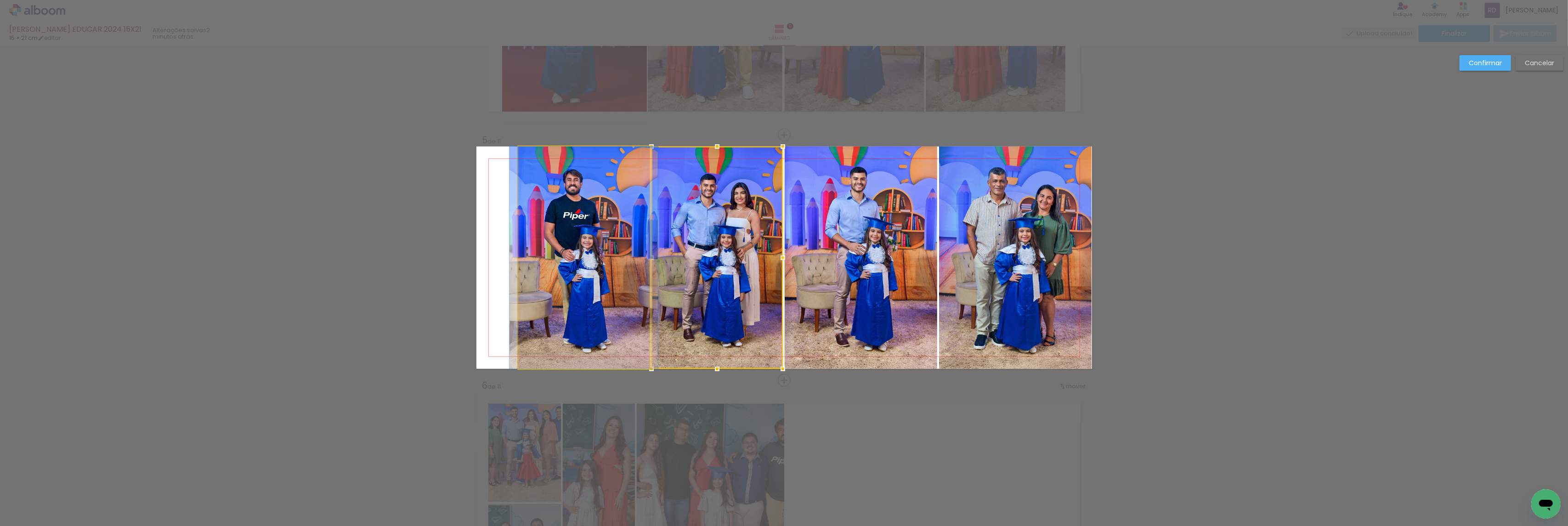
click at [598, 248] on quentale-photo at bounding box center [584, 258] width 131 height 222
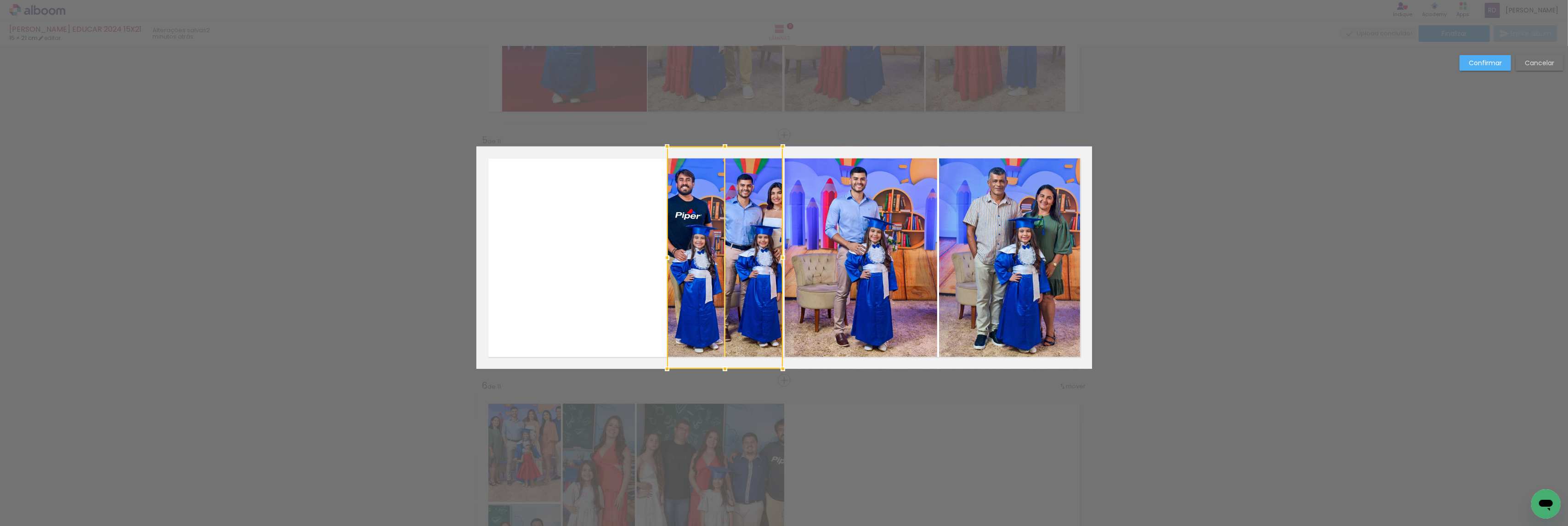
drag, startPoint x: 511, startPoint y: 258, endPoint x: 371, endPoint y: 251, distance: 140.2
click at [743, 233] on quentale-photo at bounding box center [754, 258] width 57 height 222
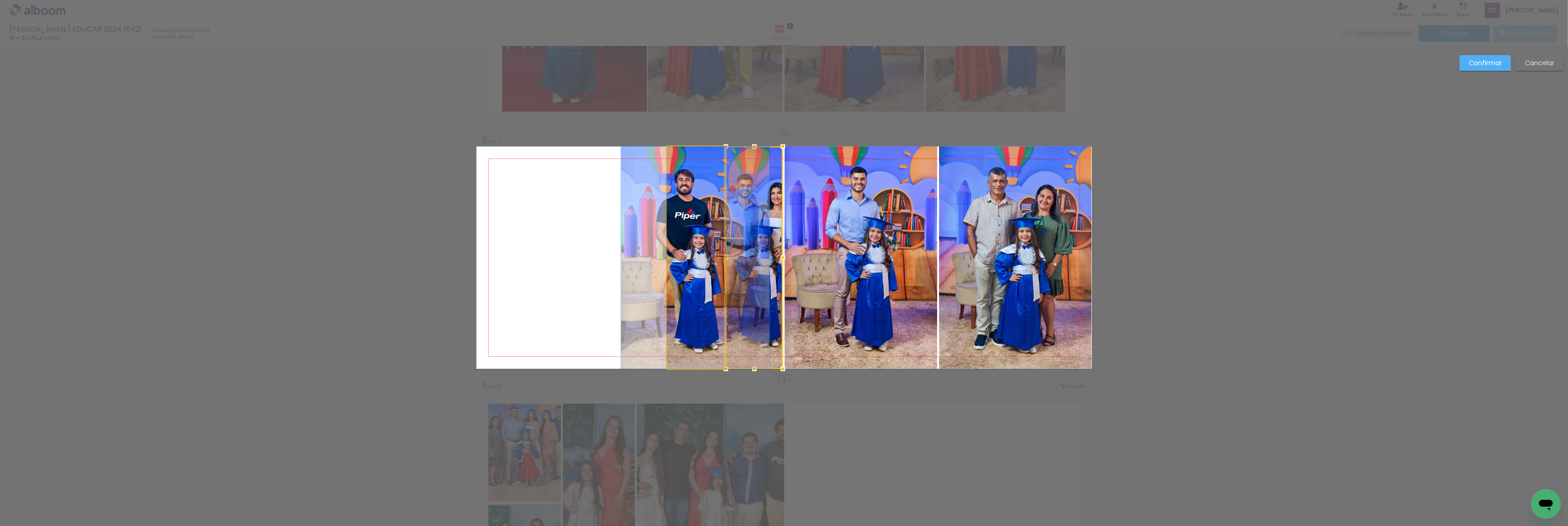
click at [667, 234] on quentale-photo at bounding box center [696, 258] width 57 height 222
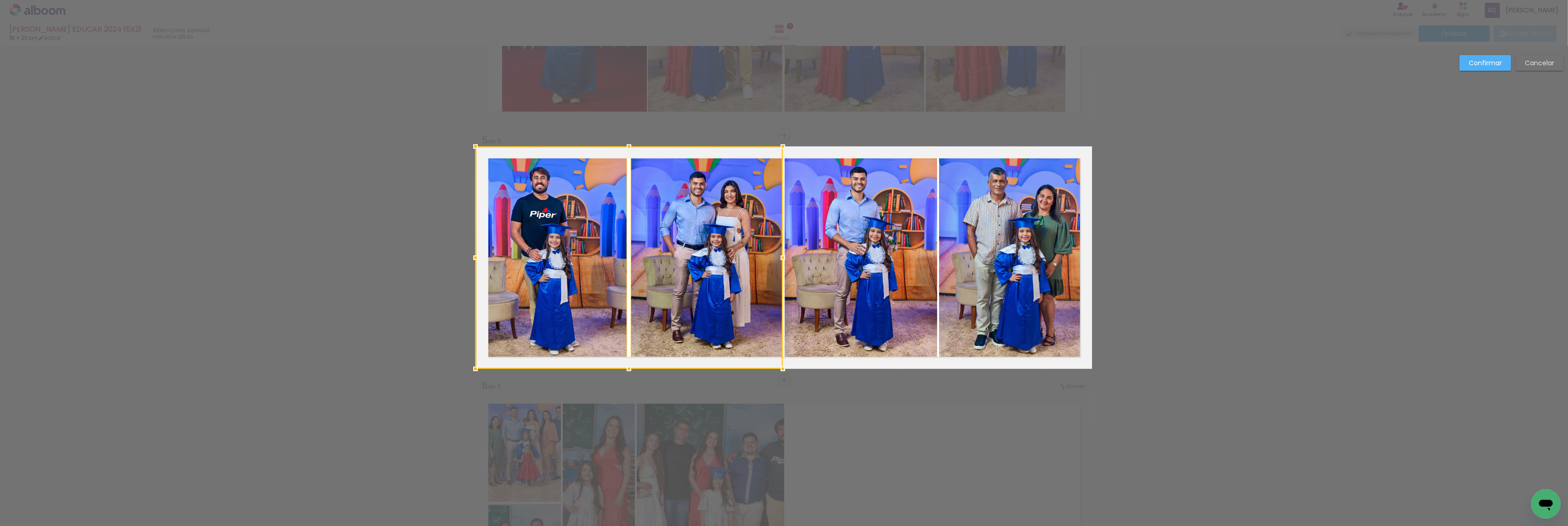
drag, startPoint x: 660, startPoint y: 258, endPoint x: 570, endPoint y: 254, distance: 90.1
click at [570, 254] on div at bounding box center [629, 258] width 307 height 222
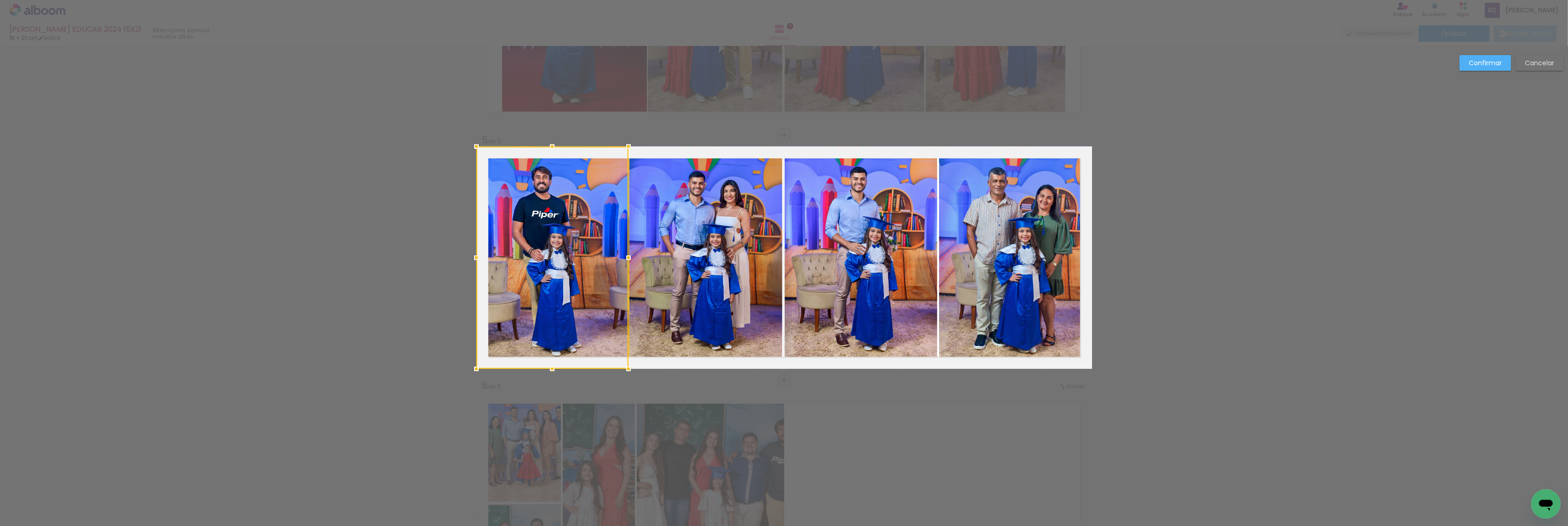
click at [685, 241] on quentale-photo at bounding box center [705, 258] width 153 height 222
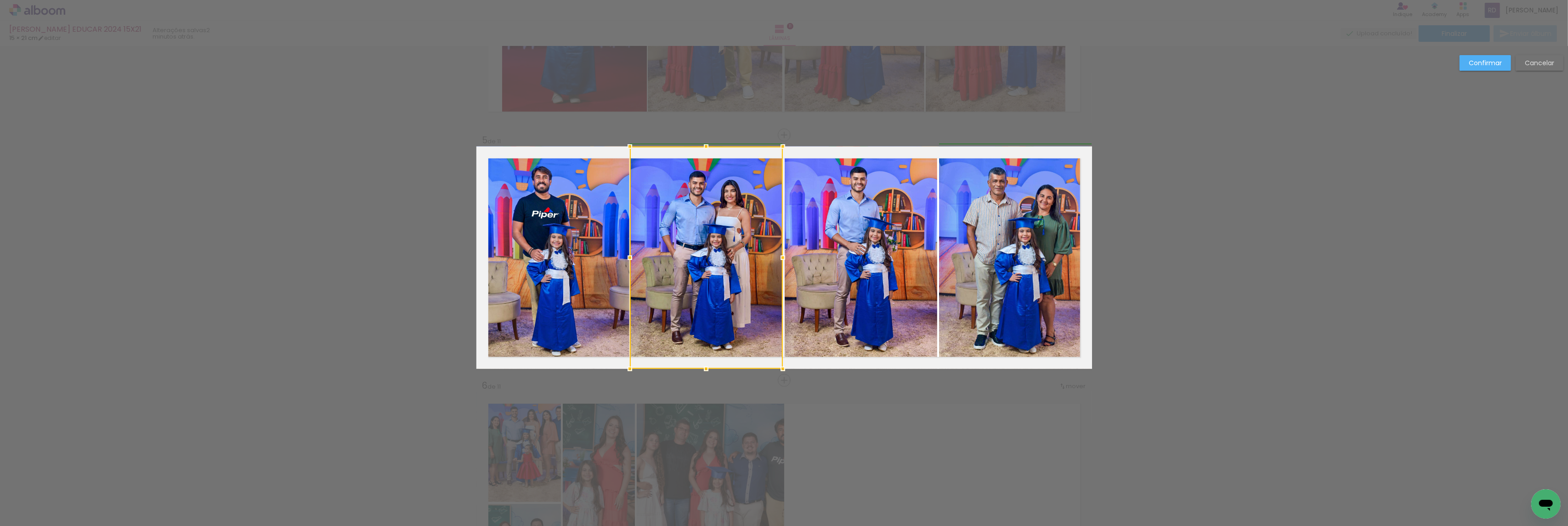
click at [625, 258] on div at bounding box center [630, 258] width 18 height 18
click at [0, 0] on slot "Confirmar" at bounding box center [0, 0] width 0 height 0
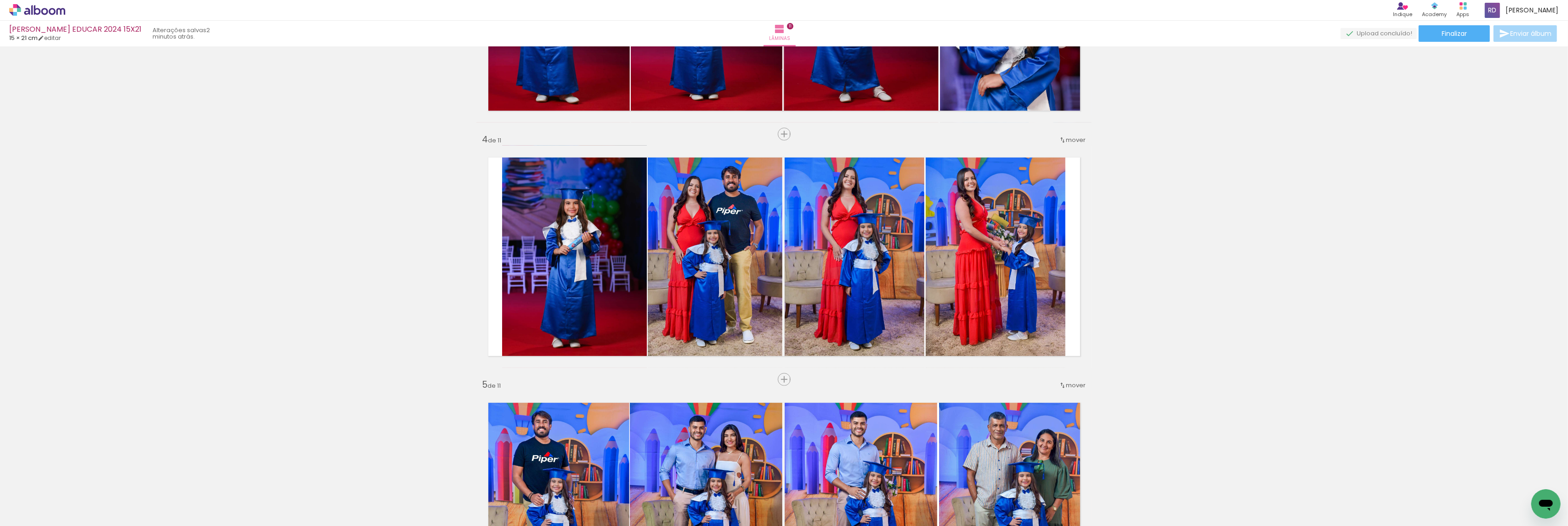
scroll to position [662, 0]
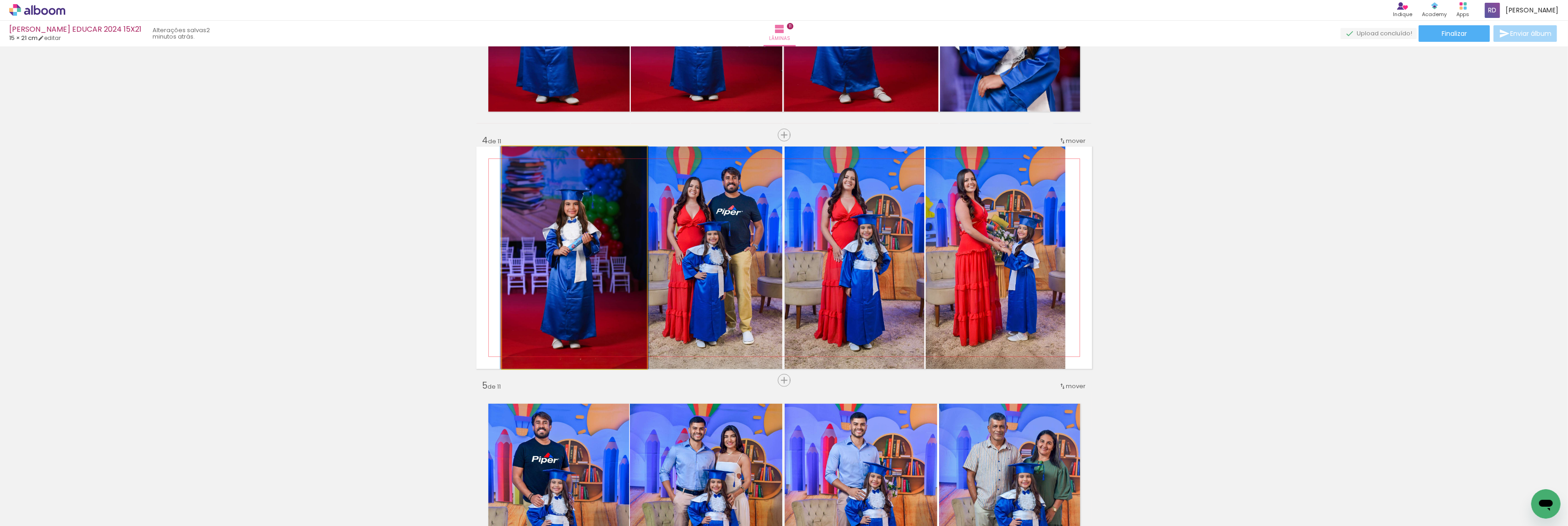
click at [575, 234] on quentale-photo at bounding box center [575, 258] width 145 height 222
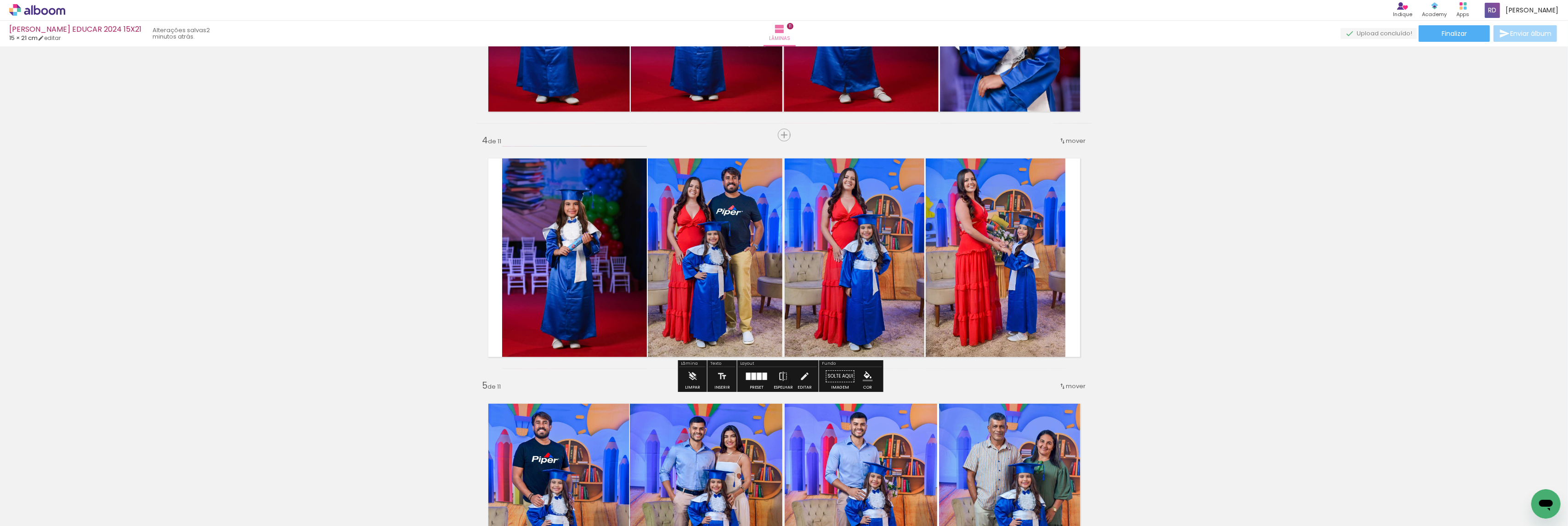
click at [559, 234] on quentale-photo at bounding box center [575, 258] width 145 height 222
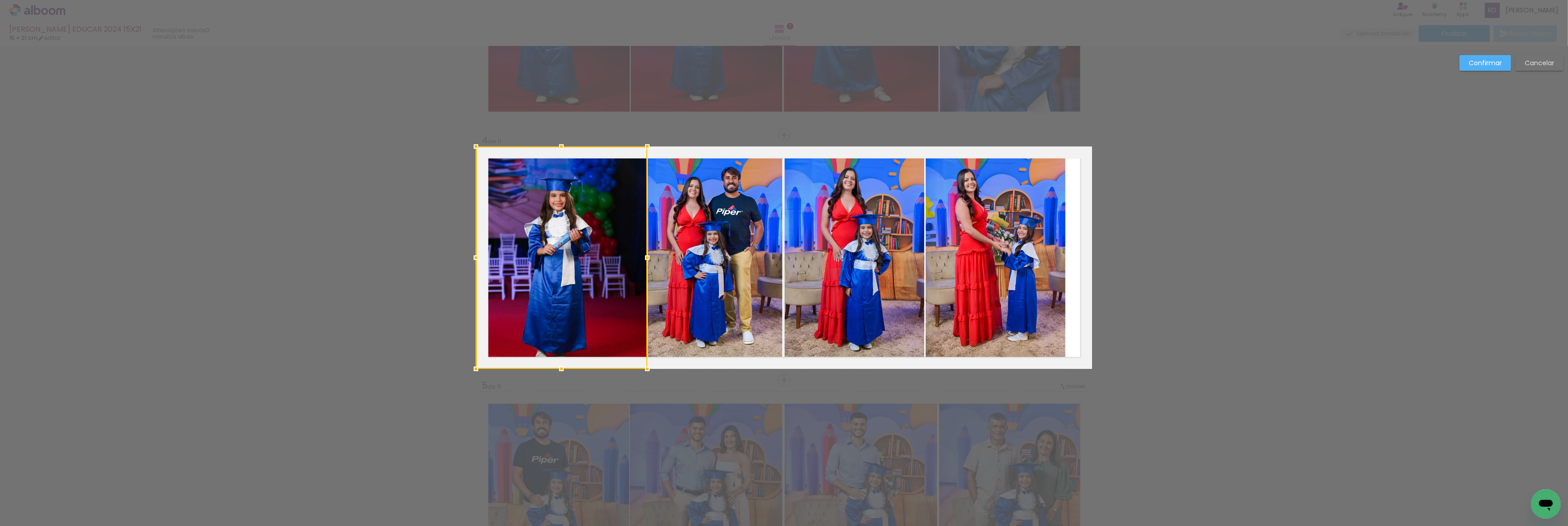
drag, startPoint x: 501, startPoint y: 259, endPoint x: 449, endPoint y: 256, distance: 52.1
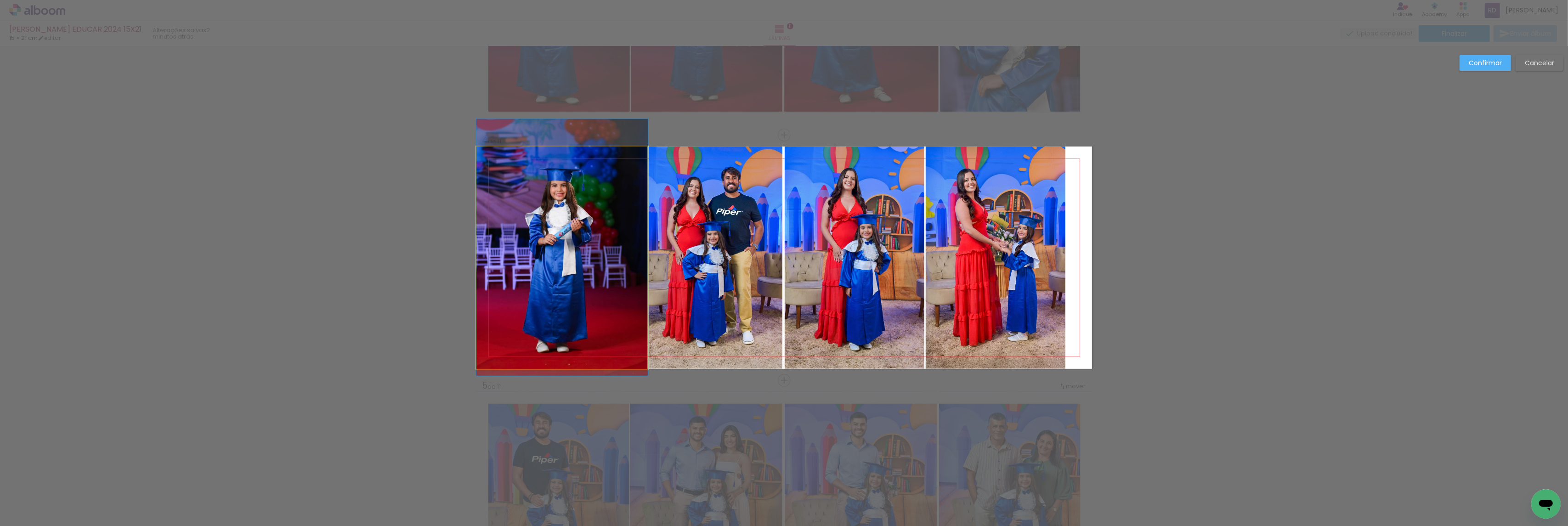
drag, startPoint x: 581, startPoint y: 276, endPoint x: 583, endPoint y: 265, distance: 11.2
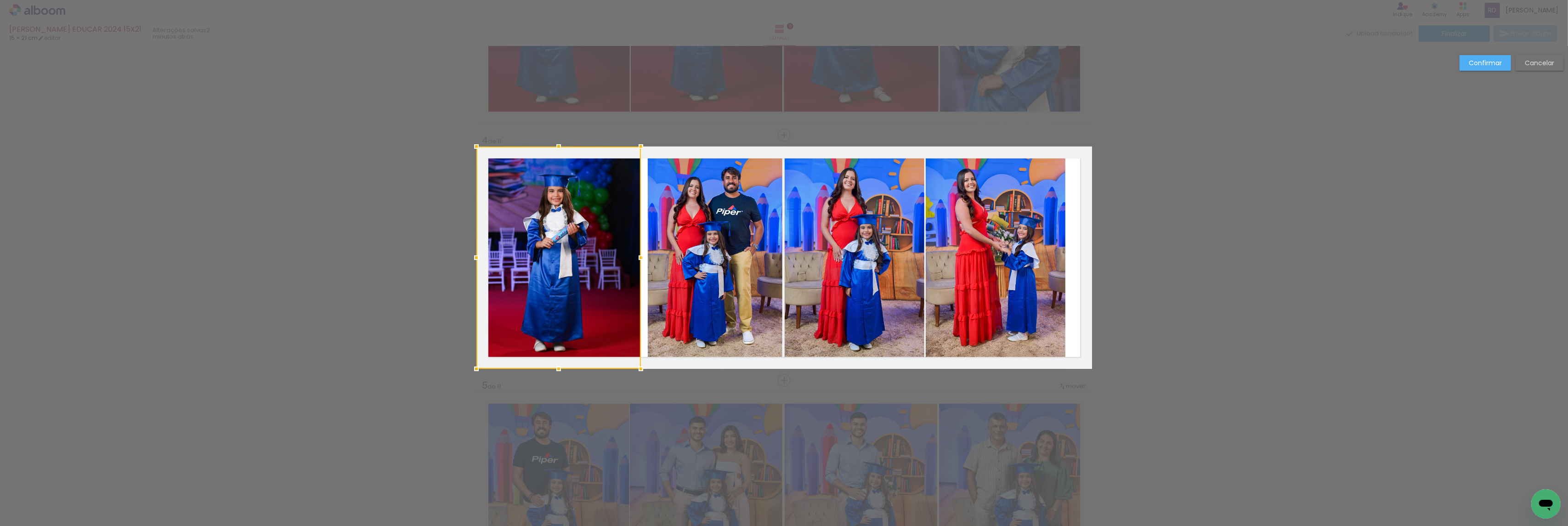
click at [649, 254] on album-spread "4 de 11" at bounding box center [784, 258] width 615 height 222
click at [687, 270] on quentale-photo at bounding box center [715, 258] width 135 height 222
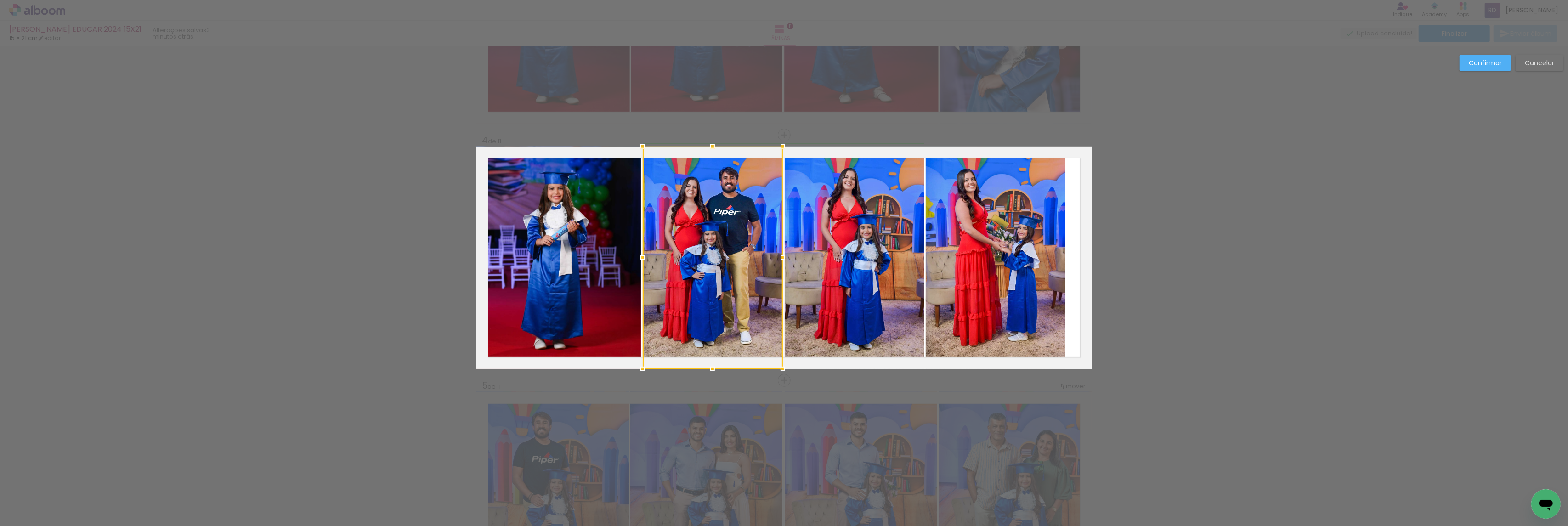
drag, startPoint x: 645, startPoint y: 259, endPoint x: 636, endPoint y: 250, distance: 12.7
click at [636, 250] on div at bounding box center [643, 258] width 18 height 18
click at [581, 261] on div at bounding box center [559, 258] width 165 height 222
click at [671, 264] on quentale-photo at bounding box center [713, 258] width 140 height 222
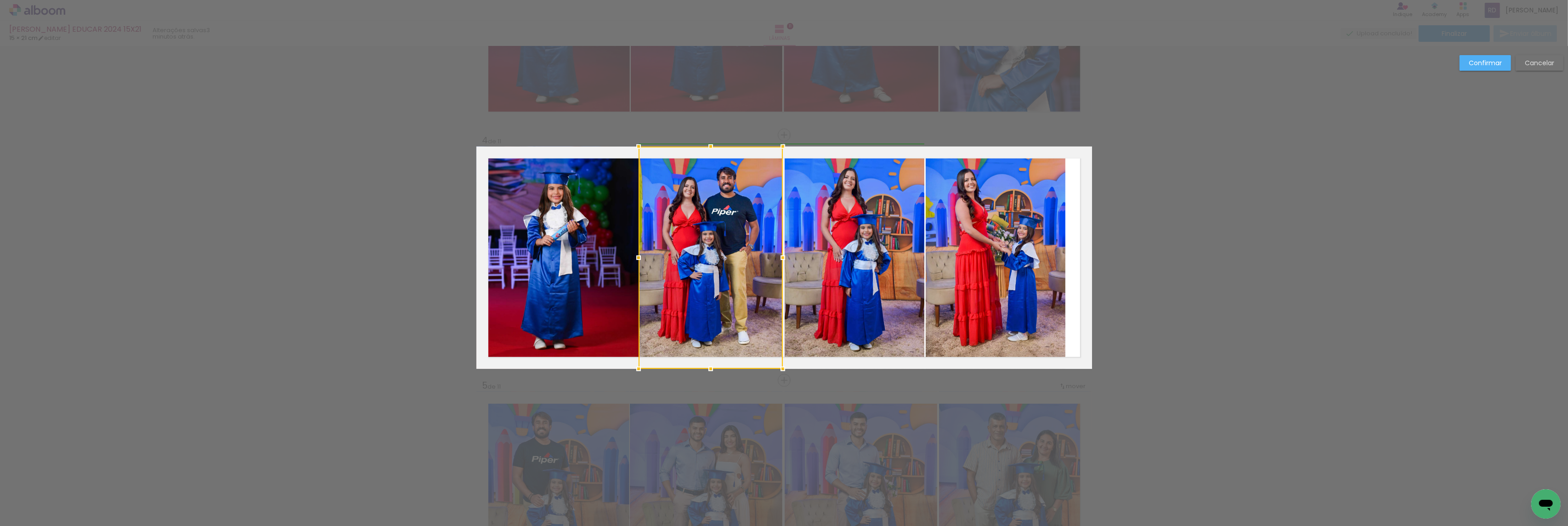
click at [636, 256] on div at bounding box center [639, 258] width 18 height 18
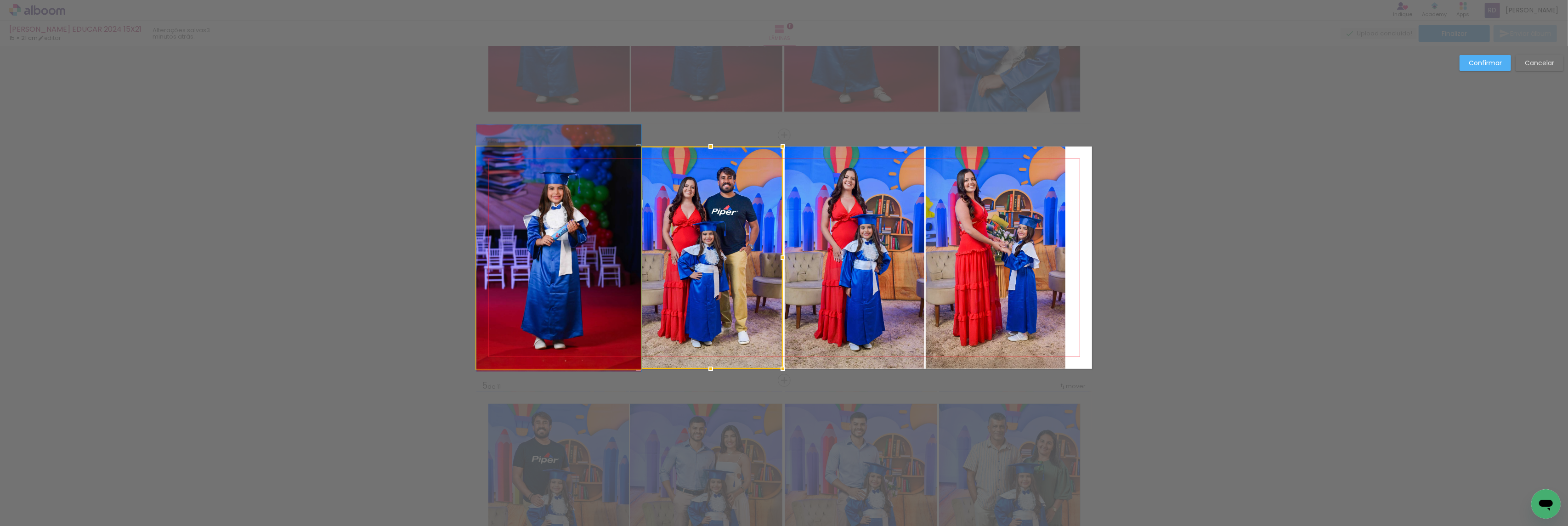
drag, startPoint x: 587, startPoint y: 268, endPoint x: 604, endPoint y: 267, distance: 17.0
click at [587, 267] on quentale-photo at bounding box center [559, 258] width 165 height 222
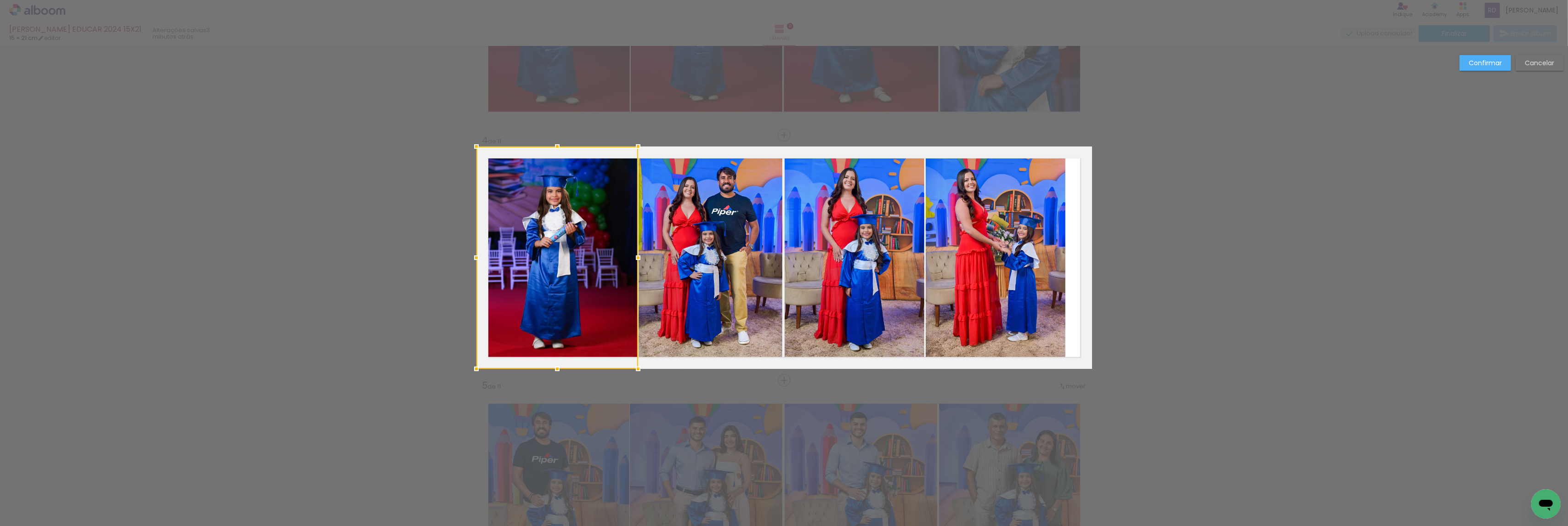
click at [636, 258] on div at bounding box center [638, 258] width 18 height 18
click at [1479, 67] on paper-button "Confirmar" at bounding box center [1485, 63] width 52 height 16
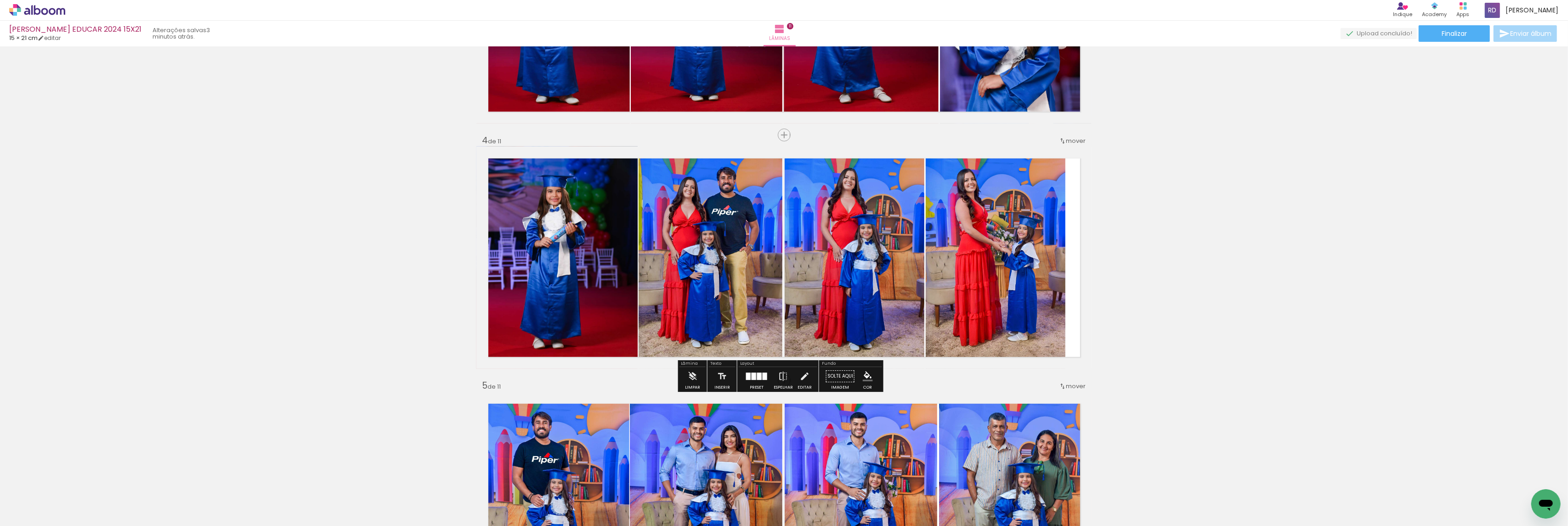
click at [1018, 236] on quentale-photo at bounding box center [995, 258] width 139 height 222
click at [983, 229] on quentale-photo at bounding box center [995, 258] width 139 height 222
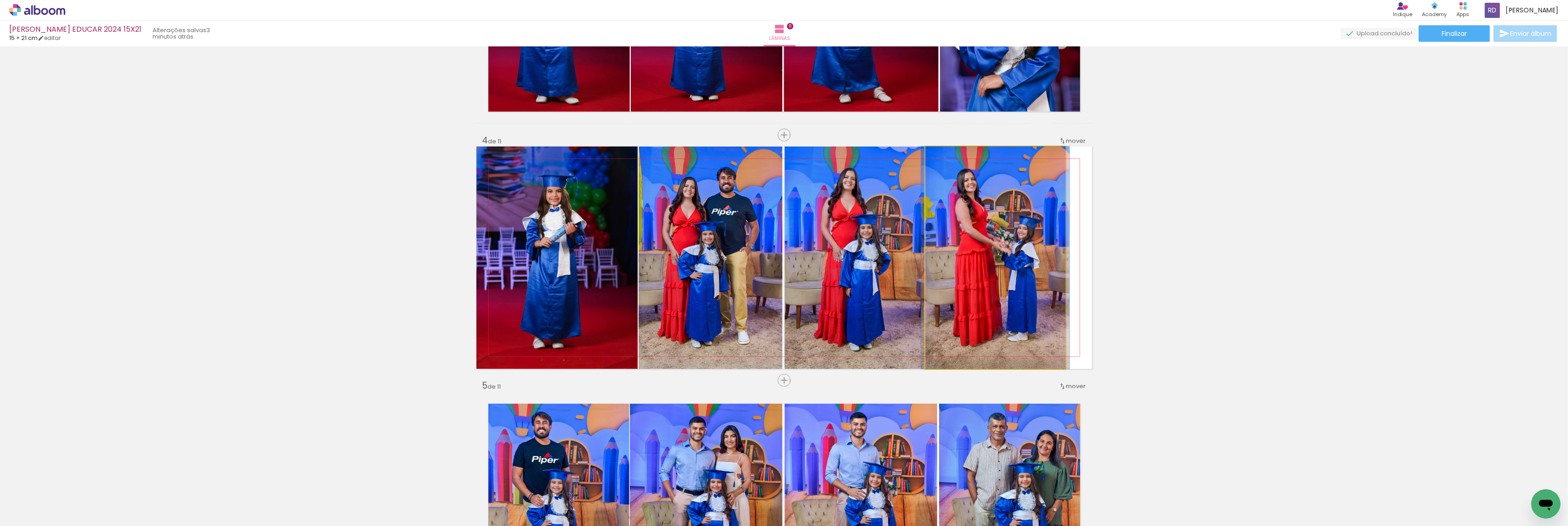
click at [983, 229] on quentale-photo at bounding box center [995, 258] width 139 height 222
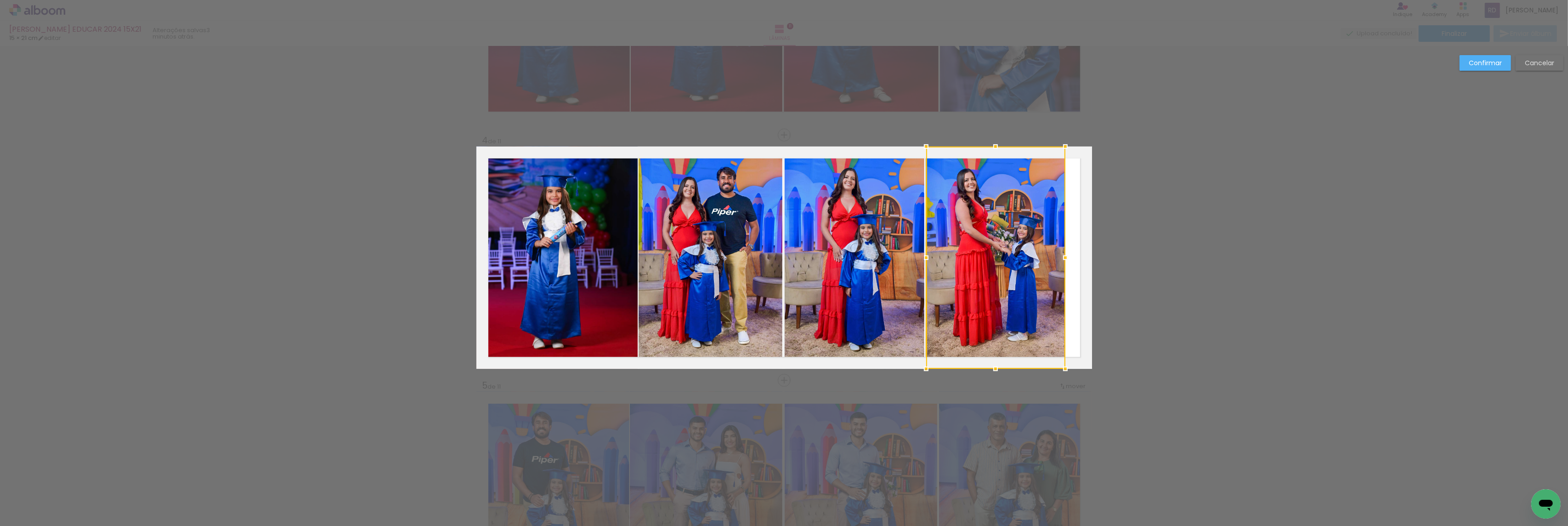
click at [861, 235] on quentale-photo at bounding box center [855, 258] width 140 height 222
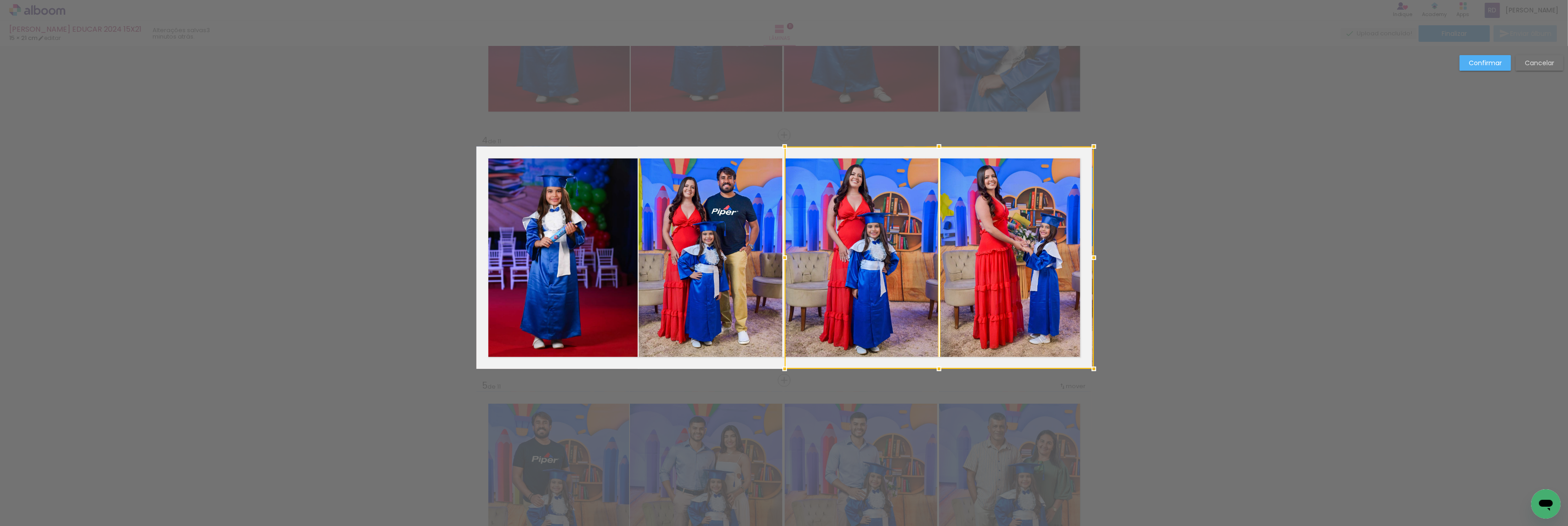
drag, startPoint x: 1059, startPoint y: 258, endPoint x: 1190, endPoint y: 259, distance: 131.0
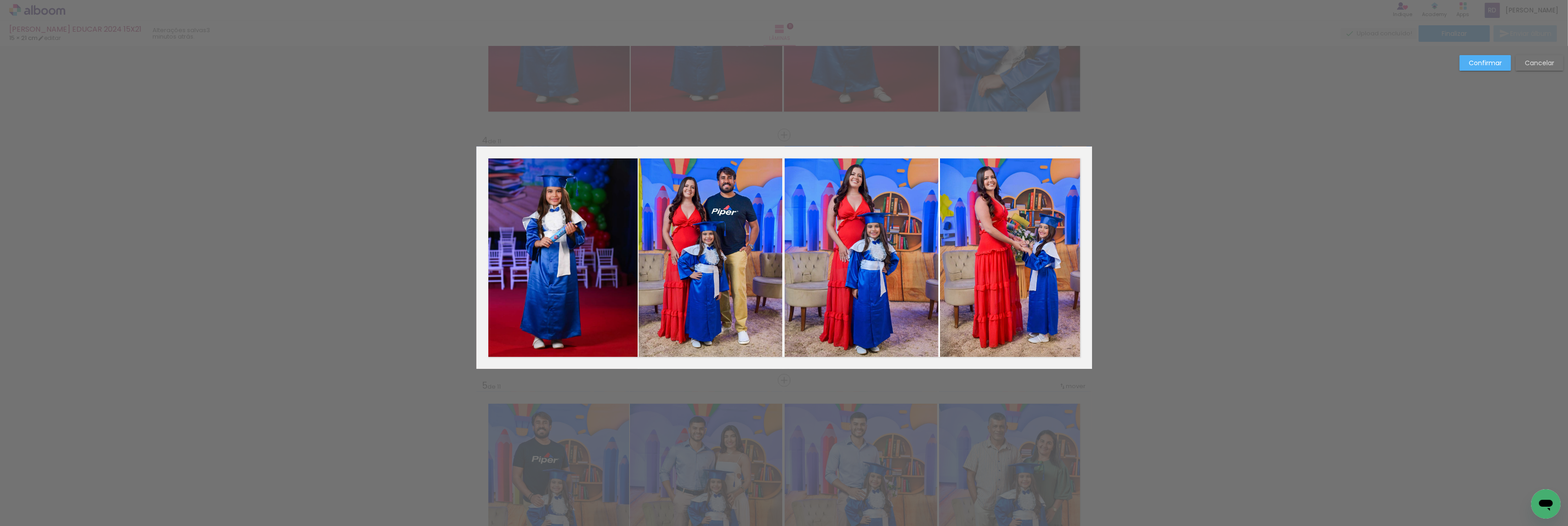
click at [1491, 57] on paper-button "Confirmar" at bounding box center [1485, 63] width 52 height 16
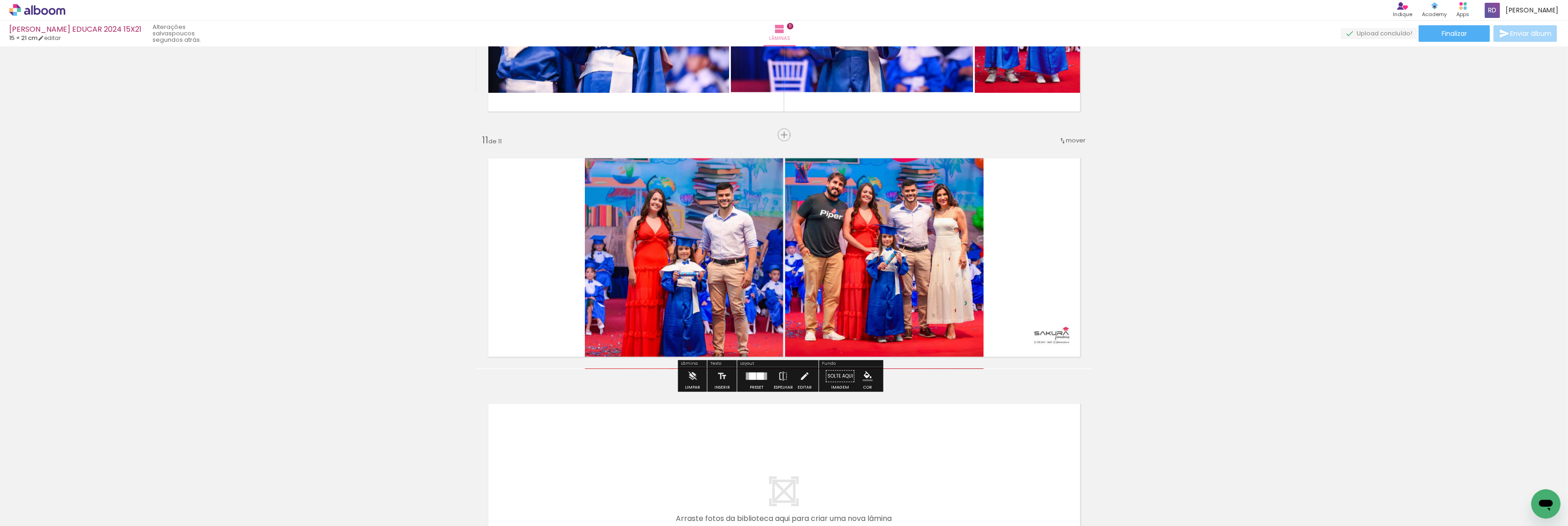
scroll to position [0, 413]
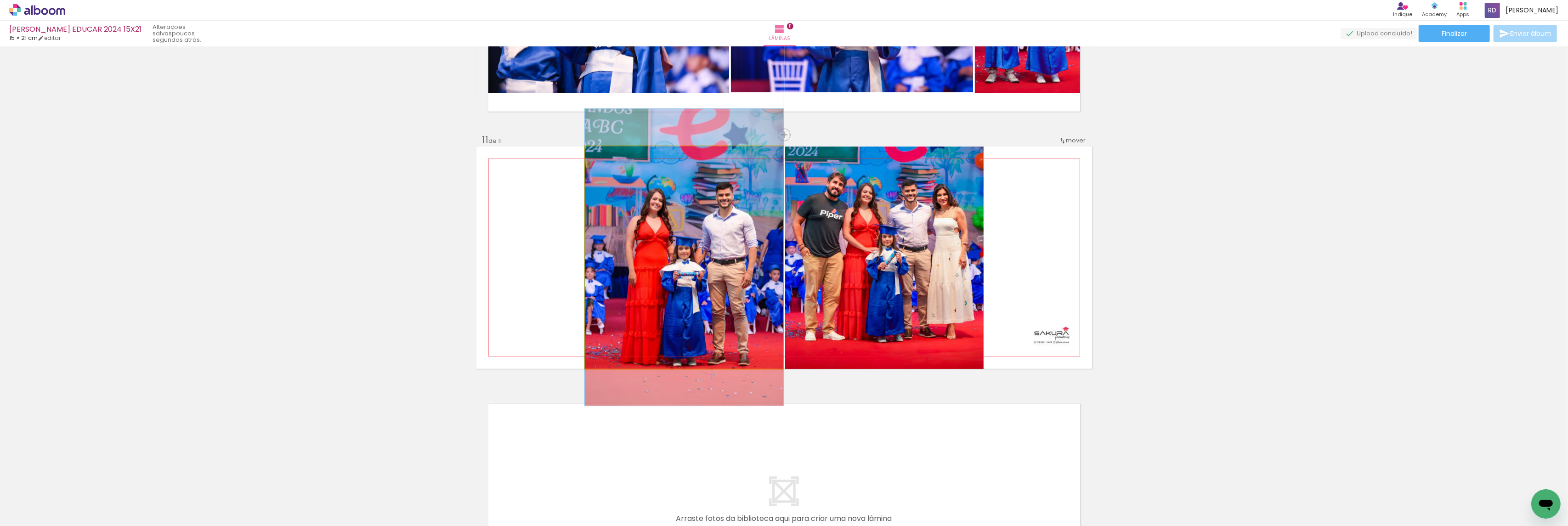
click at [709, 230] on quentale-photo at bounding box center [684, 258] width 198 height 222
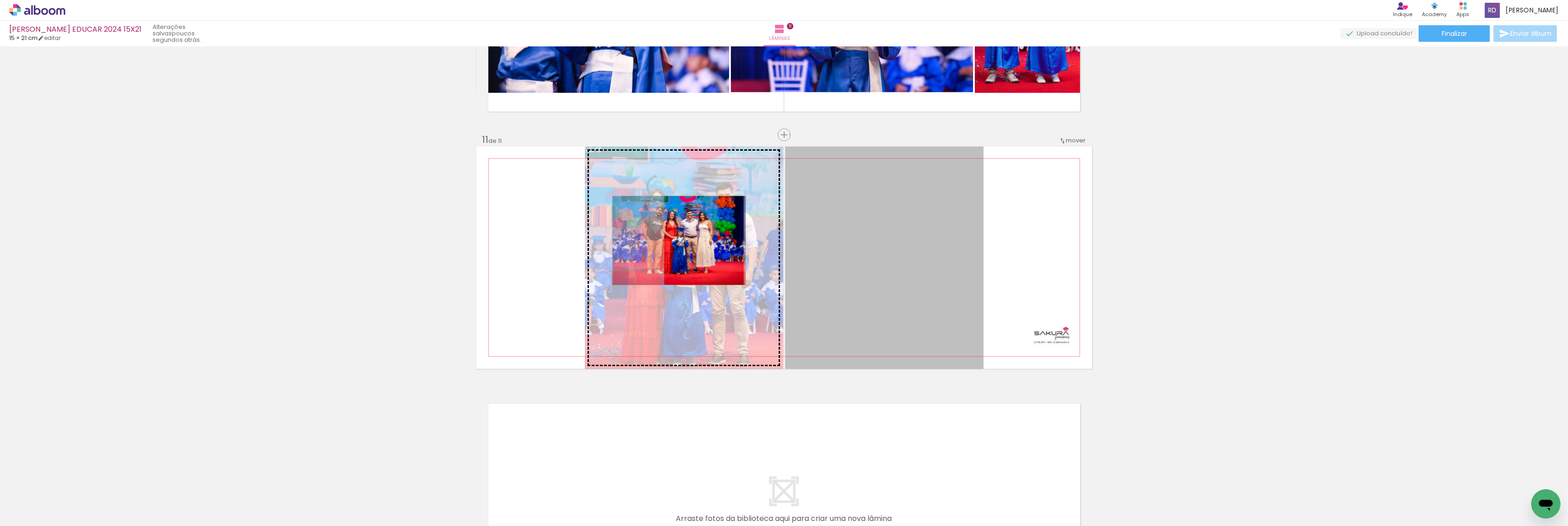
drag, startPoint x: 850, startPoint y: 231, endPoint x: 699, endPoint y: 240, distance: 151.3
click at [0, 0] on slot at bounding box center [0, 0] width 0 height 0
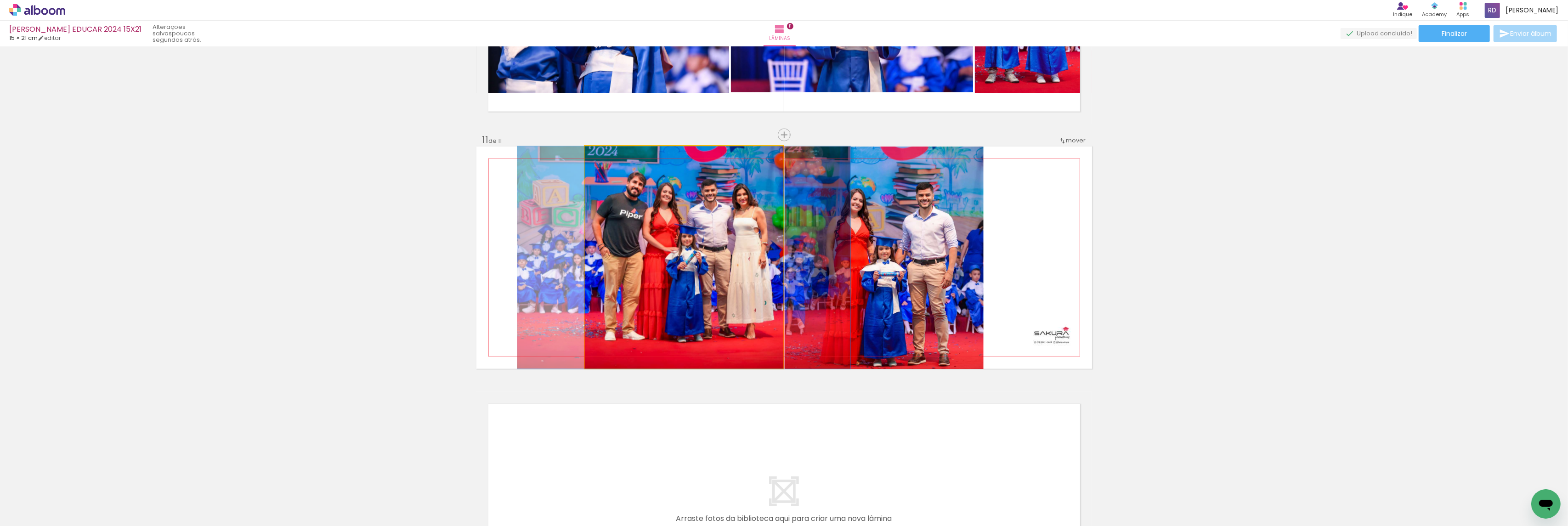
click at [699, 240] on quentale-photo at bounding box center [684, 258] width 198 height 222
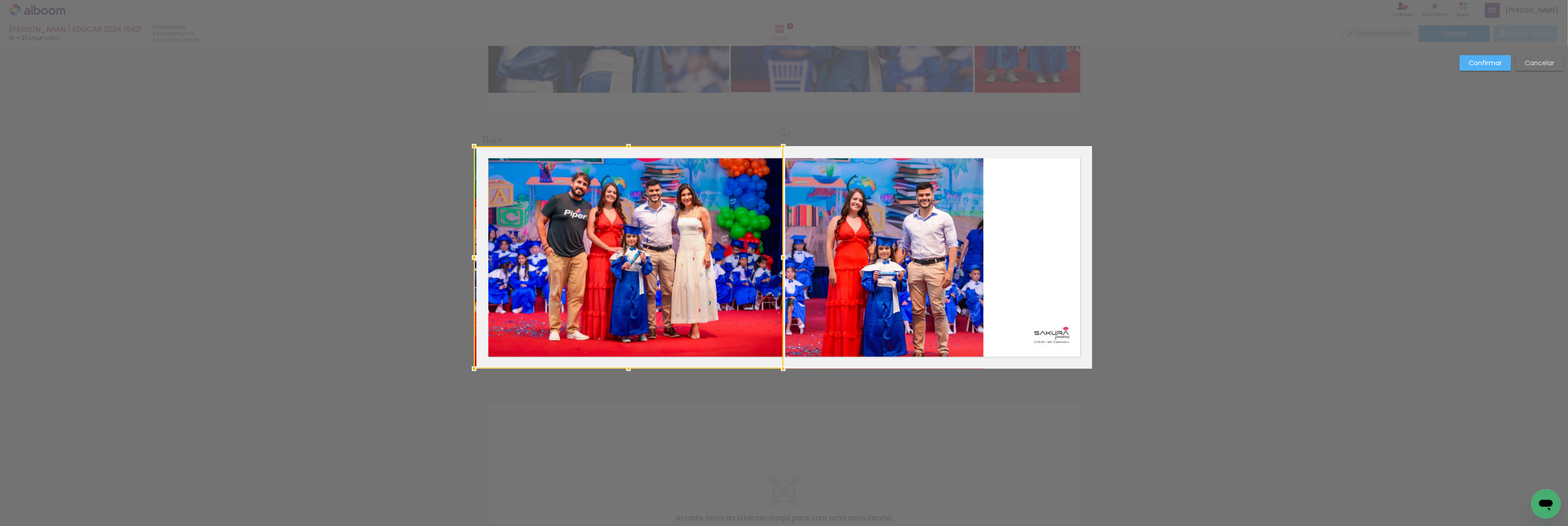
drag, startPoint x: 583, startPoint y: 258, endPoint x: 331, endPoint y: 254, distance: 252.0
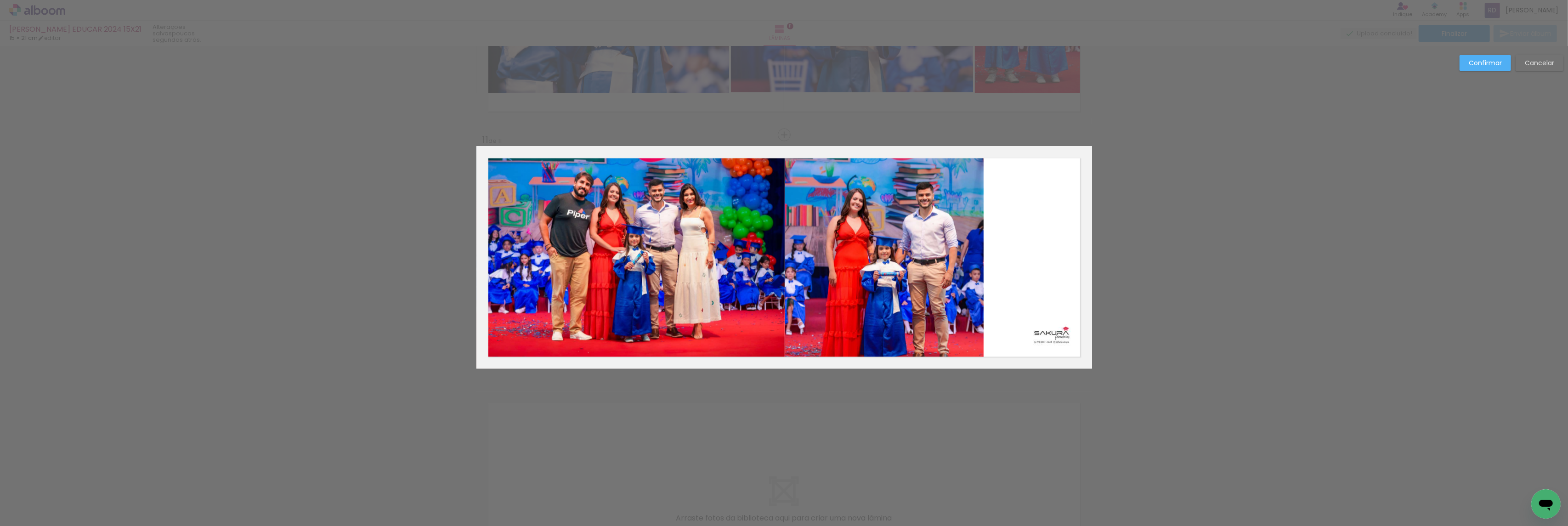
click at [853, 227] on quentale-photo at bounding box center [884, 258] width 198 height 222
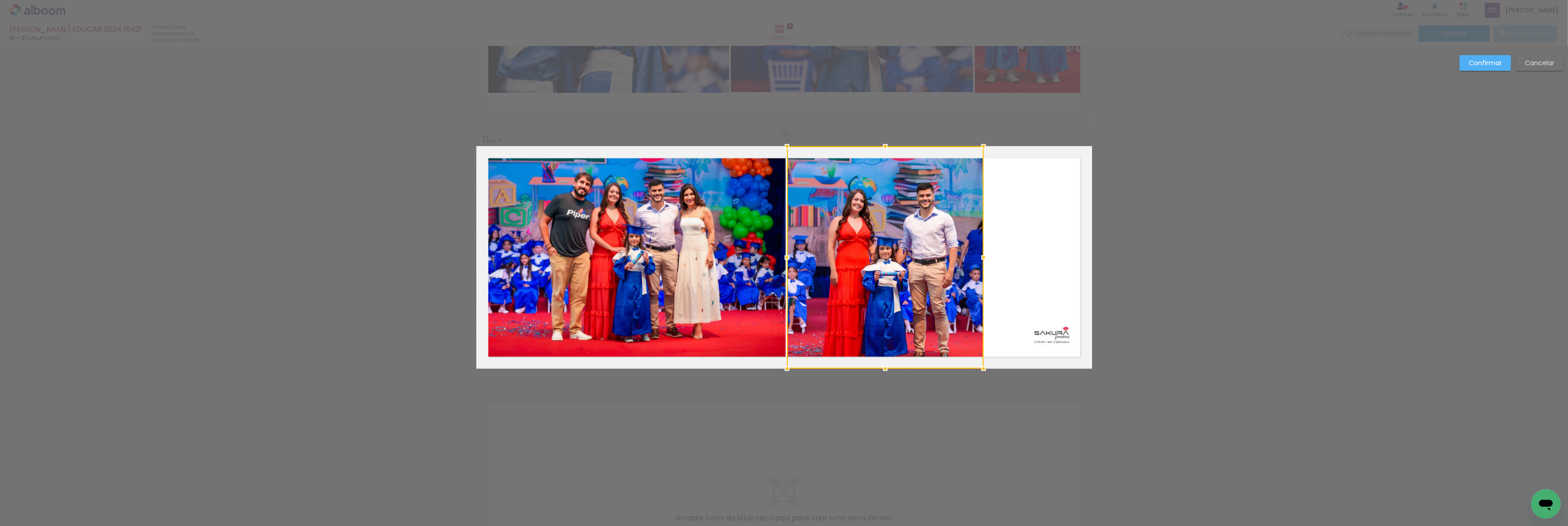
drag, startPoint x: 780, startPoint y: 261, endPoint x: 923, endPoint y: 252, distance: 143.3
click at [923, 252] on div at bounding box center [885, 258] width 197 height 222
click at [870, 301] on div at bounding box center [885, 258] width 197 height 222
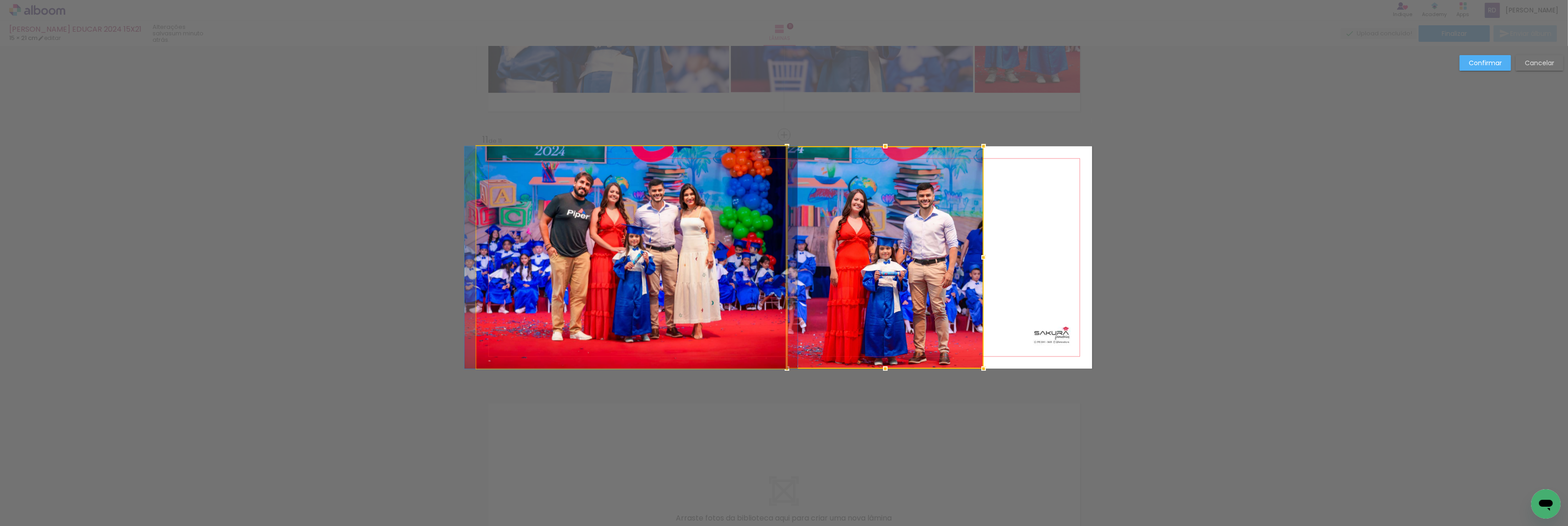
click at [717, 279] on quentale-photo at bounding box center [631, 258] width 309 height 222
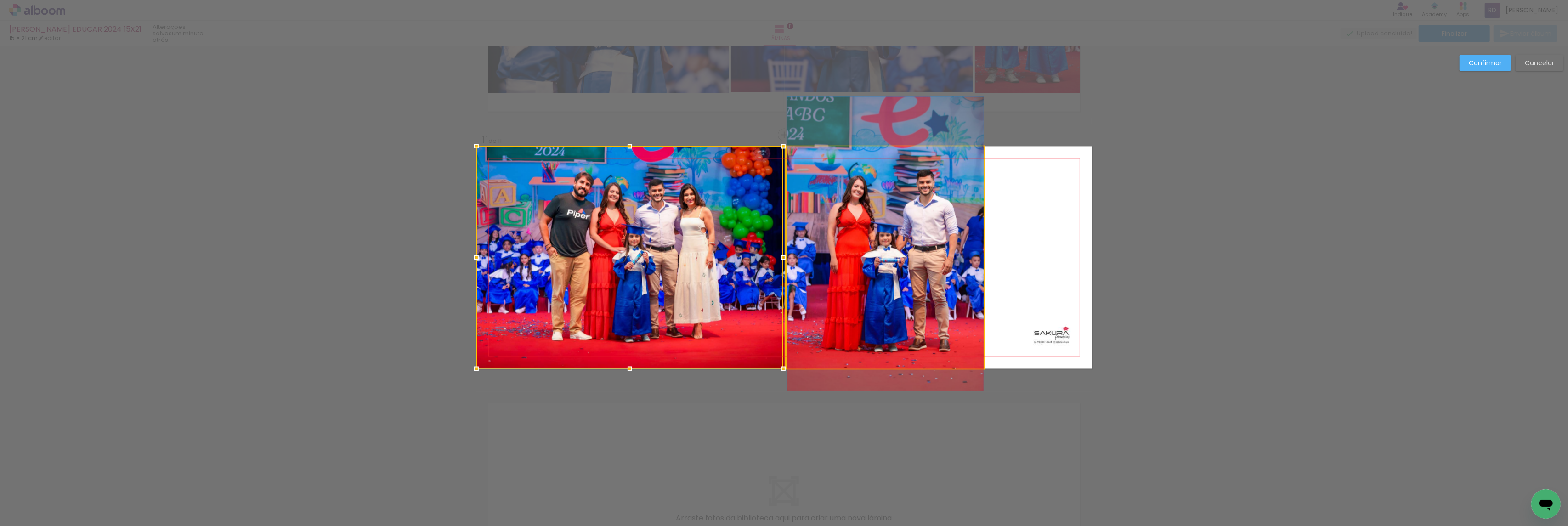
drag, startPoint x: 932, startPoint y: 296, endPoint x: 932, endPoint y: 283, distance: 13.0
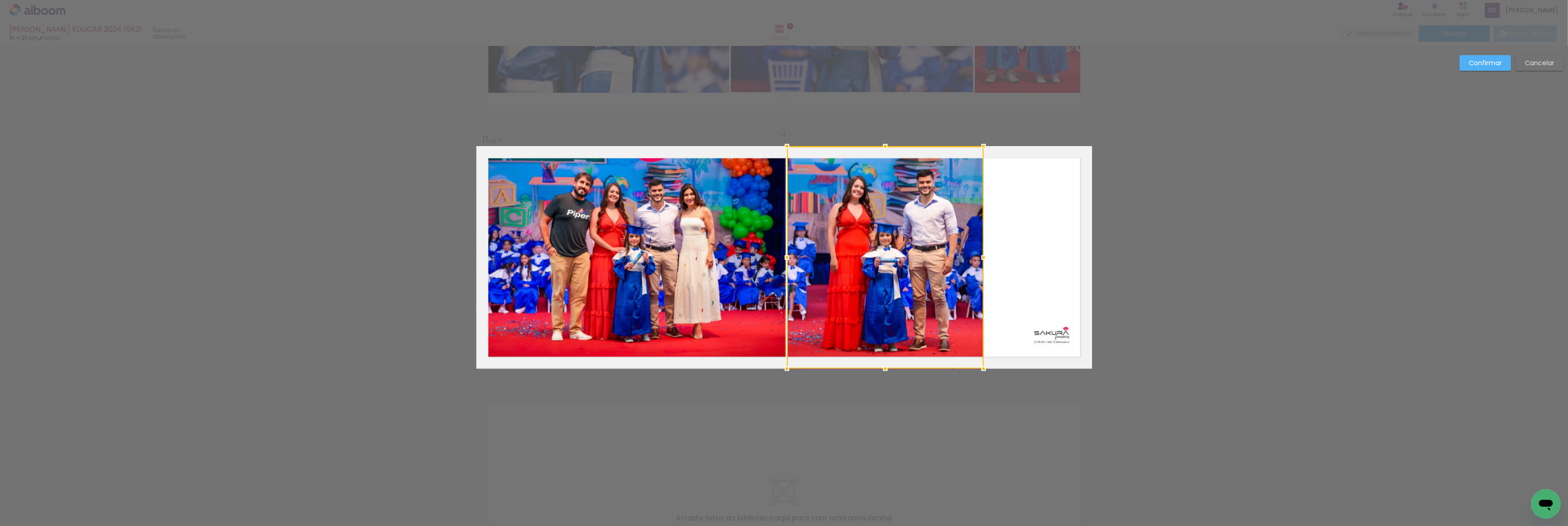
click at [934, 259] on div at bounding box center [885, 258] width 197 height 222
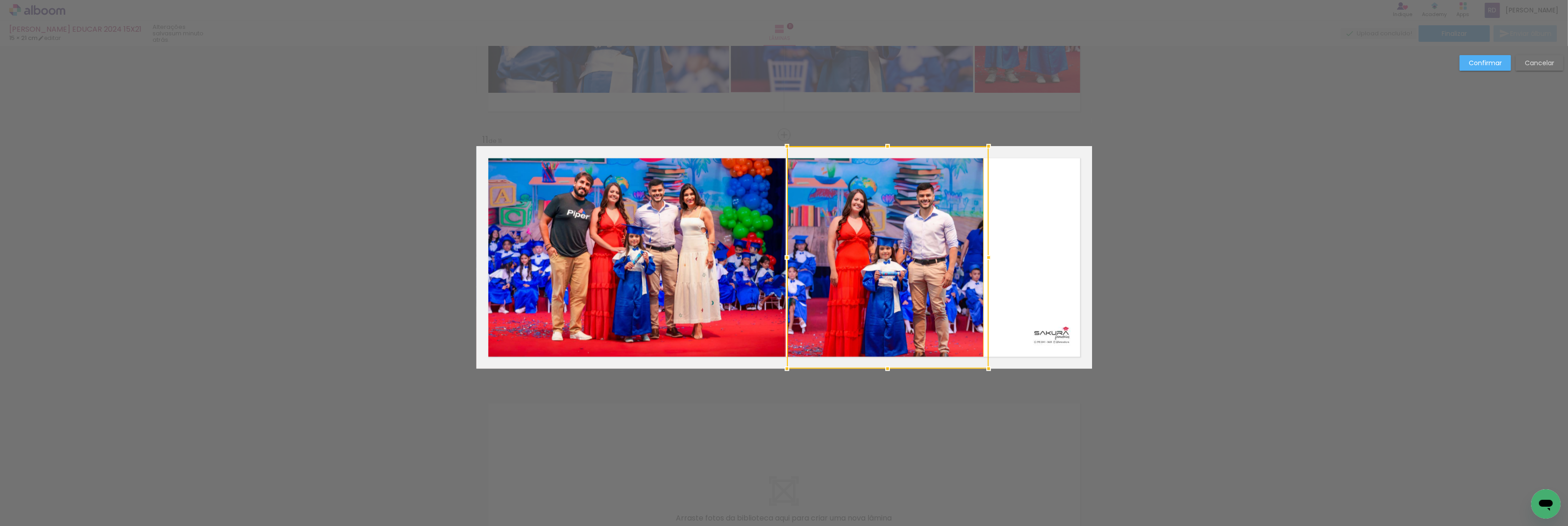
drag, startPoint x: 979, startPoint y: 261, endPoint x: 925, endPoint y: 265, distance: 54.1
click at [925, 265] on div at bounding box center [887, 258] width 201 height 222
click at [925, 252] on div at bounding box center [884, 258] width 198 height 222
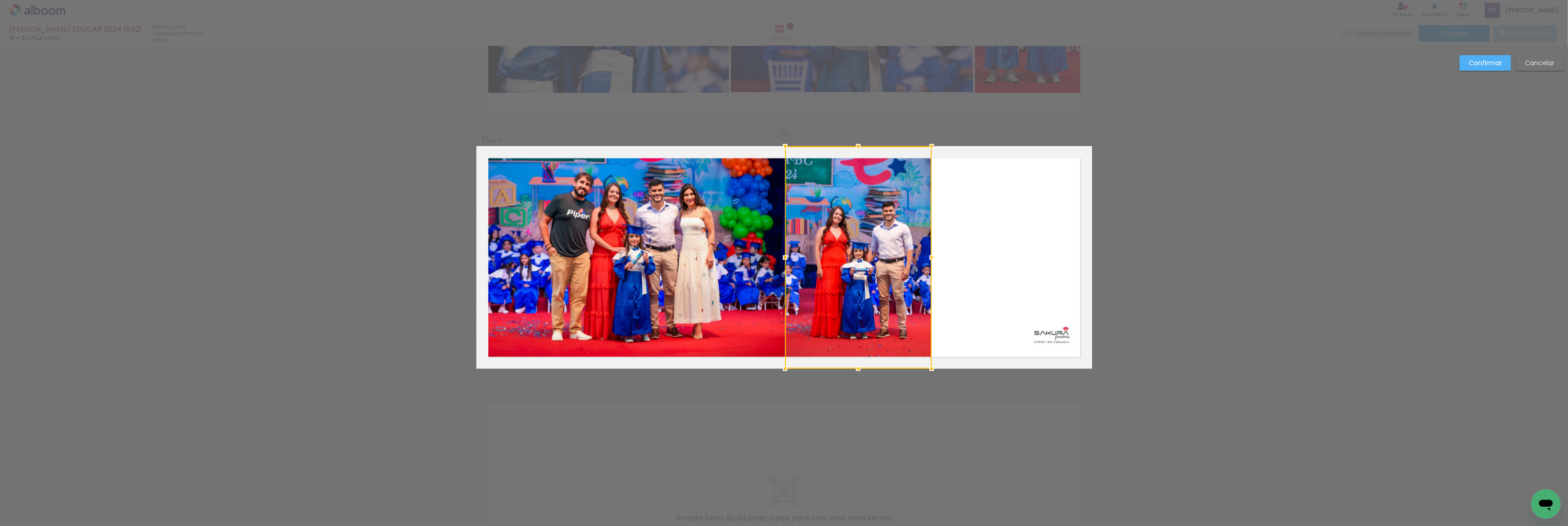
drag, startPoint x: 985, startPoint y: 258, endPoint x: 933, endPoint y: 264, distance: 52.3
click at [933, 264] on div at bounding box center [932, 258] width 18 height 18
click at [0, 0] on slot "Confirmar" at bounding box center [0, 0] width 0 height 0
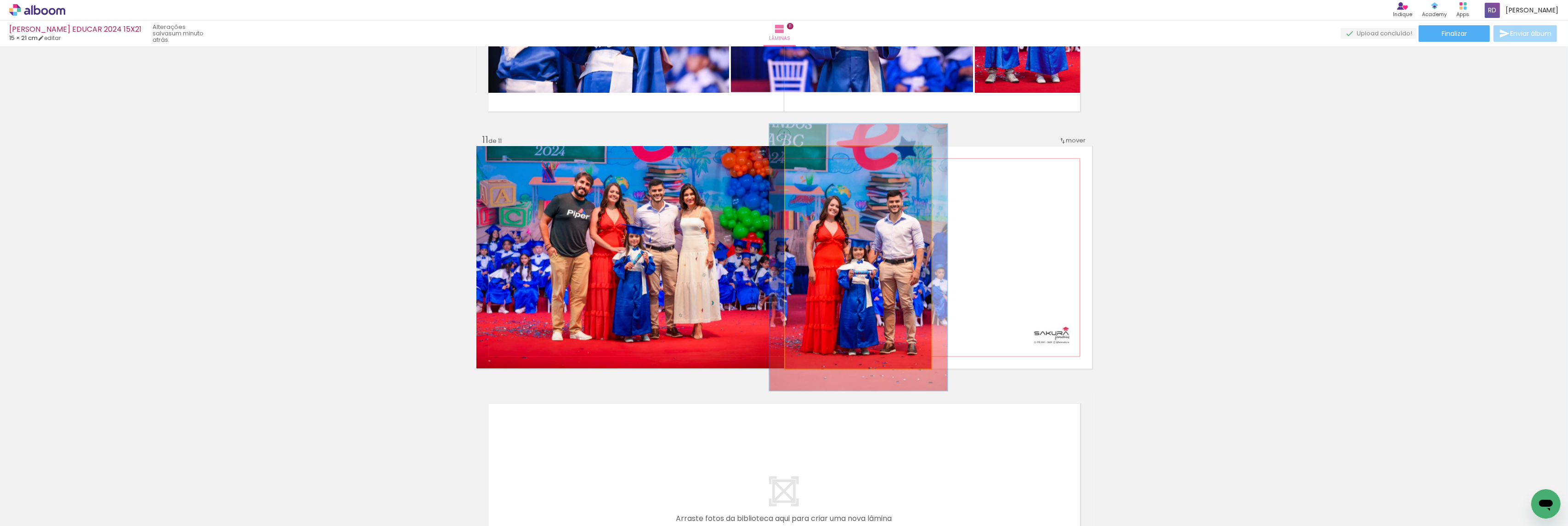
drag, startPoint x: 802, startPoint y: 160, endPoint x: 808, endPoint y: 160, distance: 6.0
type paper-slider "120"
click at [808, 160] on div at bounding box center [813, 156] width 15 height 15
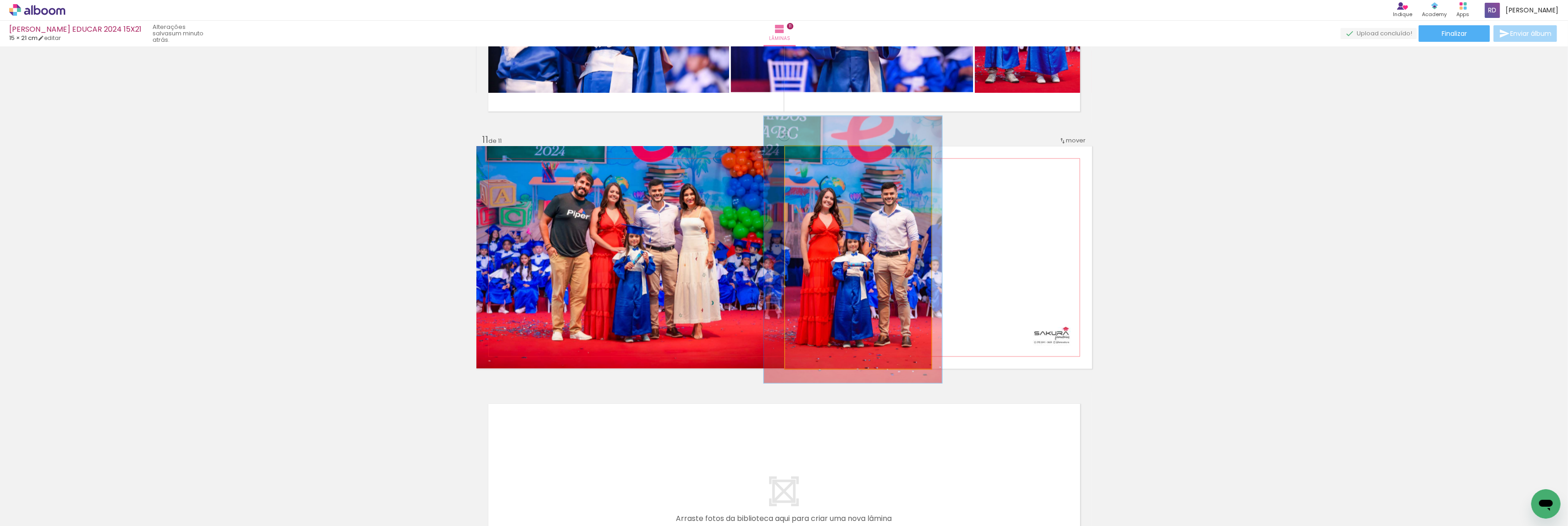
drag, startPoint x: 840, startPoint y: 217, endPoint x: 835, endPoint y: 209, distance: 9.4
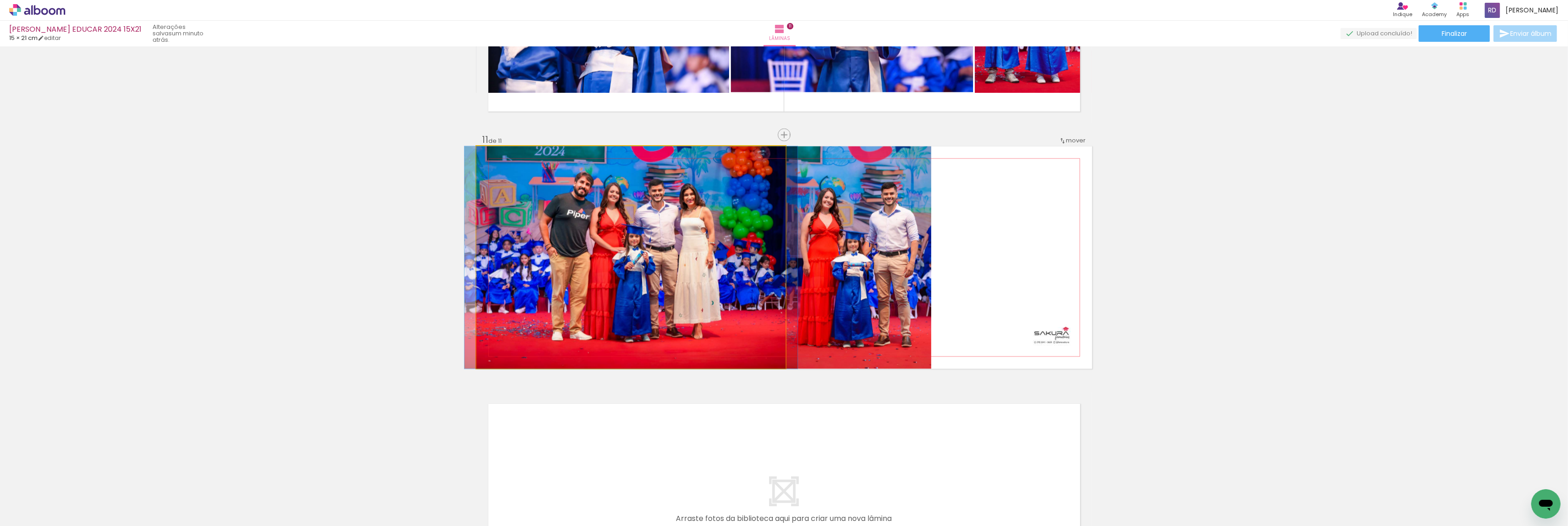
click at [648, 239] on quentale-photo at bounding box center [631, 258] width 309 height 222
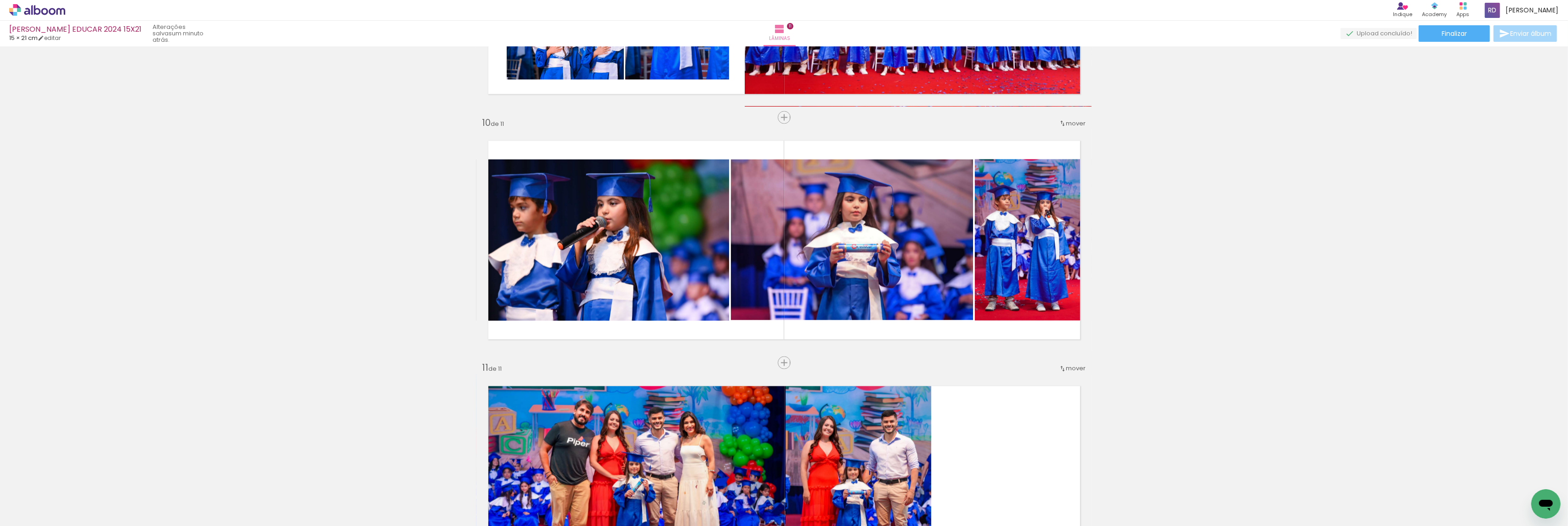
scroll to position [2135, 0]
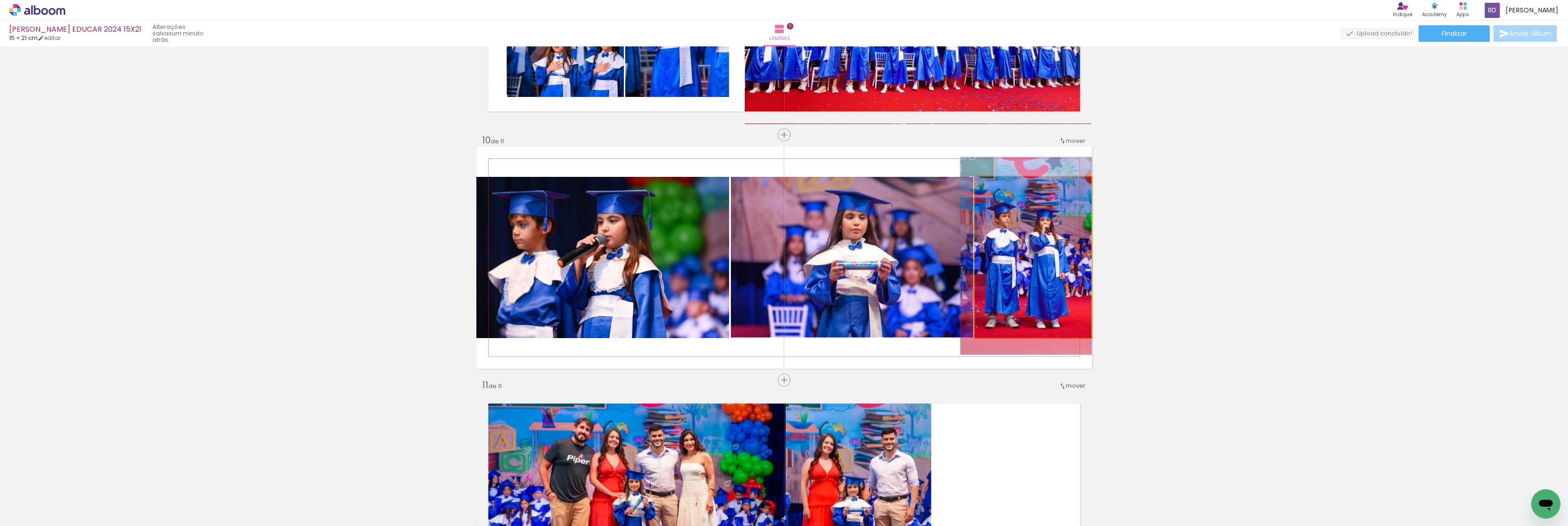
click at [1008, 228] on quentale-photo at bounding box center [1034, 258] width 117 height 161
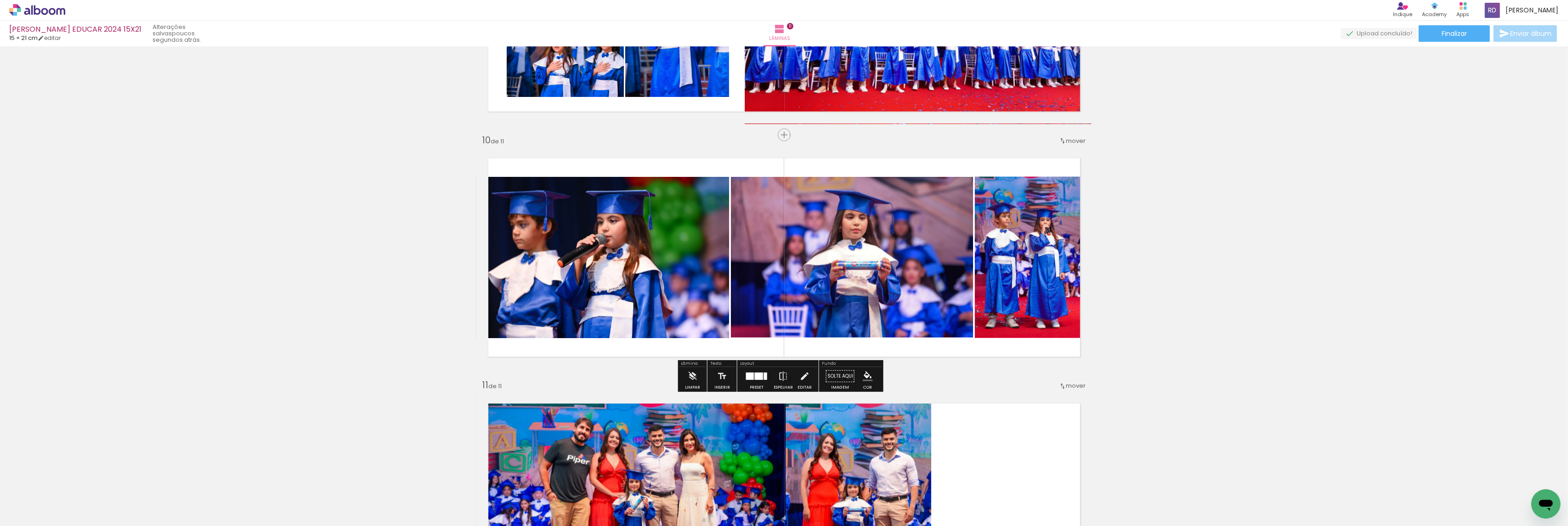
click at [1037, 220] on quentale-photo at bounding box center [1034, 258] width 117 height 161
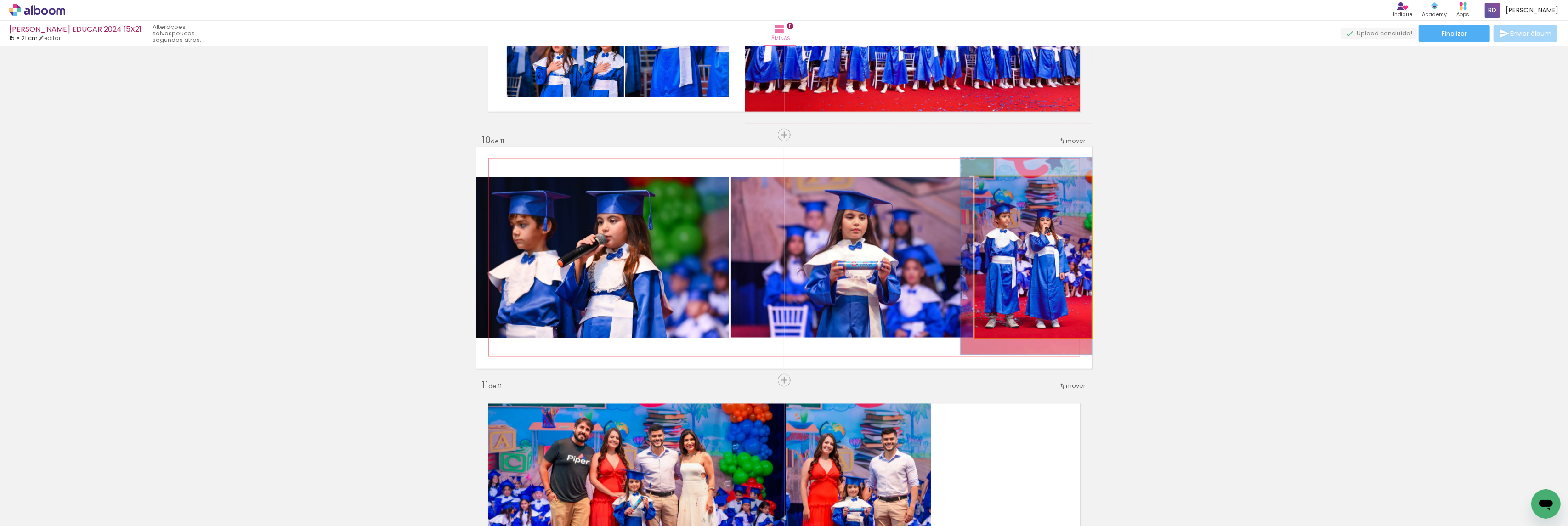
click at [1037, 220] on quentale-photo at bounding box center [1034, 258] width 117 height 161
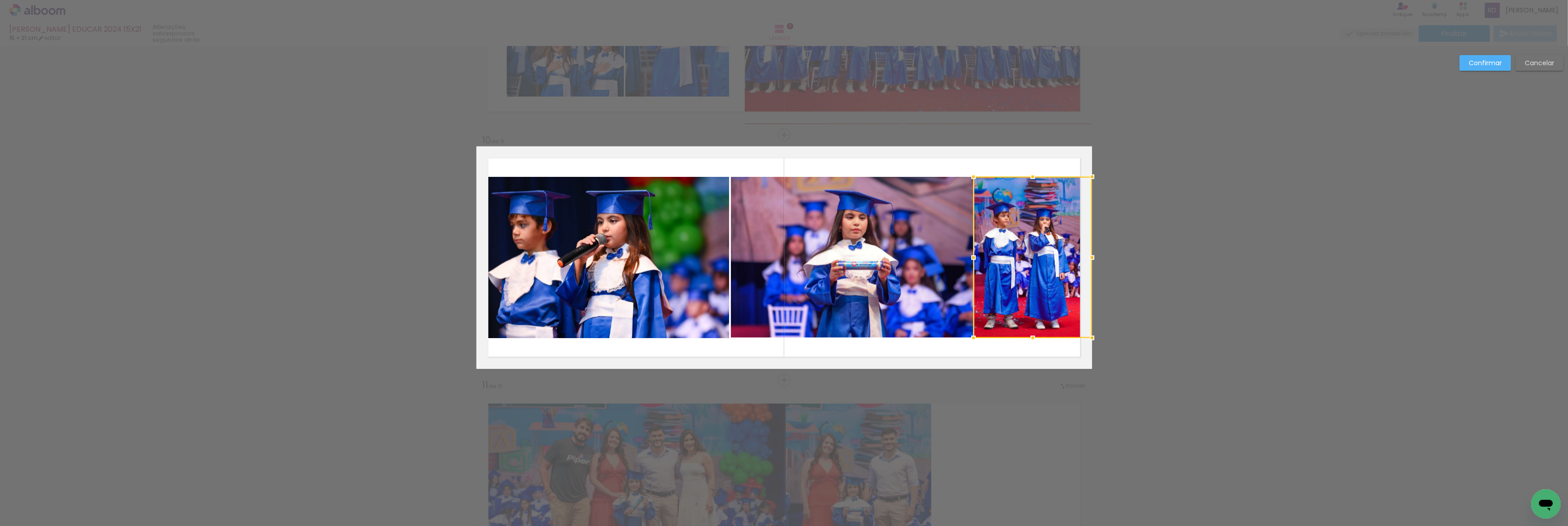
click at [971, 256] on div at bounding box center [973, 258] width 18 height 18
click at [706, 233] on quentale-photo at bounding box center [603, 258] width 253 height 161
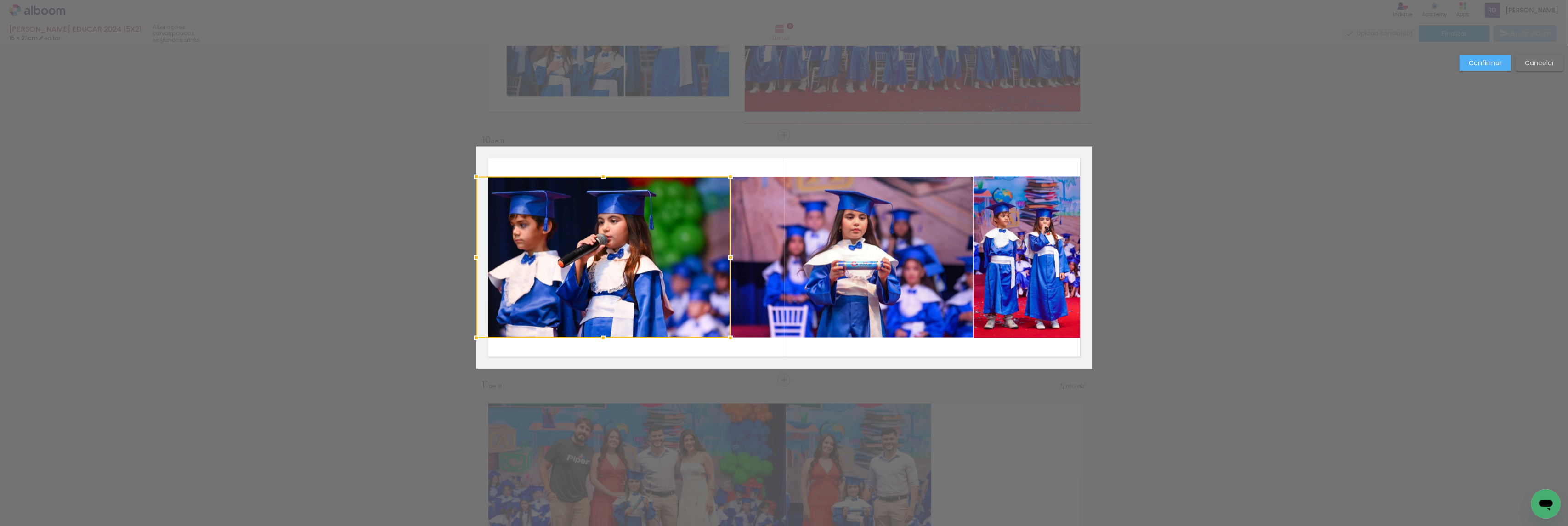
click at [724, 258] on div at bounding box center [730, 258] width 18 height 18
click at [0, 0] on slot "Confirmar" at bounding box center [0, 0] width 0 height 0
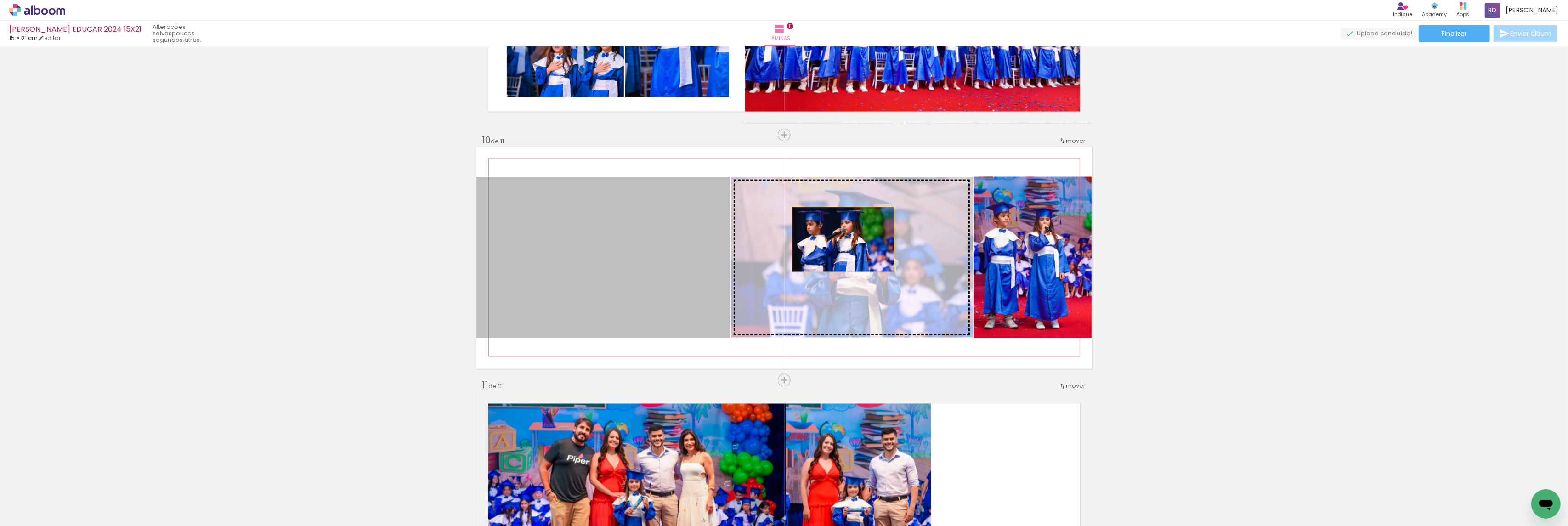
drag, startPoint x: 593, startPoint y: 250, endPoint x: 838, endPoint y: 239, distance: 245.2
click at [0, 0] on slot at bounding box center [0, 0] width 0 height 0
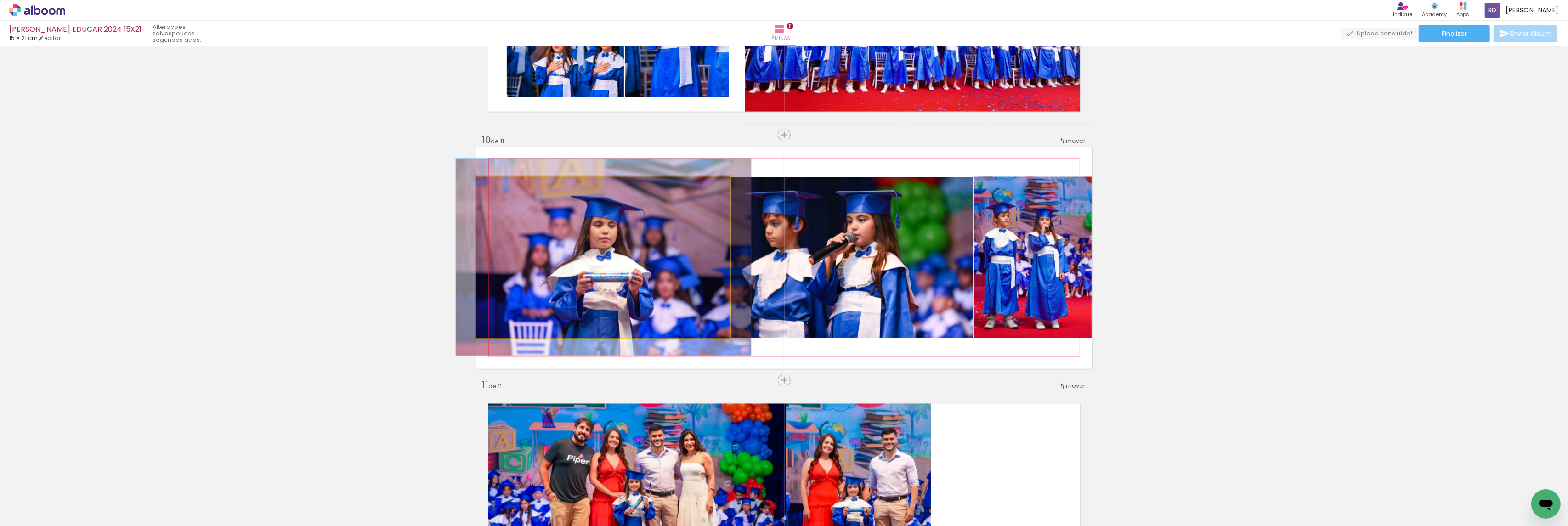
drag, startPoint x: 493, startPoint y: 186, endPoint x: 498, endPoint y: 188, distance: 5.4
type paper-slider "116"
click at [499, 188] on div at bounding box center [503, 187] width 9 height 9
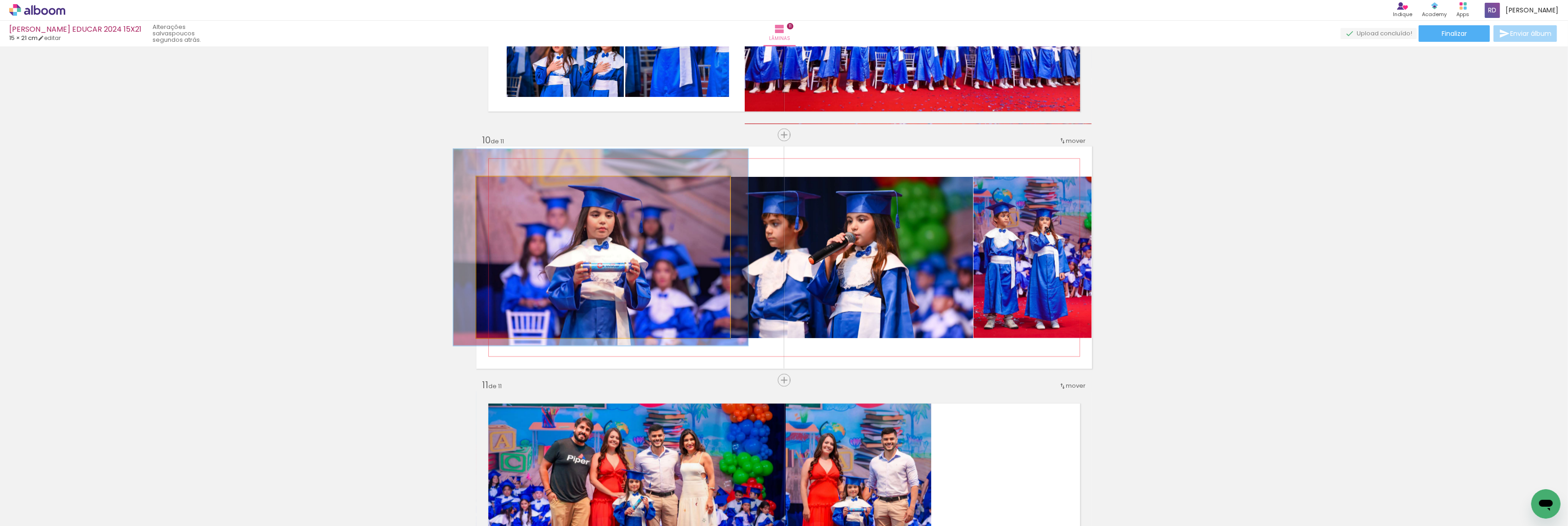
drag, startPoint x: 577, startPoint y: 254, endPoint x: 574, endPoint y: 245, distance: 9.5
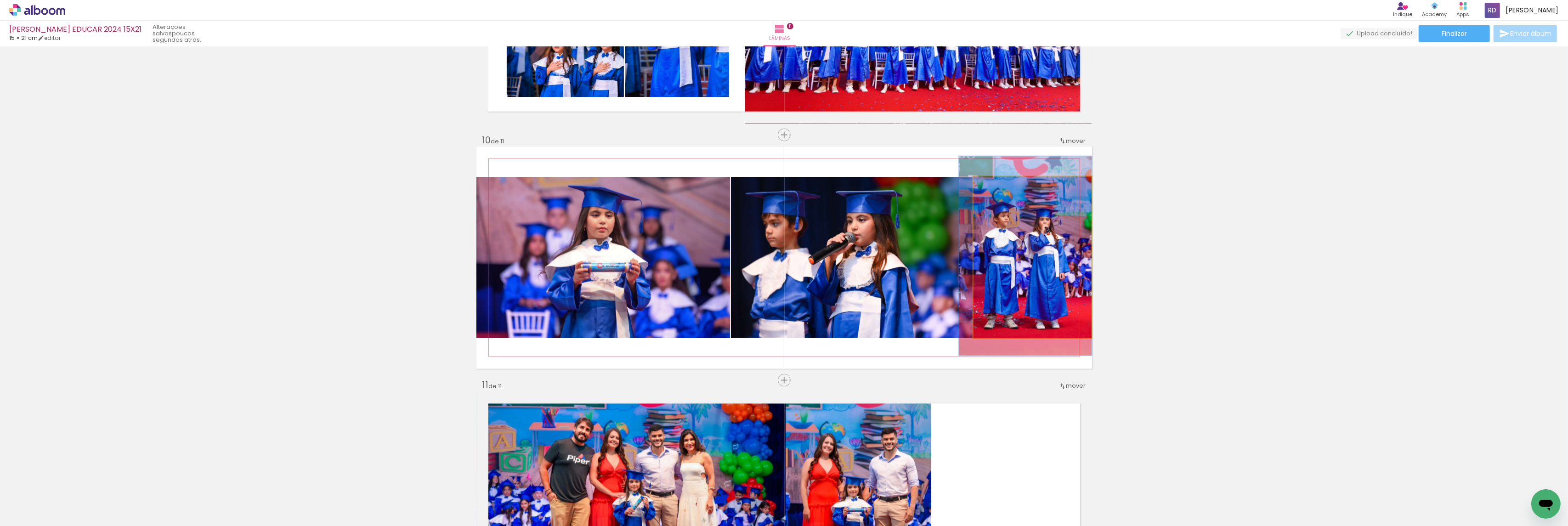
click at [1021, 234] on quentale-photo at bounding box center [1032, 258] width 119 height 161
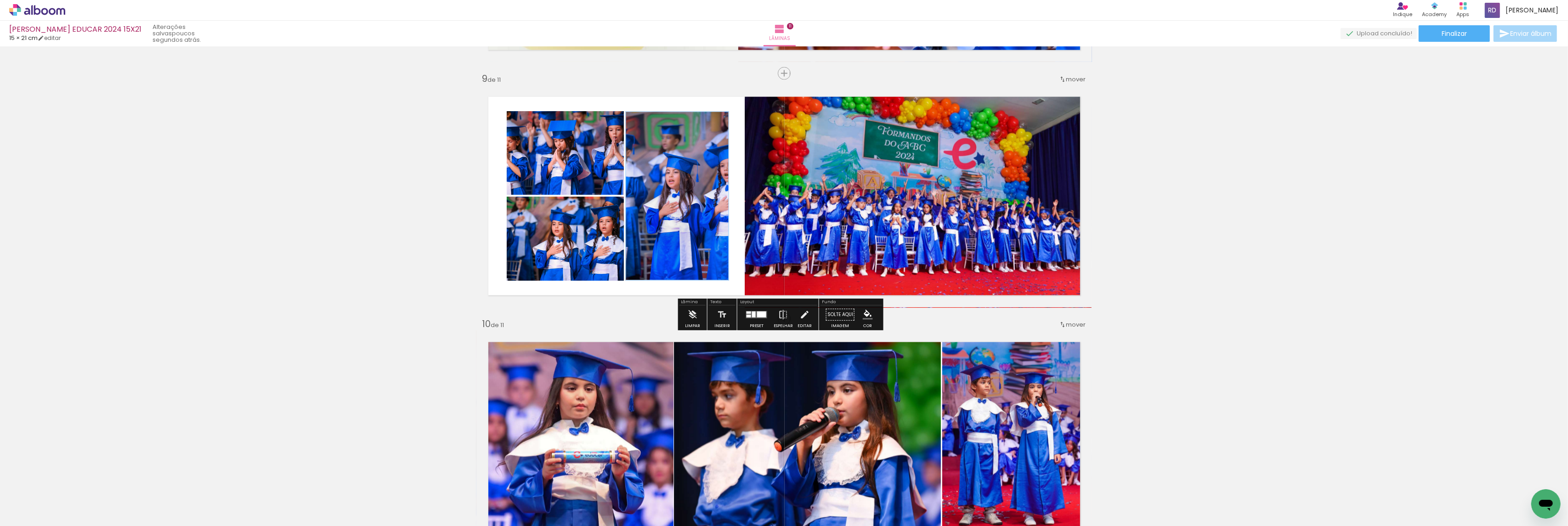
scroll to position [0, 413]
click at [597, 142] on paper-item at bounding box center [600, 142] width 16 height 7
click at [595, 177] on iron-icon "color picker" at bounding box center [601, 180] width 11 height 9
click at [489, 109] on paper-item "#bbdefb" at bounding box center [491, 109] width 9 height 9
click at [594, 228] on paper-item at bounding box center [600, 228] width 16 height 7
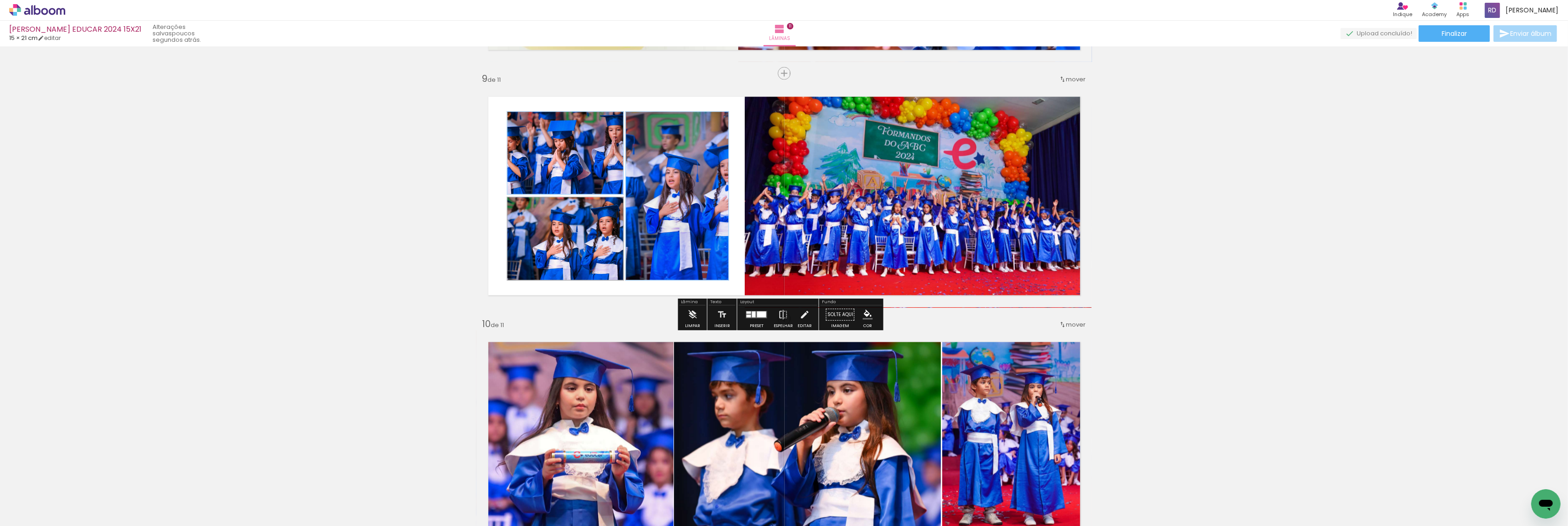
click at [595, 263] on iron-icon "color picker" at bounding box center [601, 265] width 11 height 9
click at [489, 195] on paper-item "#bbdefb" at bounding box center [491, 194] width 9 height 9
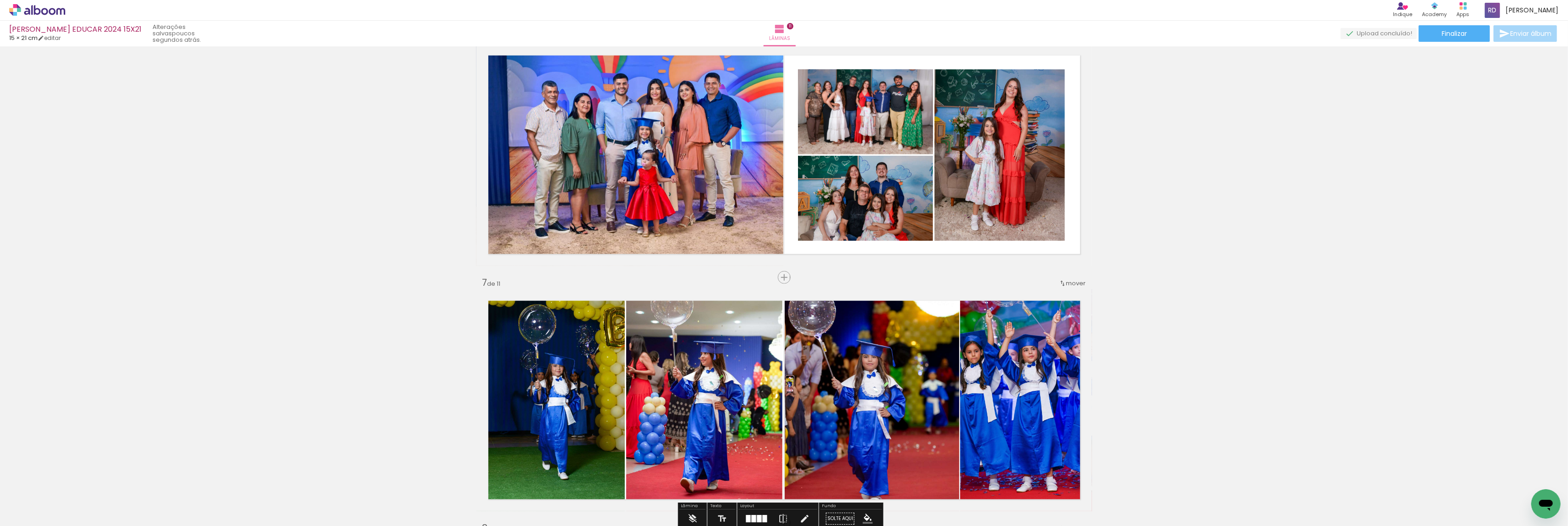
scroll to position [1216, 0]
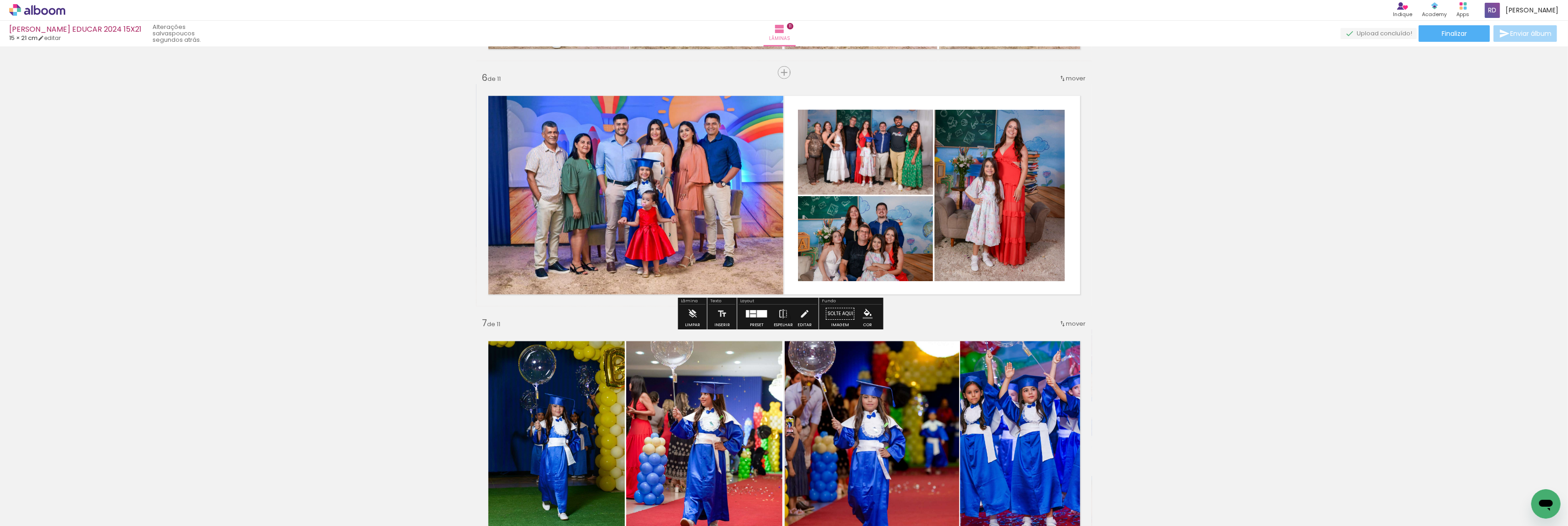
click at [1022, 139] on paper-item at bounding box center [1028, 141] width 16 height 7
click at [884, 140] on paper-item at bounding box center [891, 141] width 16 height 7
click at [886, 226] on paper-item at bounding box center [891, 227] width 16 height 7
click at [1243, 211] on div "Inserir lâmina 1 de 11 Inserir lâmina 2 de 11 Inserir lâmina 3 de 11 Inserir lâ…" at bounding box center [784, 306] width 1568 height 2945
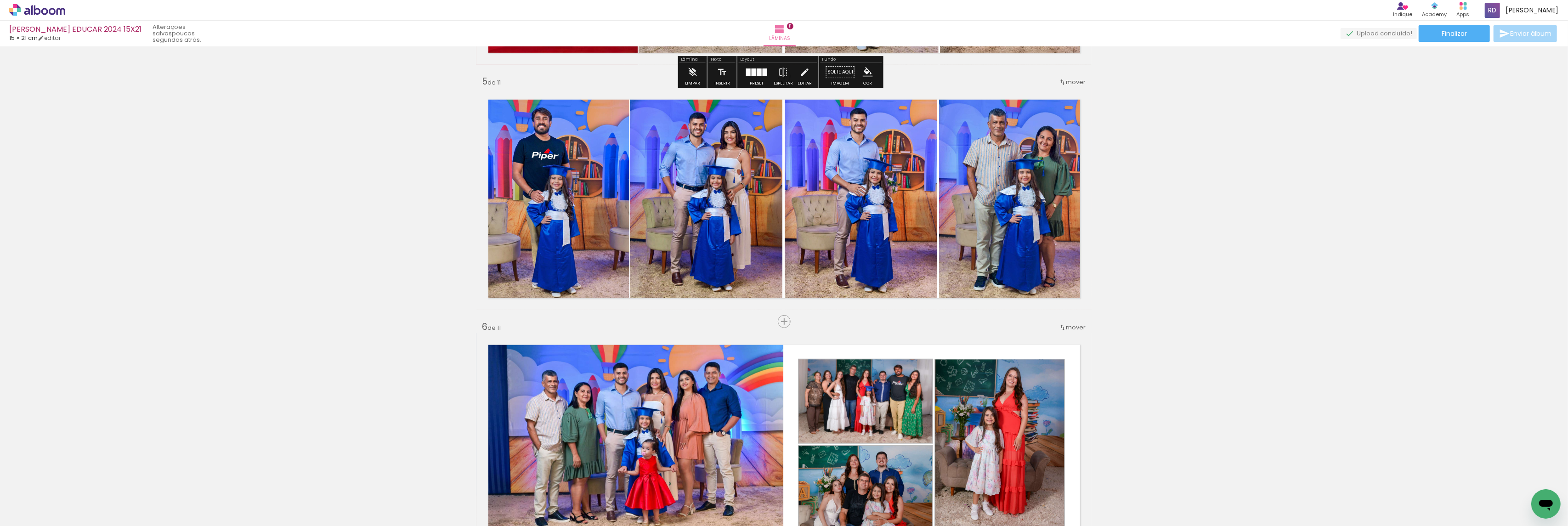
scroll to position [971, 0]
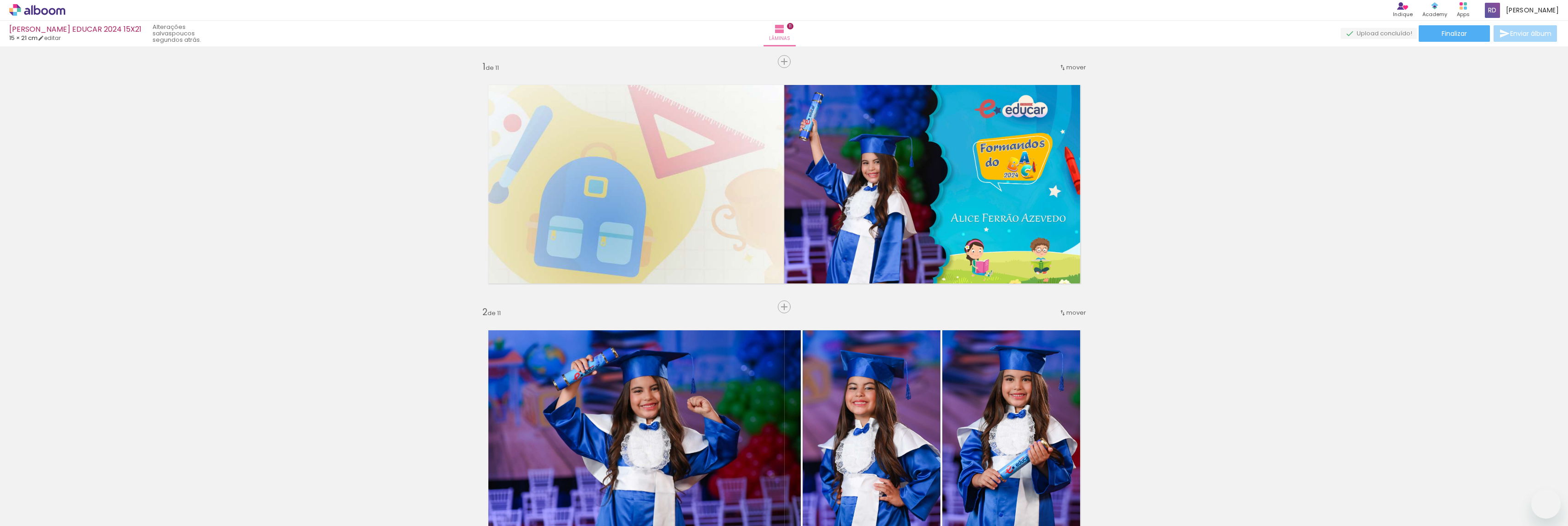
type paper-slider "110"
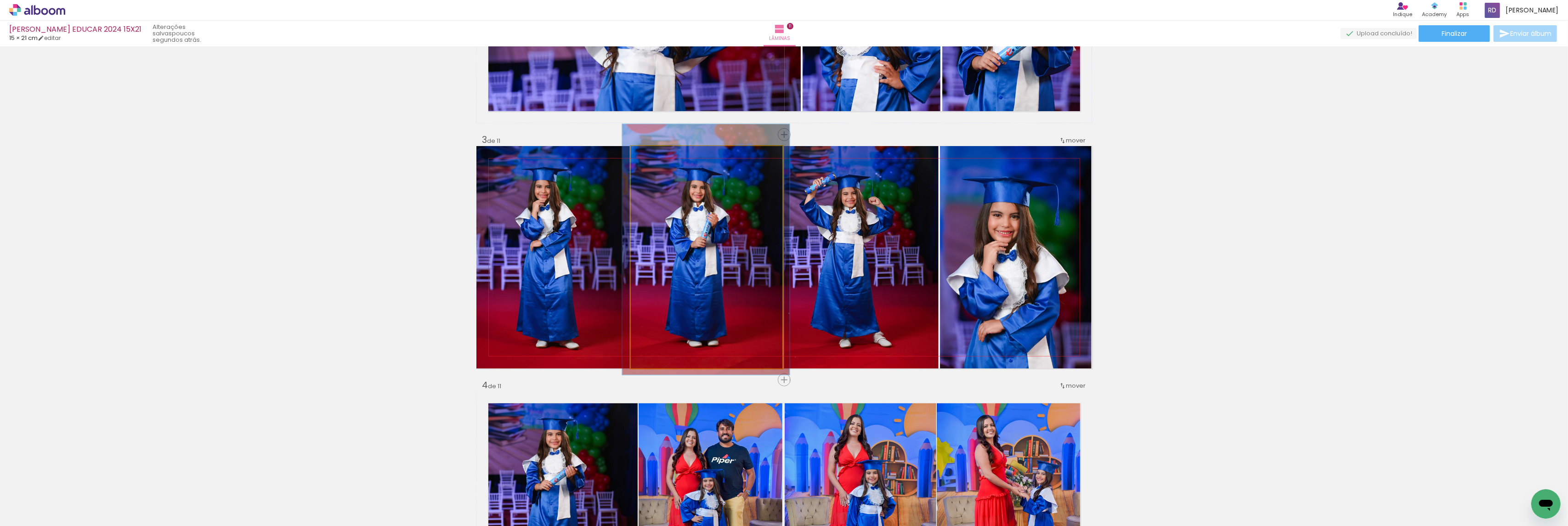
scroll to position [0, 413]
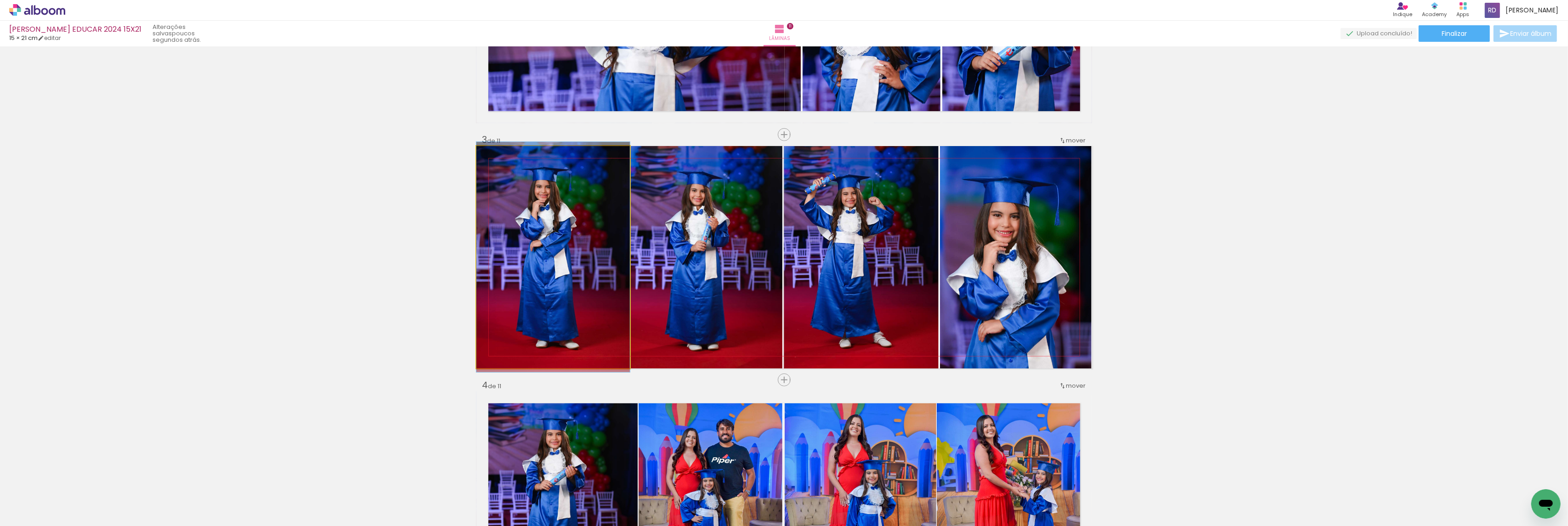
click at [562, 218] on quentale-photo at bounding box center [553, 257] width 153 height 222
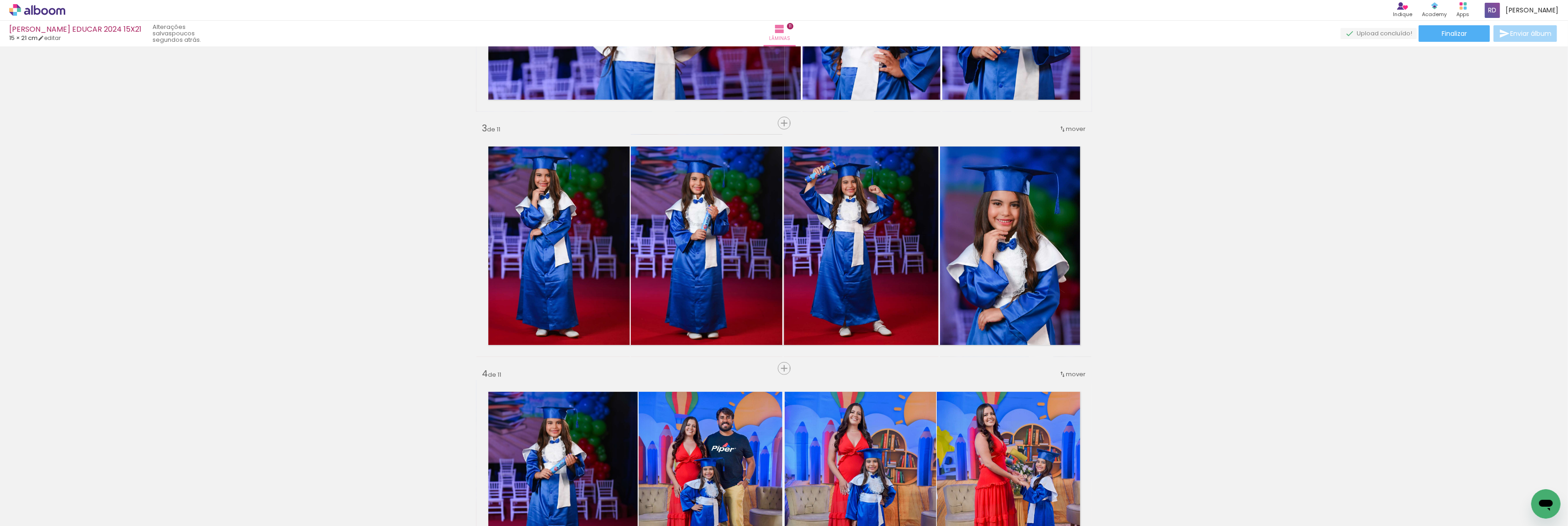
scroll to position [429, 0]
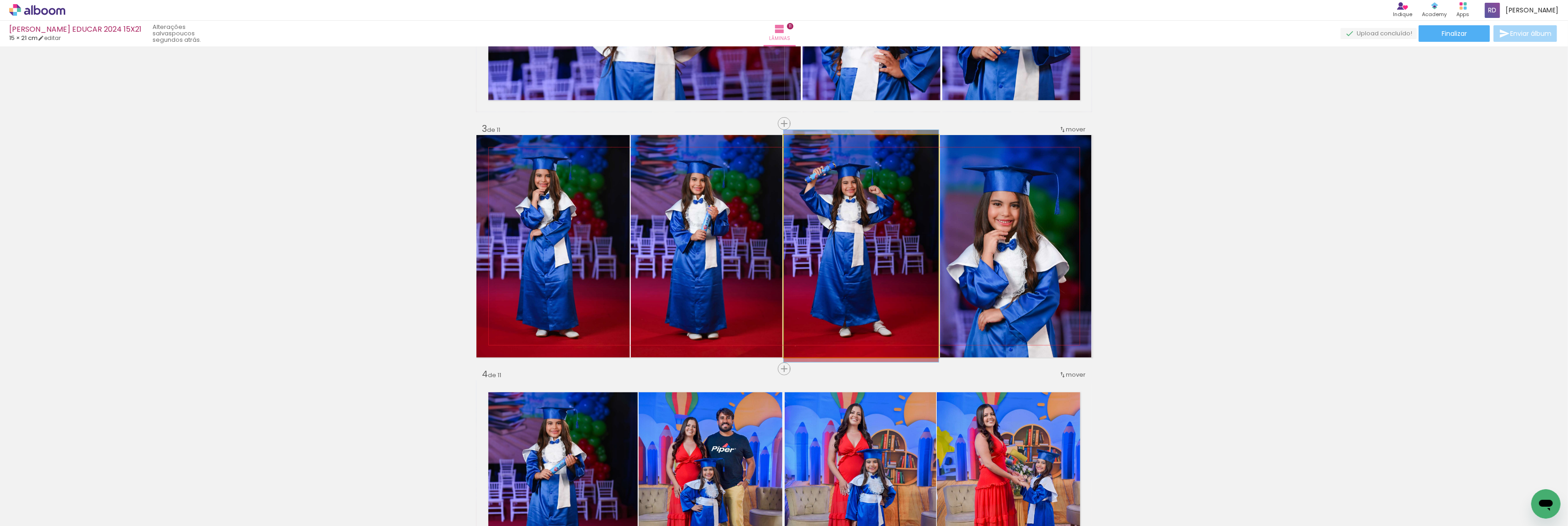
click at [868, 217] on quentale-photo at bounding box center [861, 246] width 155 height 222
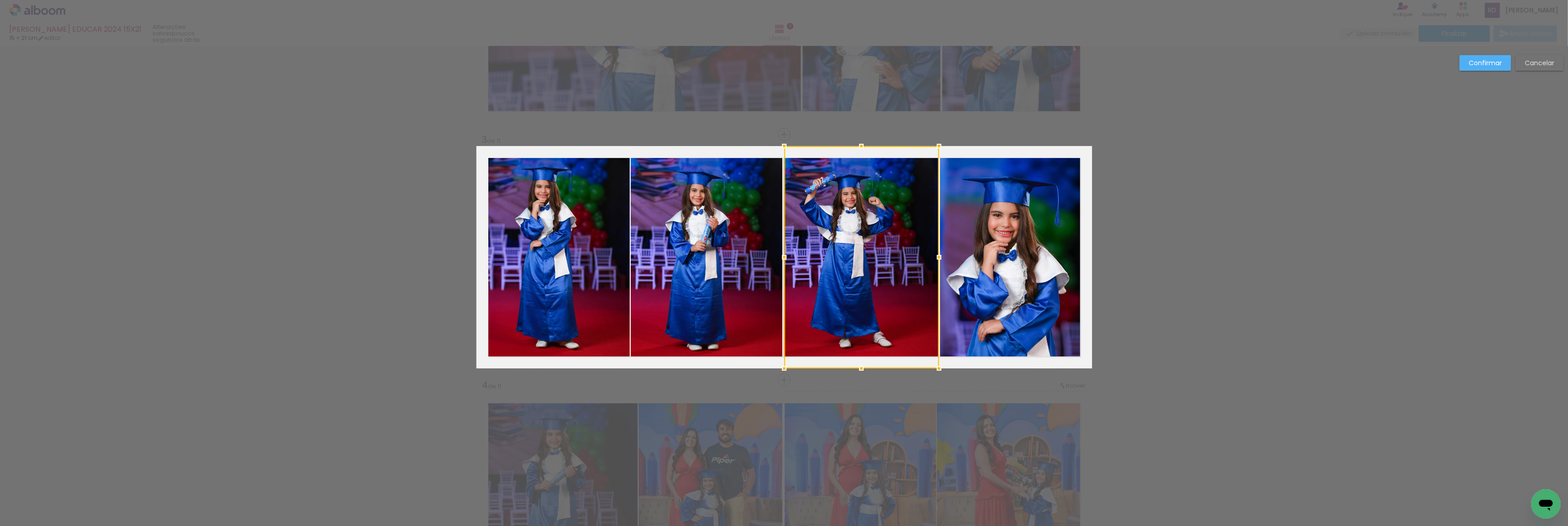
scroll to position [417, 0]
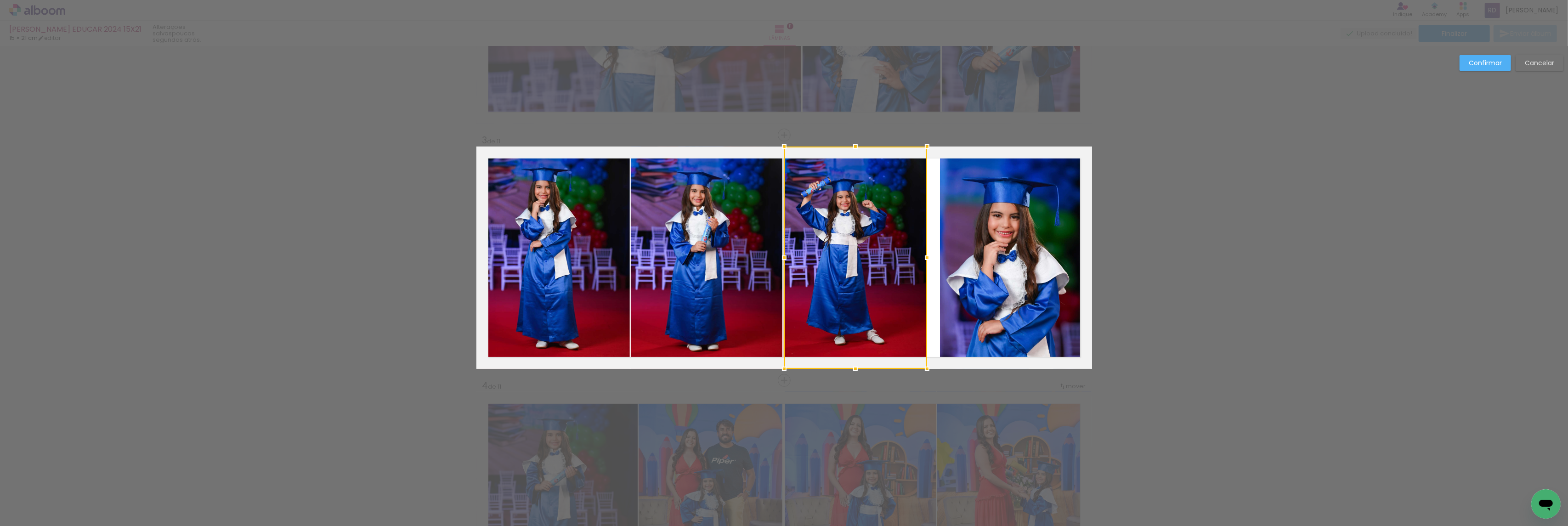
drag, startPoint x: 934, startPoint y: 259, endPoint x: 922, endPoint y: 260, distance: 12.0
click at [922, 260] on div at bounding box center [927, 258] width 18 height 18
click at [973, 258] on quentale-photo at bounding box center [1015, 258] width 152 height 222
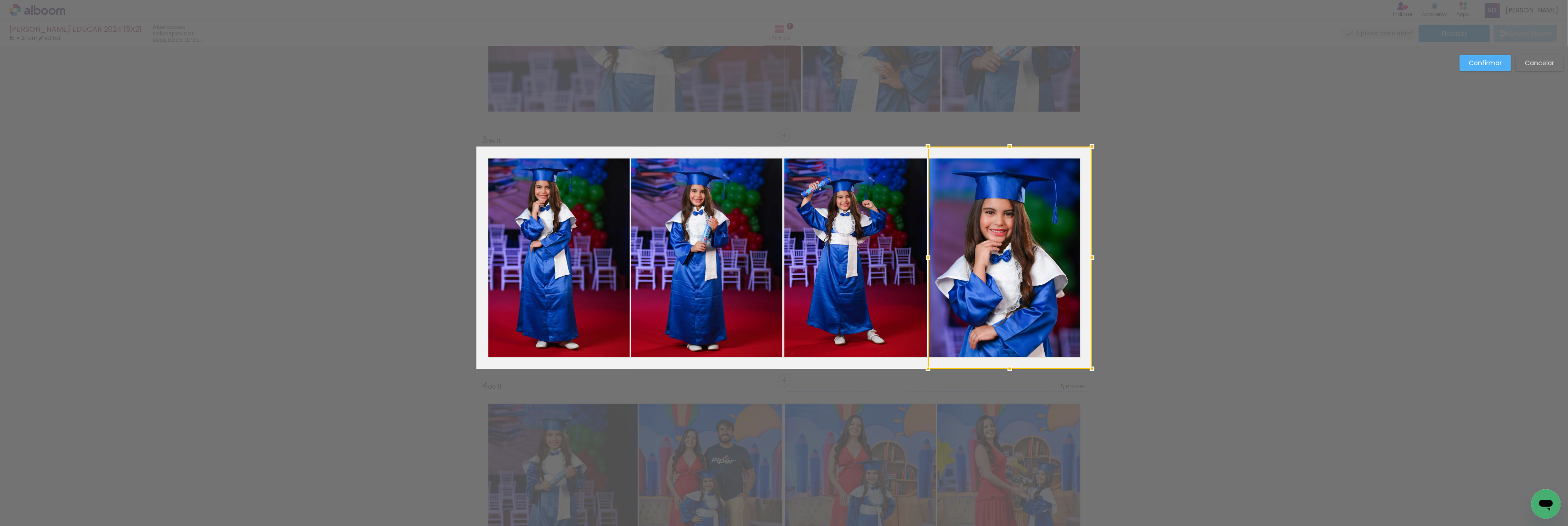
drag, startPoint x: 934, startPoint y: 258, endPoint x: 923, endPoint y: 254, distance: 11.7
click at [923, 254] on div at bounding box center [928, 258] width 18 height 18
click at [0, 0] on slot "Confirmar" at bounding box center [0, 0] width 0 height 0
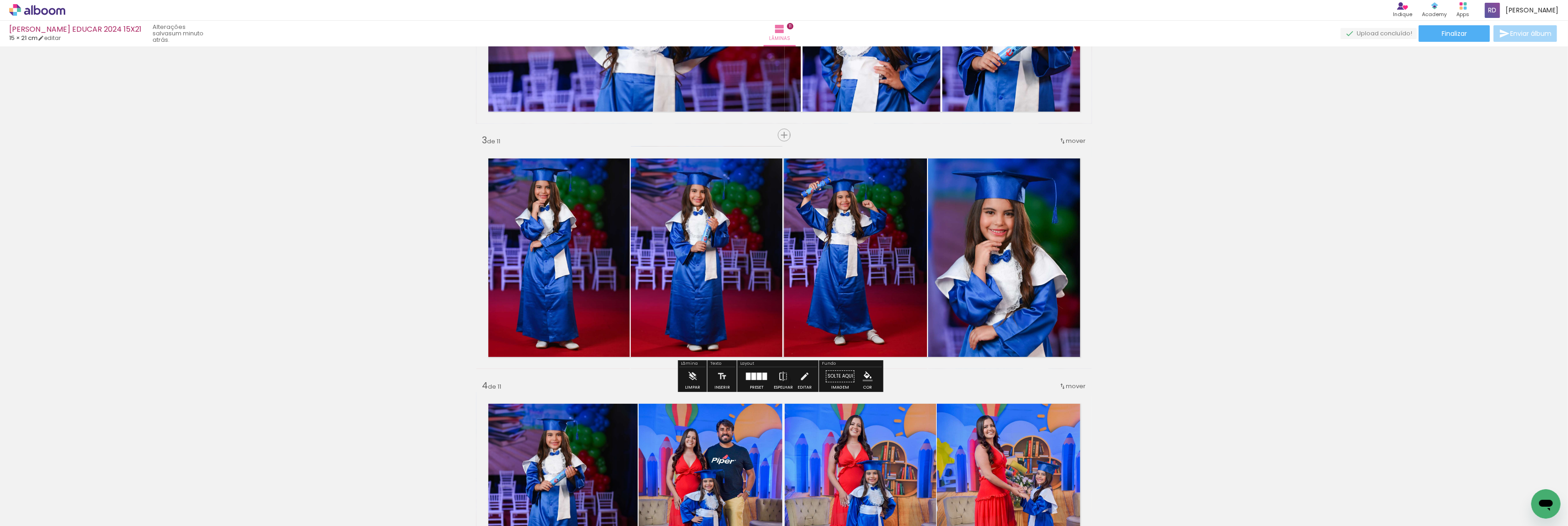
click at [29, 513] on span "Adicionar Fotos" at bounding box center [32, 514] width 27 height 10
click at [0, 0] on input "file" at bounding box center [0, 0] width 0 height 0
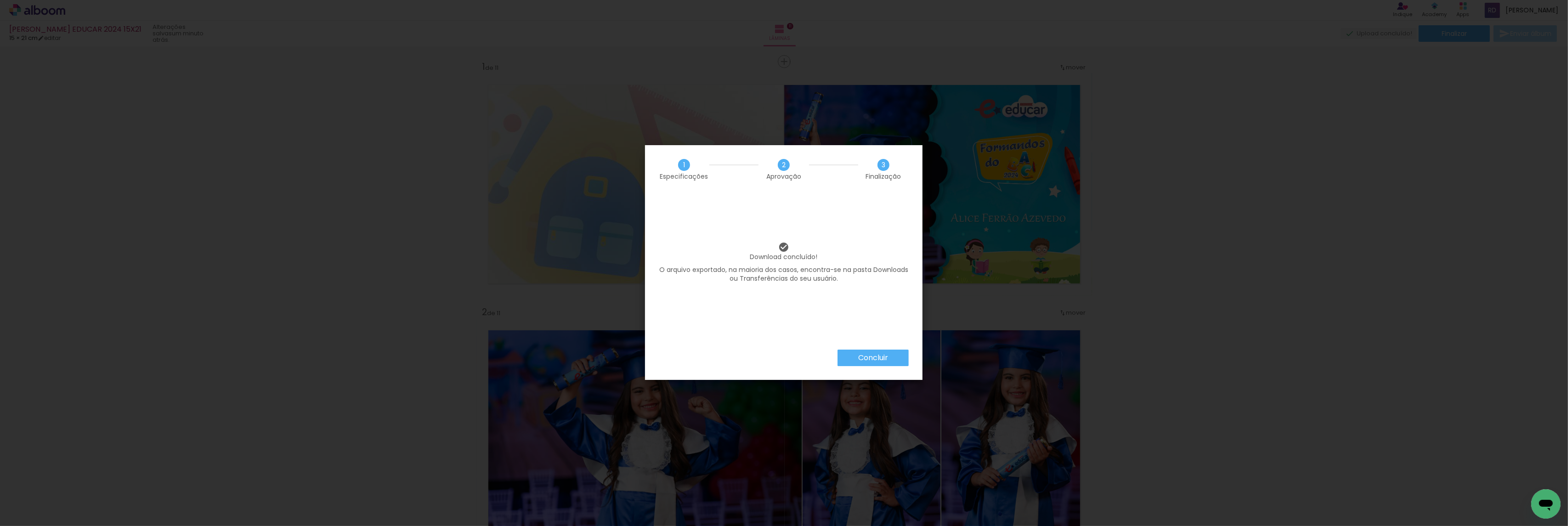
scroll to position [0, 413]
click at [0, 0] on slot "Concluir" at bounding box center [0, 0] width 0 height 0
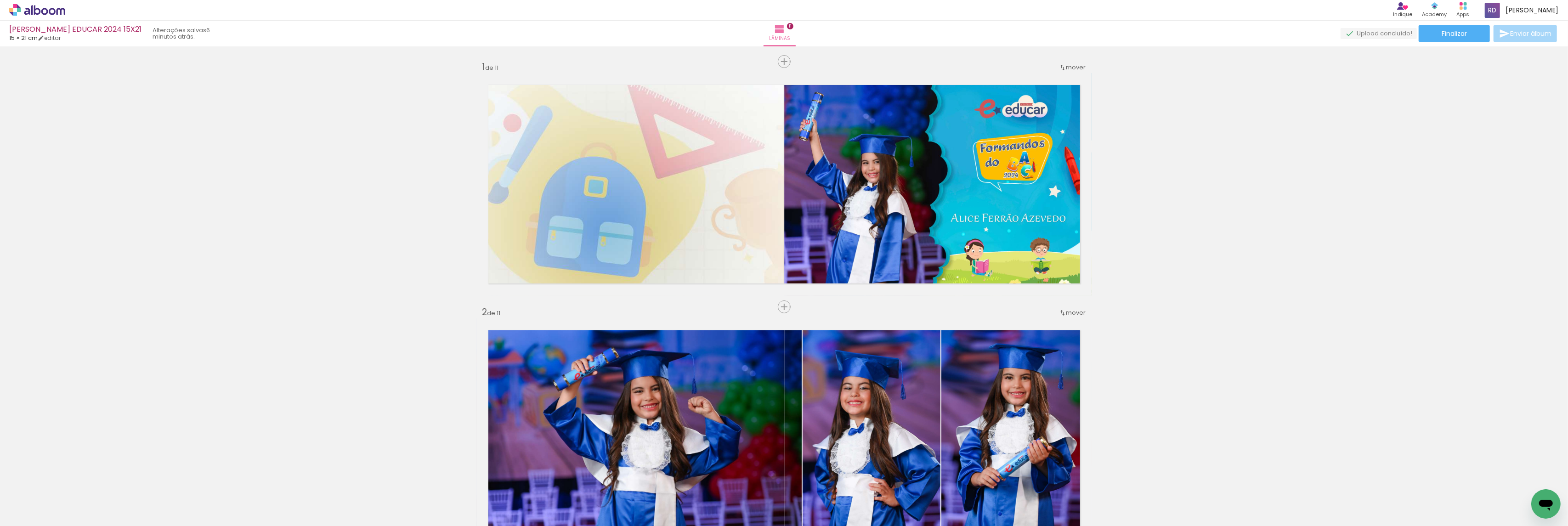
scroll to position [0, 413]
